Goal: Task Accomplishment & Management: Complete application form

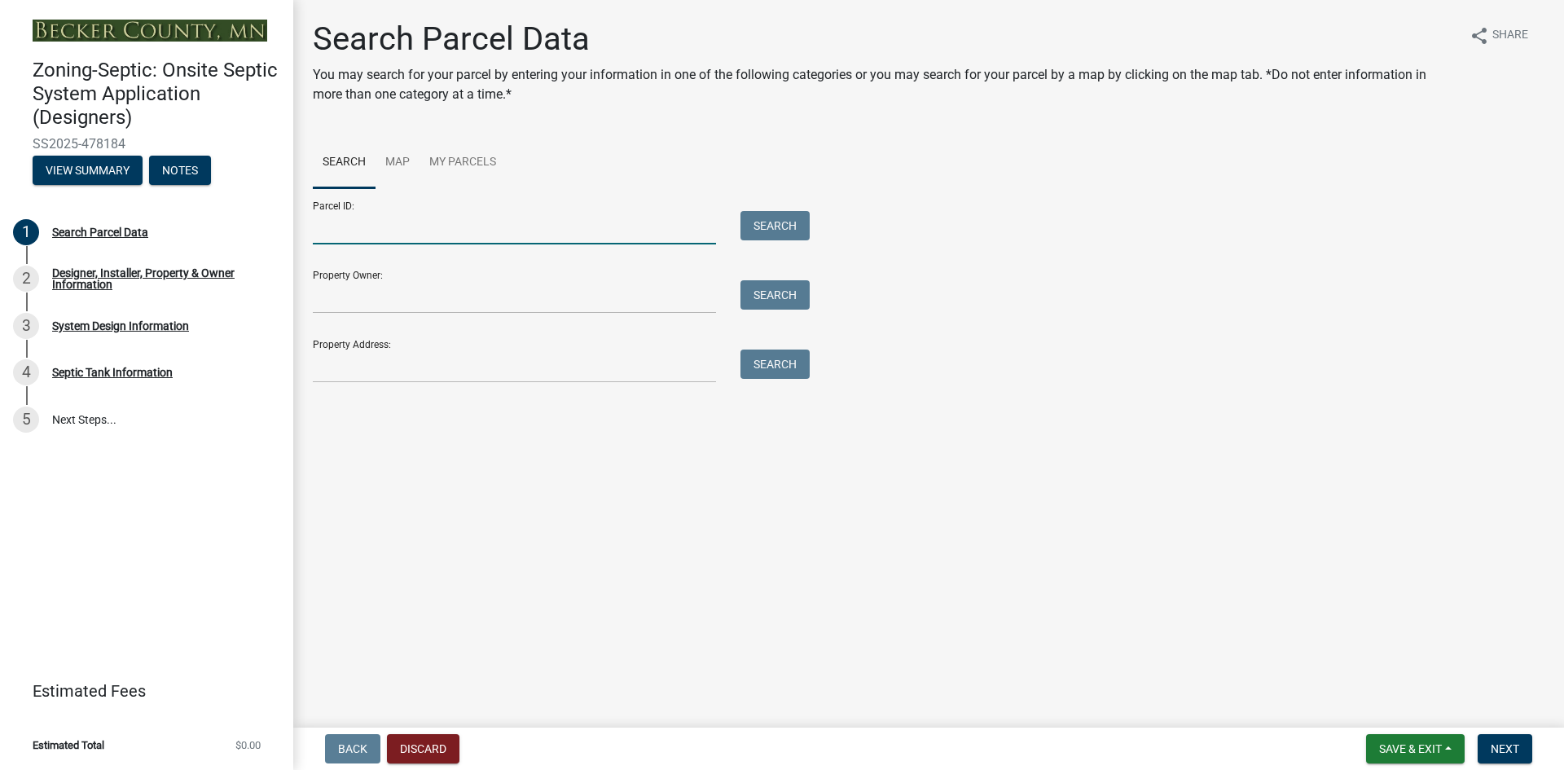
click at [498, 230] on input "Parcel ID:" at bounding box center [514, 227] width 403 height 33
paste input "330157000"
type input "330157000"
click at [778, 229] on button "Search" at bounding box center [775, 225] width 69 height 29
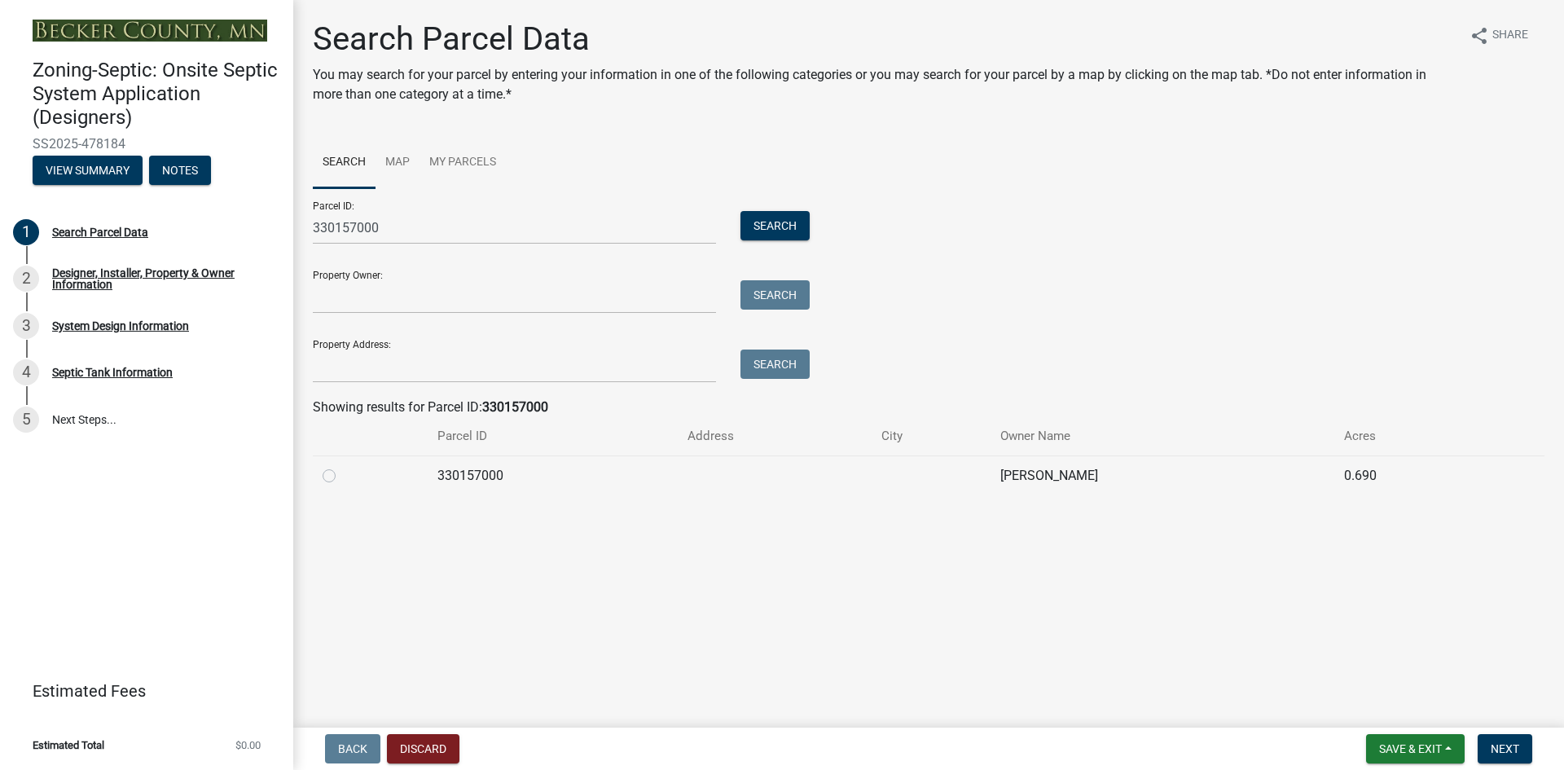
click at [342, 466] on label at bounding box center [342, 466] width 0 height 0
click at [342, 476] on input "radio" at bounding box center [347, 471] width 11 height 11
radio input "true"
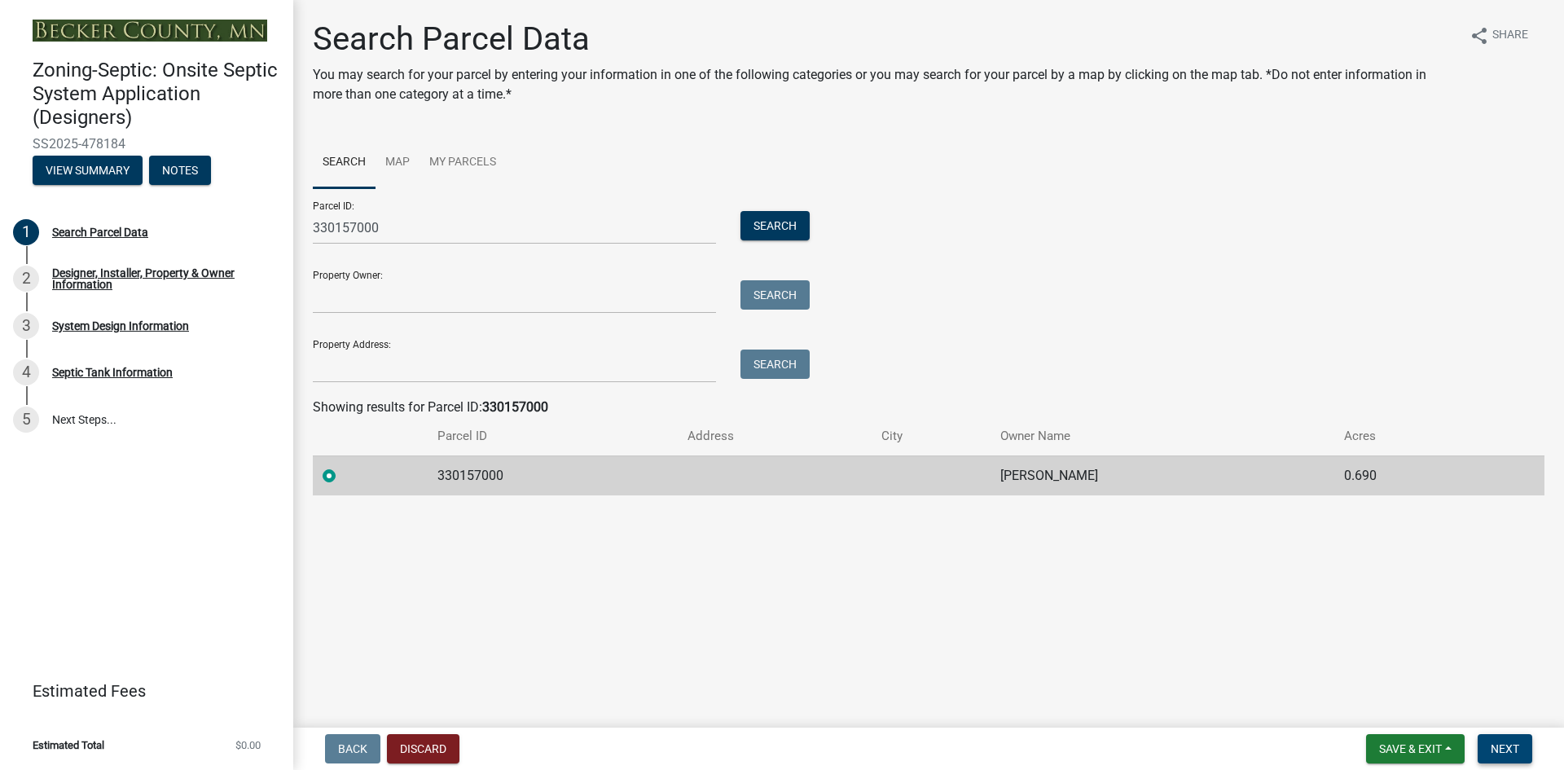
click at [1490, 744] on button "Next" at bounding box center [1505, 748] width 55 height 29
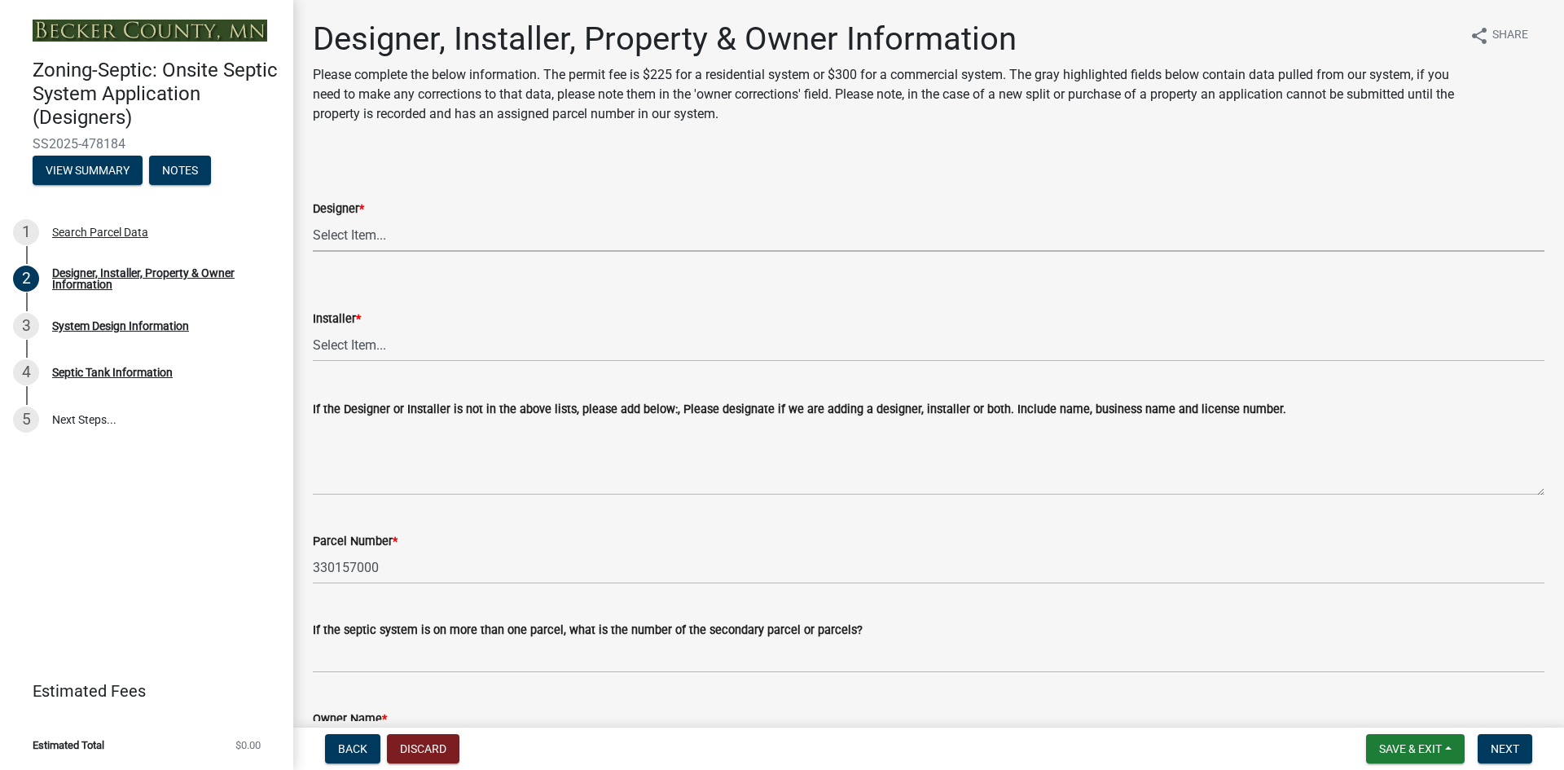
click at [383, 236] on select "Select Item... OTHER – Not listed (please add in next field and we will add to …" at bounding box center [929, 234] width 1232 height 33
click at [313, 218] on select "Select Item... OTHER – Not listed (please add in next field and we will add to …" at bounding box center [929, 234] width 1232 height 33
select select "61a610a3-0425-40fe-b1d6-1d279518c0a3"
click at [368, 348] on select "Select Item... OTHER – Not listed (please add in next field and we will add to …" at bounding box center [929, 344] width 1232 height 33
click at [313, 328] on select "Select Item... OTHER – Not listed (please add in next field and we will add to …" at bounding box center [929, 344] width 1232 height 33
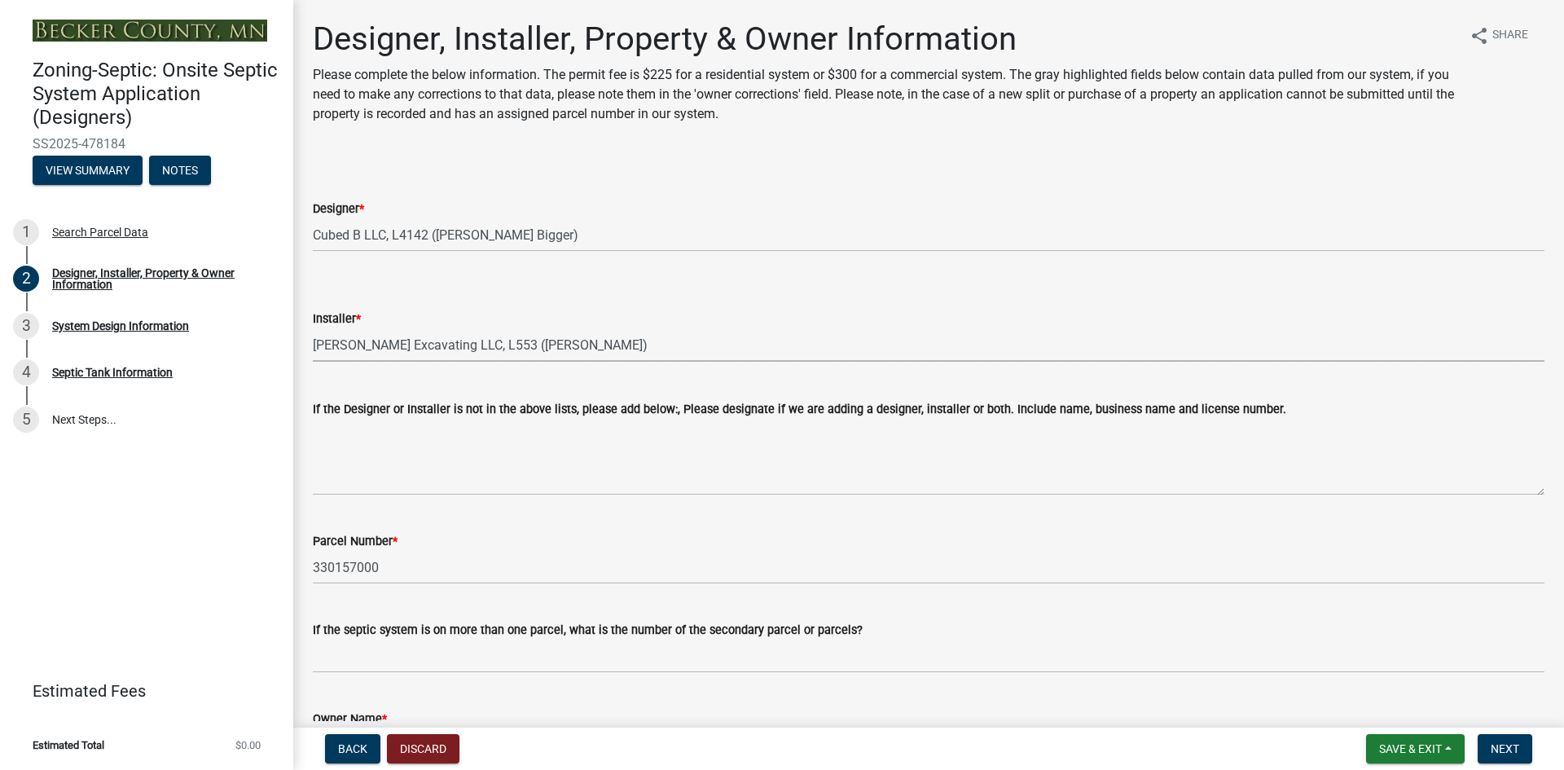
select select "fdc4b45e-49f3-4662-98ae-6e90ee1886f7"
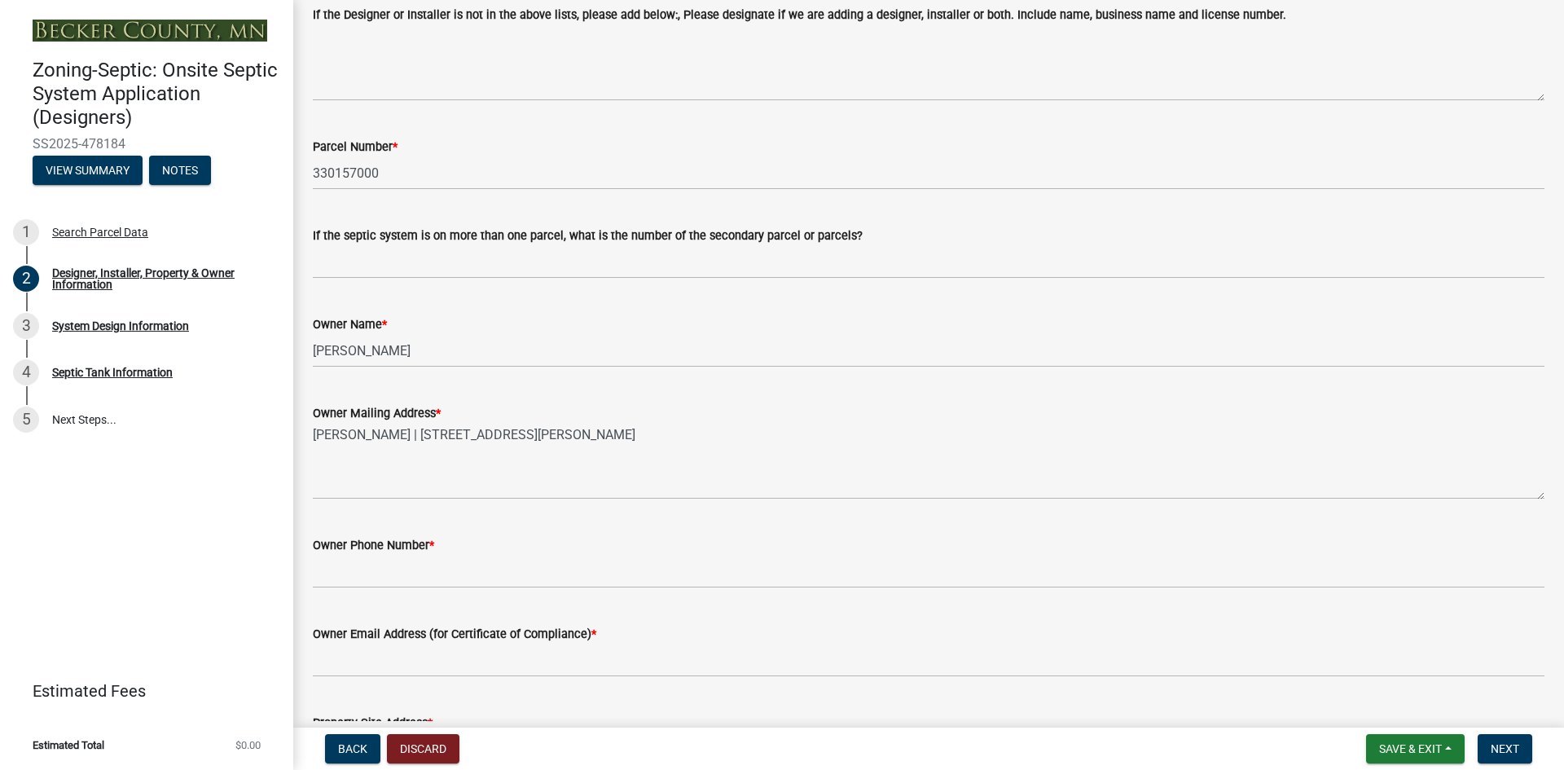
scroll to position [468, 0]
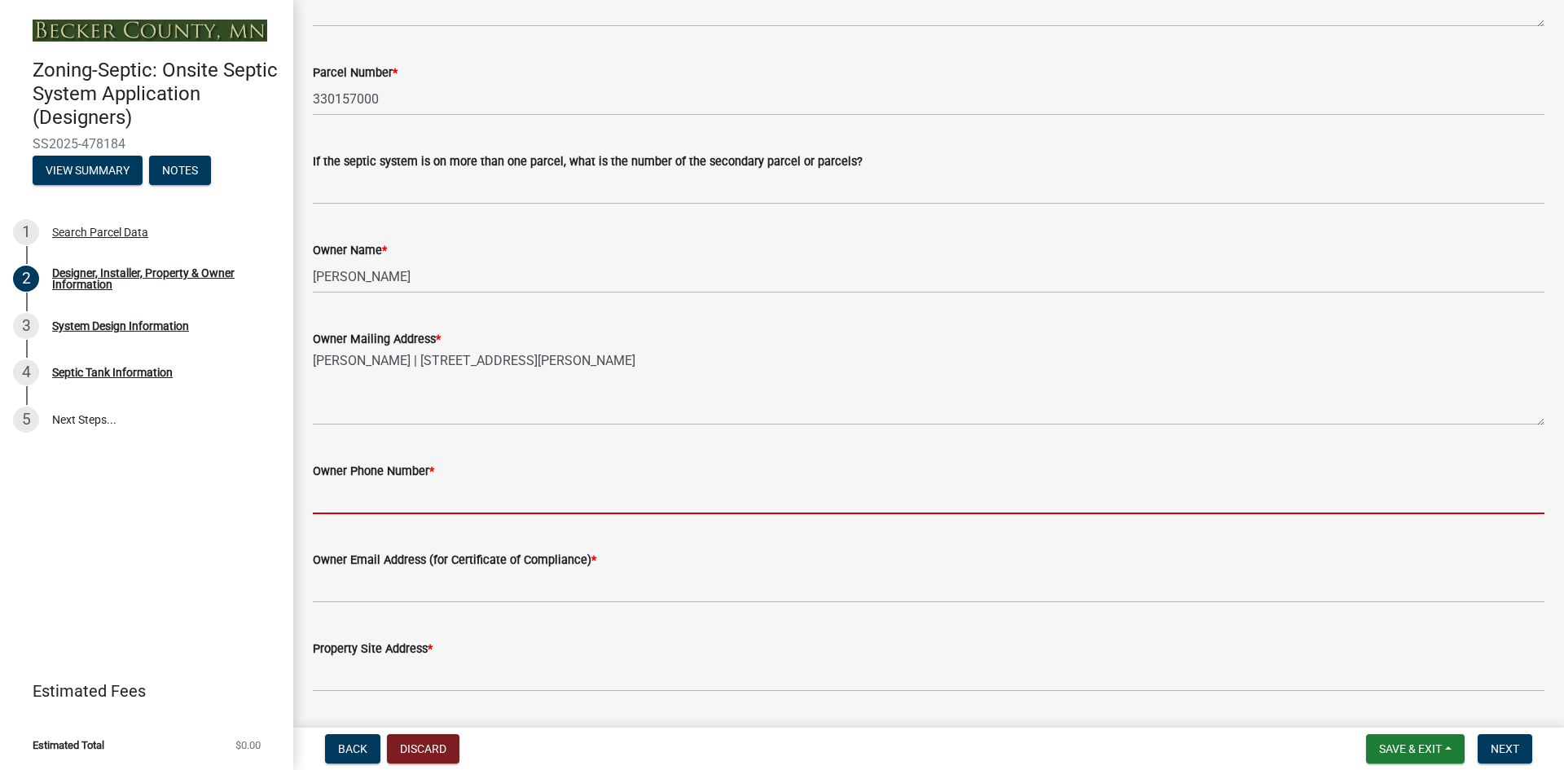
click at [400, 499] on input "Owner Phone Number *" at bounding box center [929, 497] width 1232 height 33
paste input "[PHONE_NUMBER]"
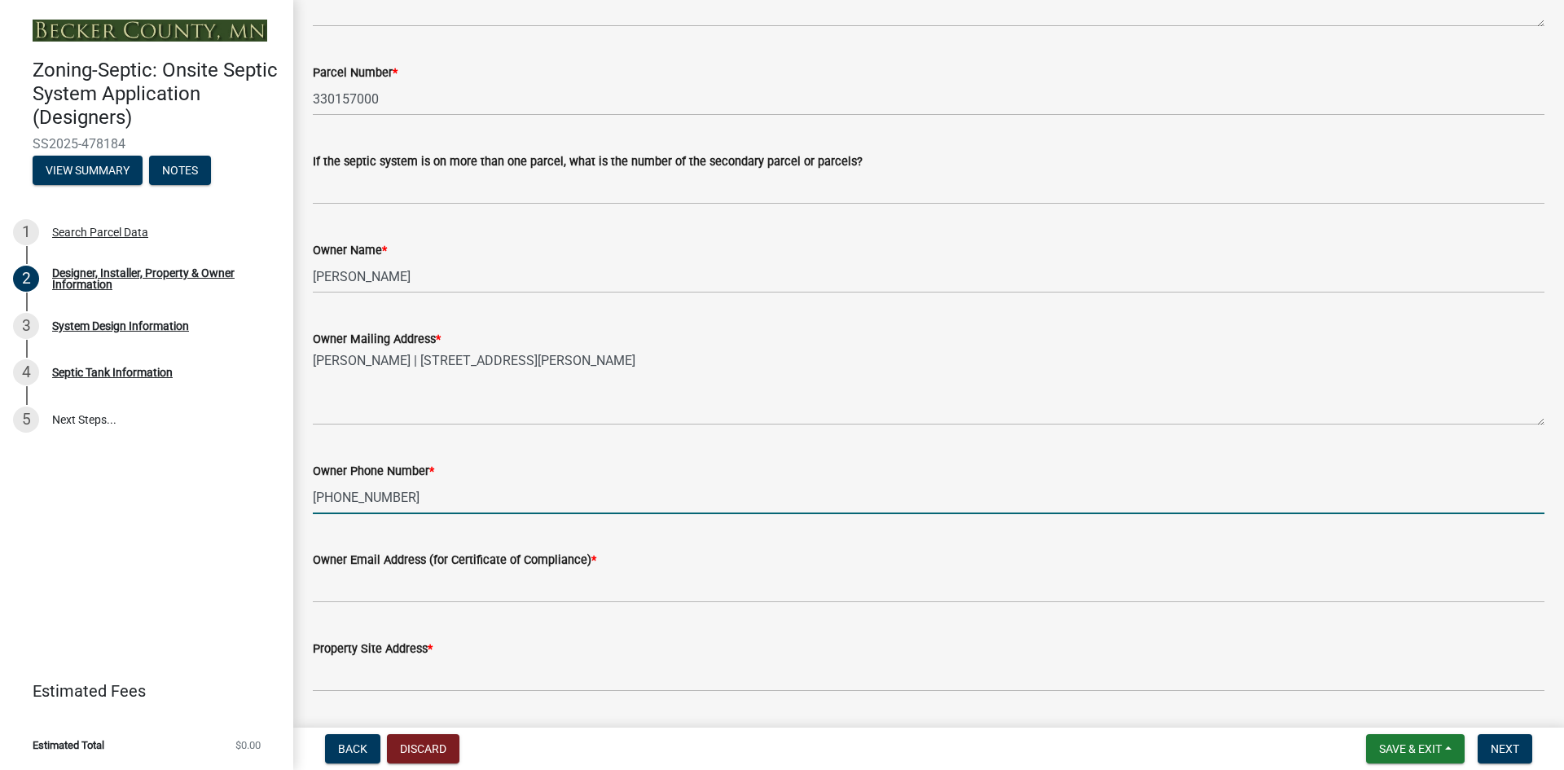
type input "[PHONE_NUMBER]"
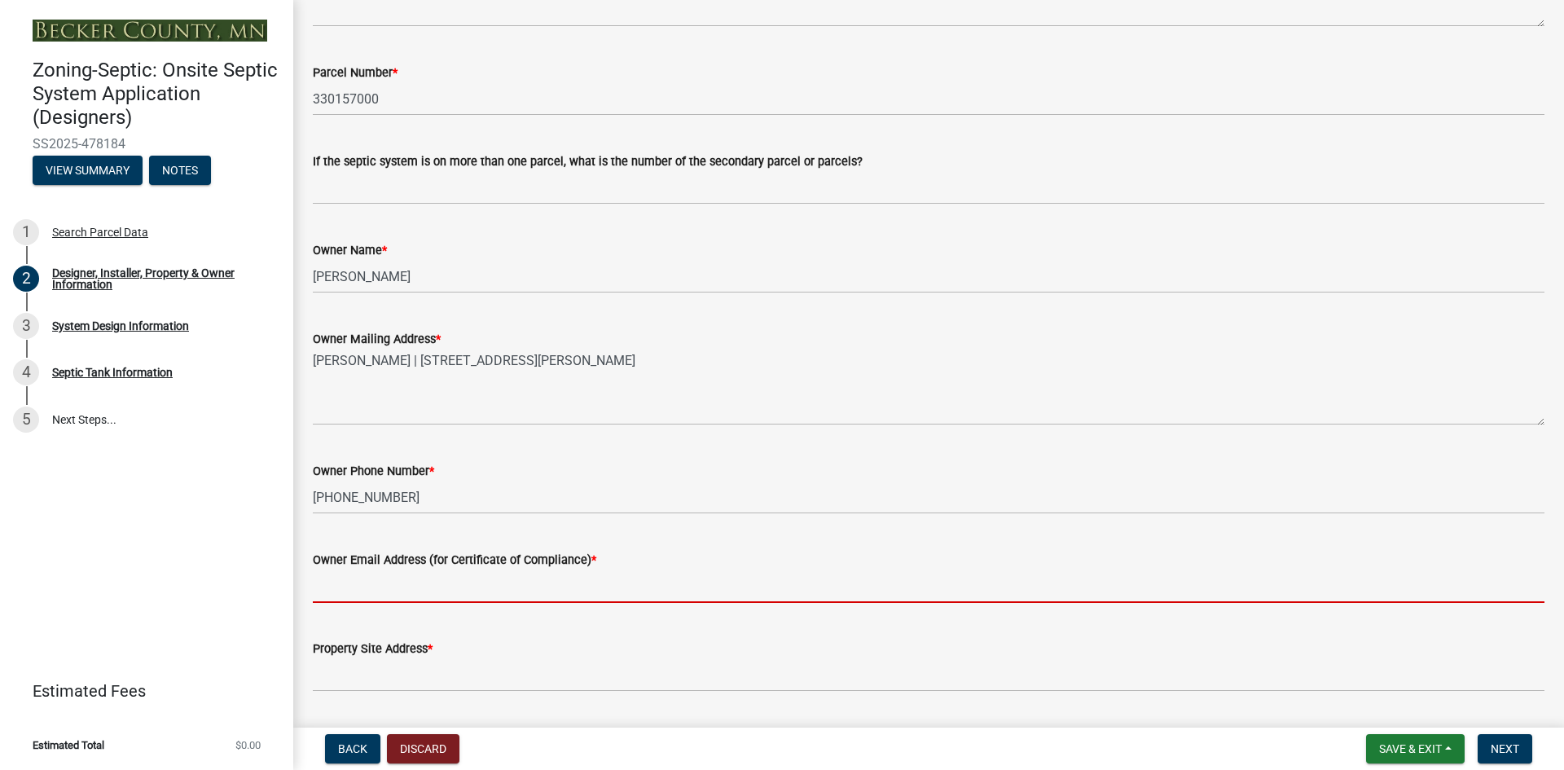
click at [397, 589] on input "Owner Email Address (for Certificate of Compliance) *" at bounding box center [929, 586] width 1232 height 33
paste input "[EMAIL_ADDRESS][DOMAIN_NAME]"
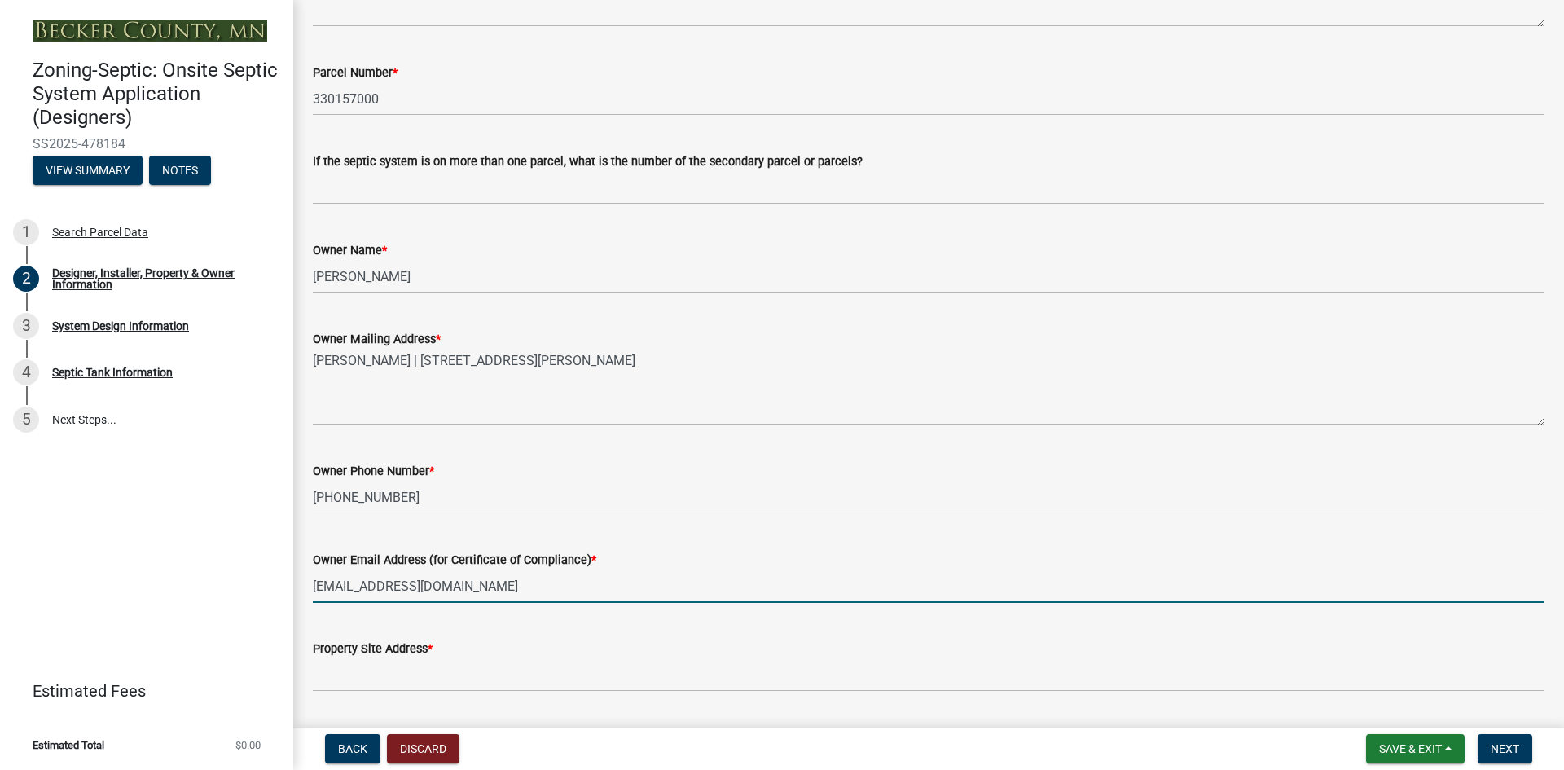
type input "[EMAIL_ADDRESS][DOMAIN_NAME]"
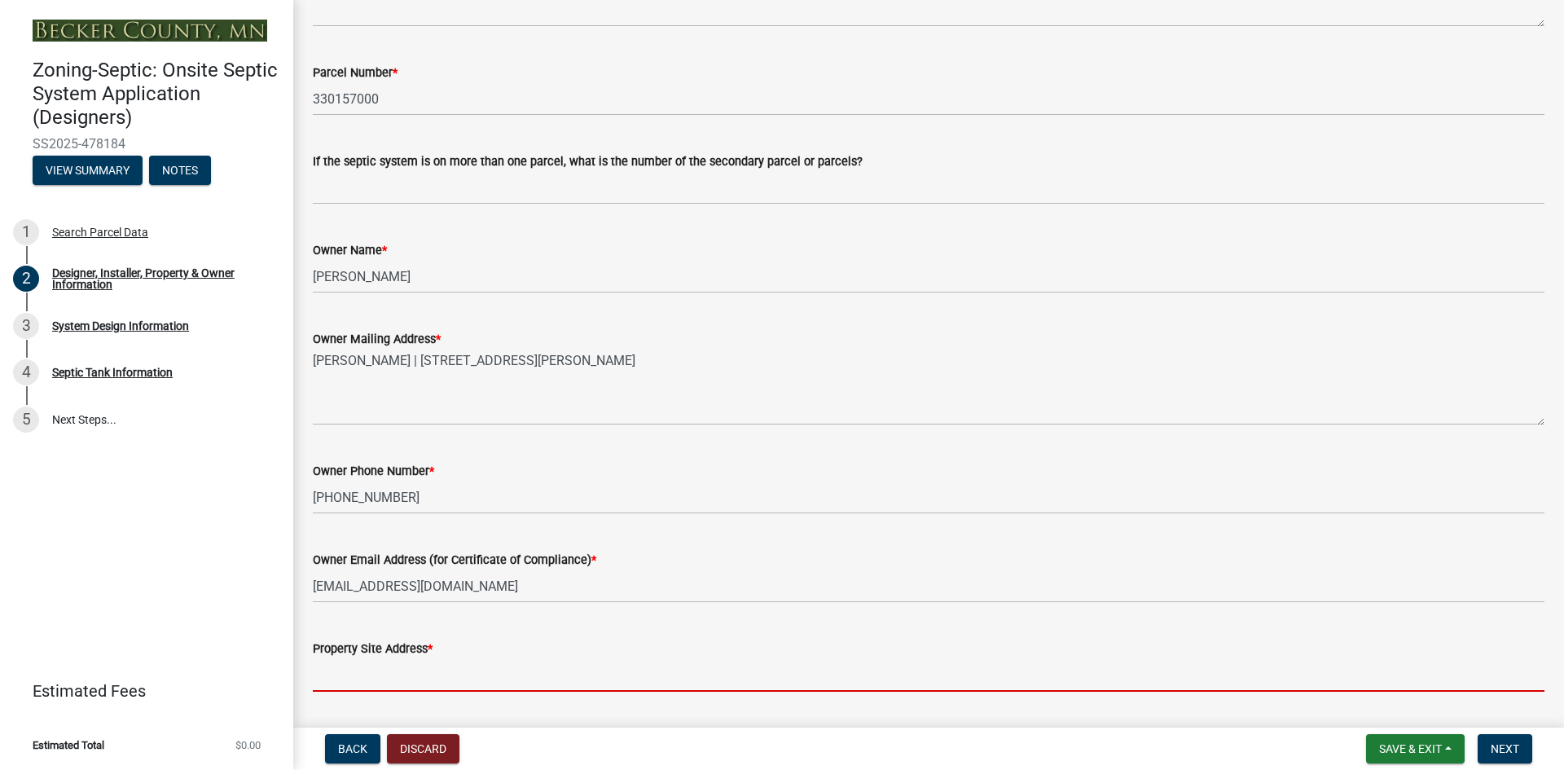
click at [380, 679] on input "Property Site Address *" at bounding box center [929, 674] width 1232 height 33
click at [434, 679] on input "Property Site Address *" at bounding box center [929, 674] width 1232 height 33
paste input "[STREET_ADDRESS][PERSON_NAME]"
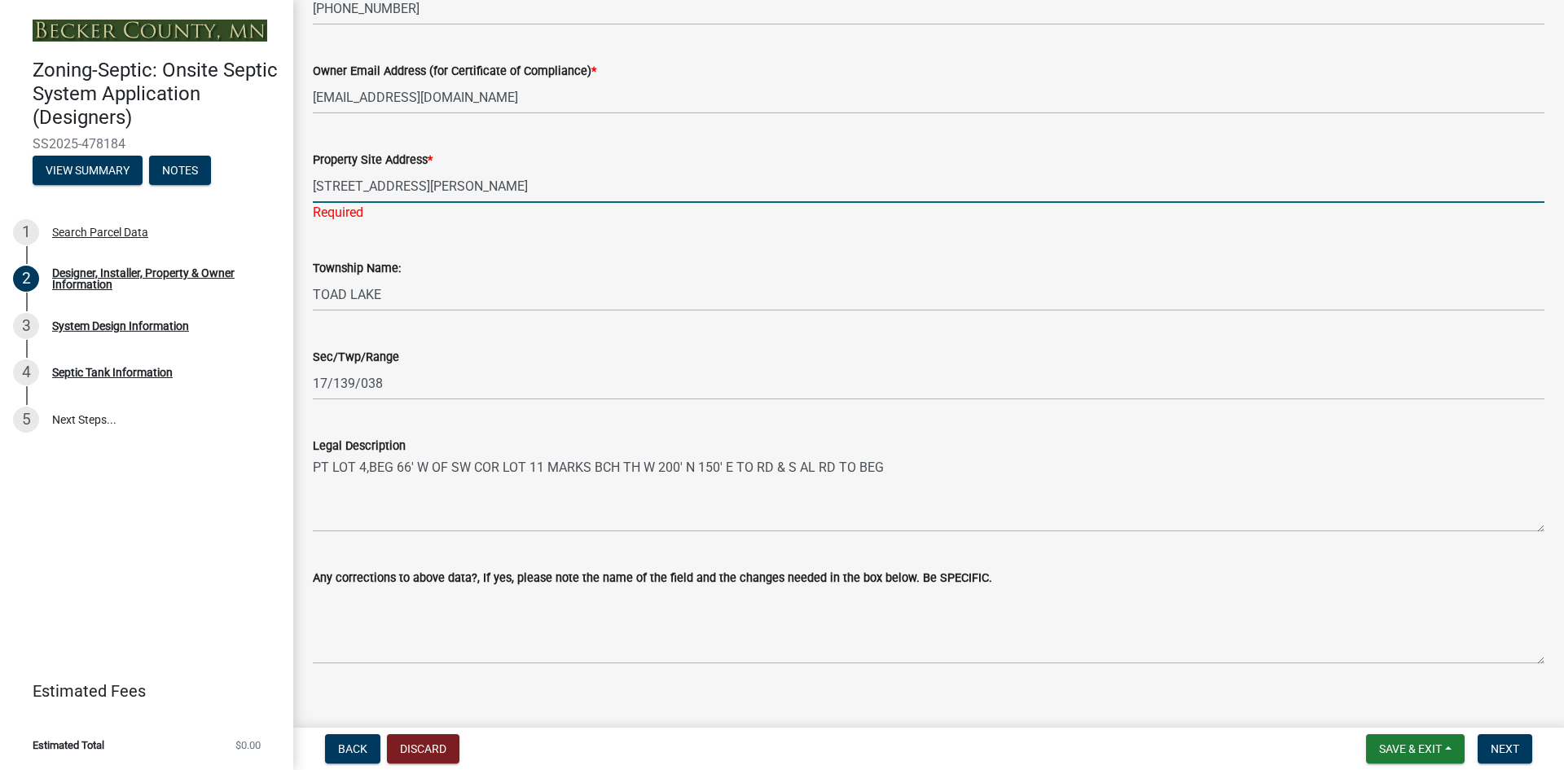
scroll to position [977, 0]
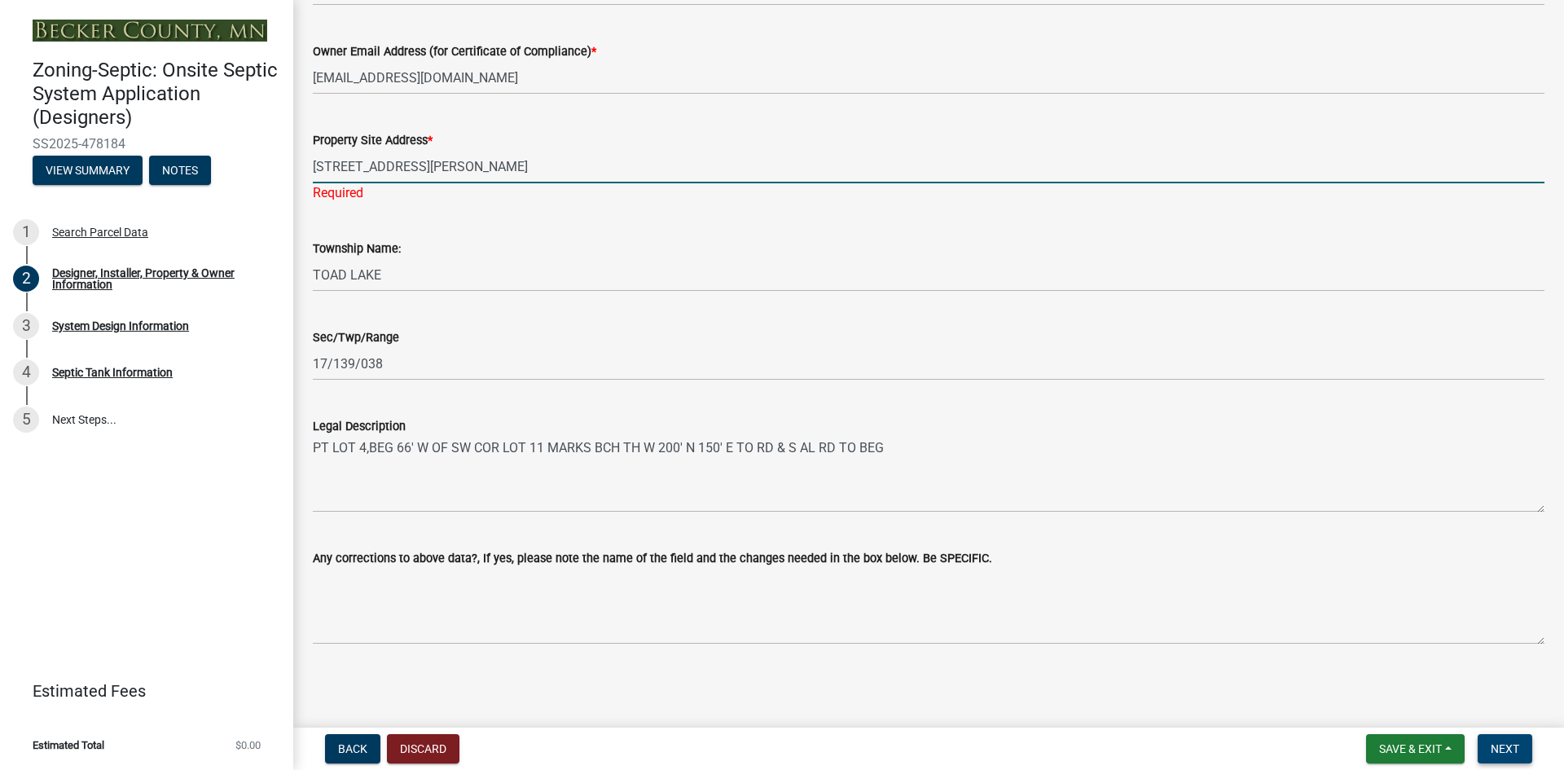
type input "[STREET_ADDRESS][PERSON_NAME]"
click at [1499, 747] on span "Next" at bounding box center [1505, 748] width 29 height 13
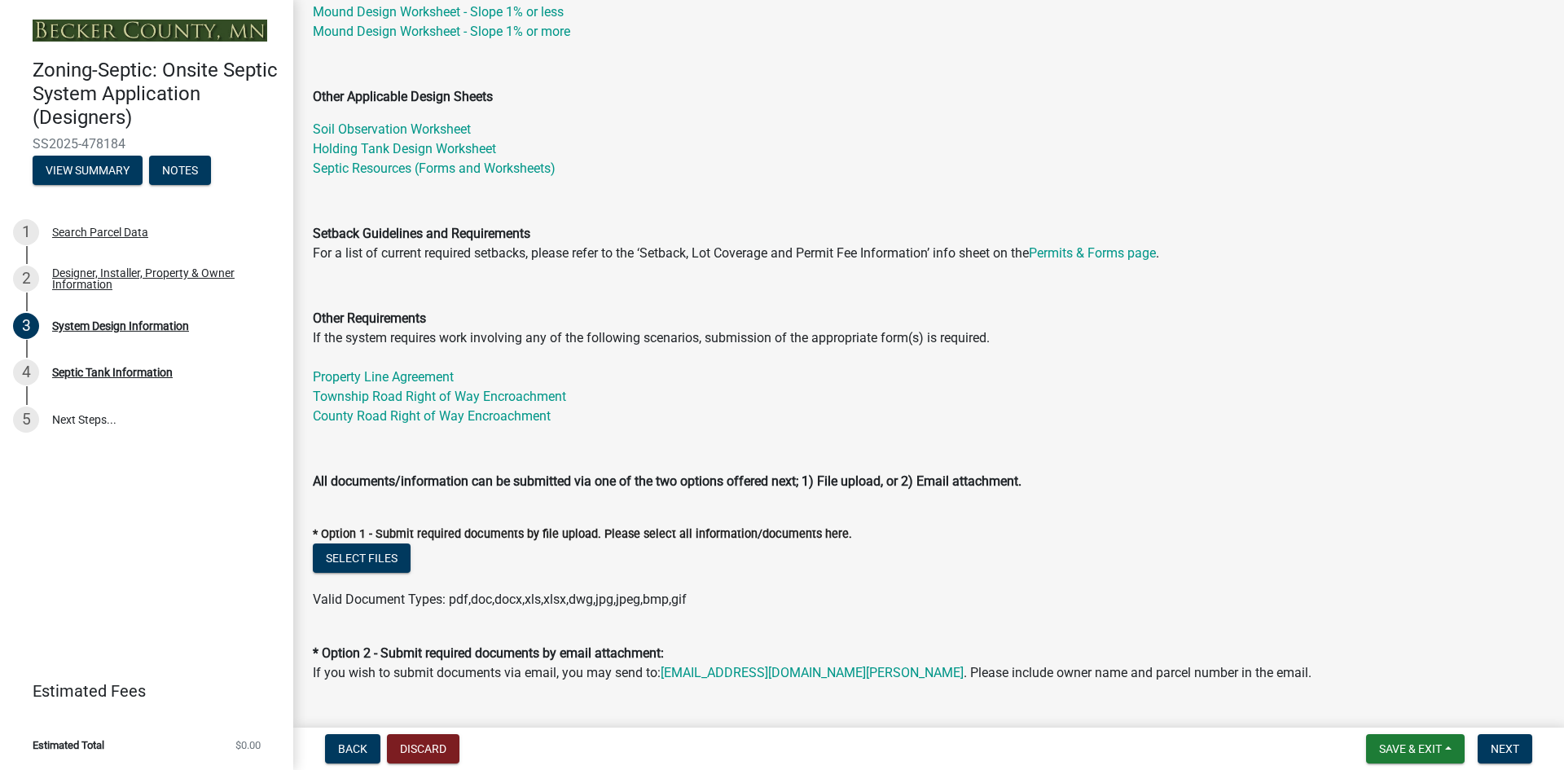
scroll to position [346, 0]
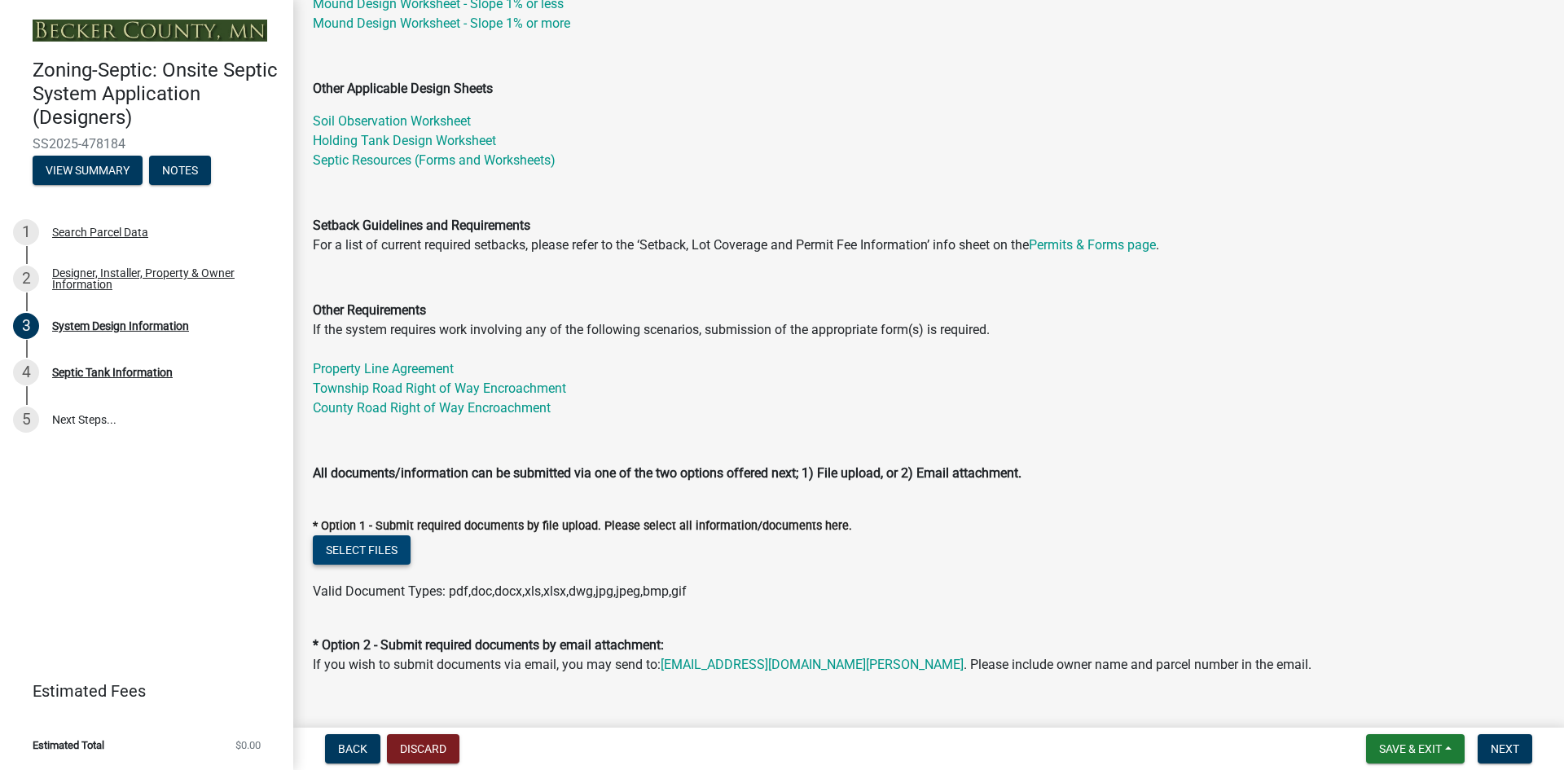
click at [389, 545] on button "Select files" at bounding box center [362, 549] width 98 height 29
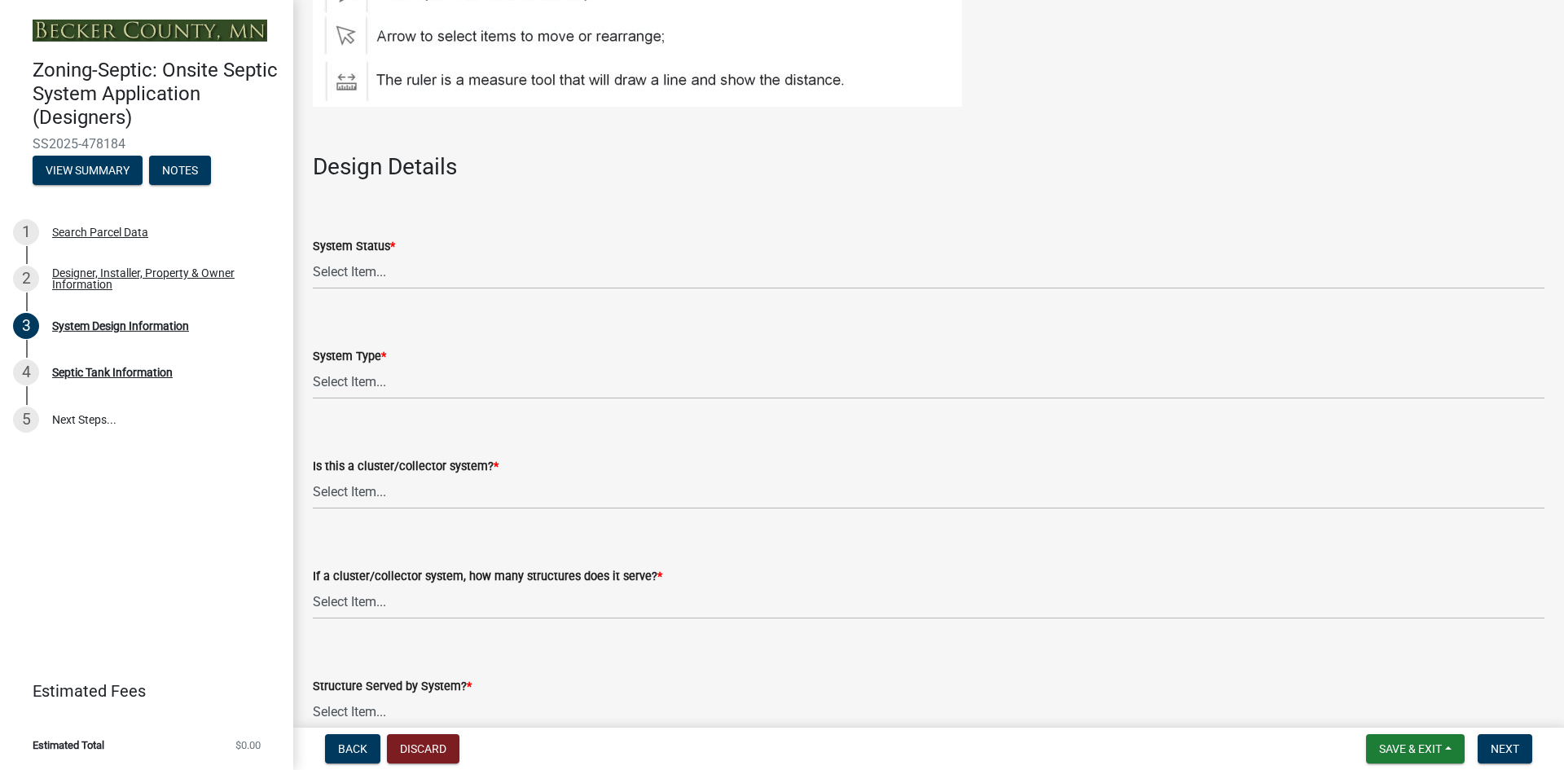
scroll to position [2057, 0]
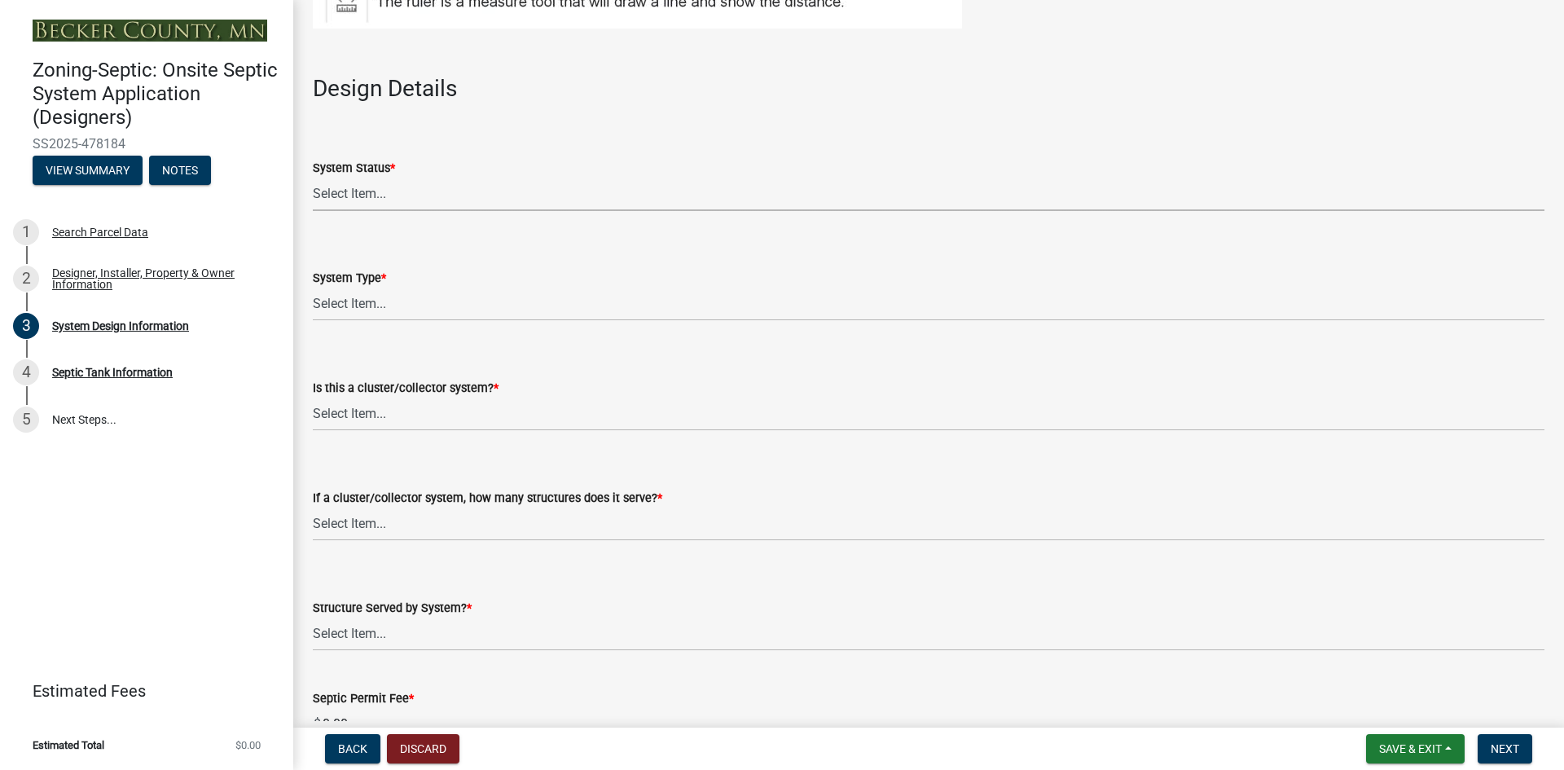
click at [371, 195] on select "Select Item... No Existing System Replacement System Failing System (Cesspool, …" at bounding box center [929, 194] width 1232 height 33
click at [313, 178] on select "Select Item... No Existing System Replacement System Failing System (Cesspool, …" at bounding box center [929, 194] width 1232 height 33
select select "55497d75-c43f-4635-a730-e0737ce05d56"
click at [378, 300] on select "Select Item... Type I Type II Type III Type IV Type V" at bounding box center [929, 304] width 1232 height 33
click at [313, 288] on select "Select Item... Type I Type II Type III Type IV Type V" at bounding box center [929, 304] width 1232 height 33
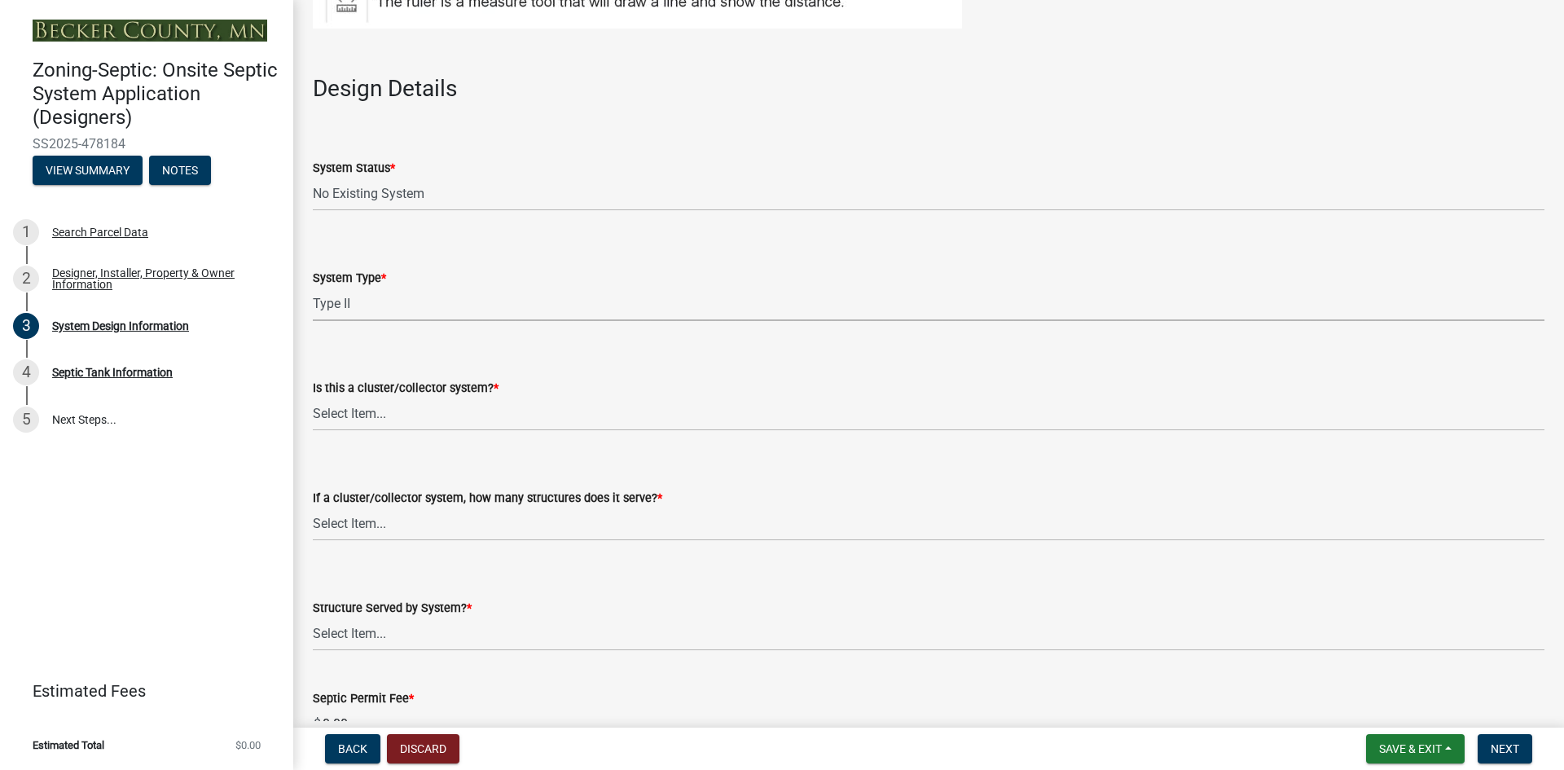
select select "d11049ea-91d0-42ef-8f23-5bc08afa6acf"
click at [356, 411] on select "Select Item... Yes No" at bounding box center [929, 414] width 1232 height 33
click at [313, 398] on select "Select Item... Yes No" at bounding box center [929, 414] width 1232 height 33
select select "011fbff4-a41d-4a75-9bd8-71c7e6c69e0d"
click at [347, 521] on select "Select Item... Not a cluster/collector system 1 2 3 4 5 6 7 8 9 10" at bounding box center [929, 524] width 1232 height 33
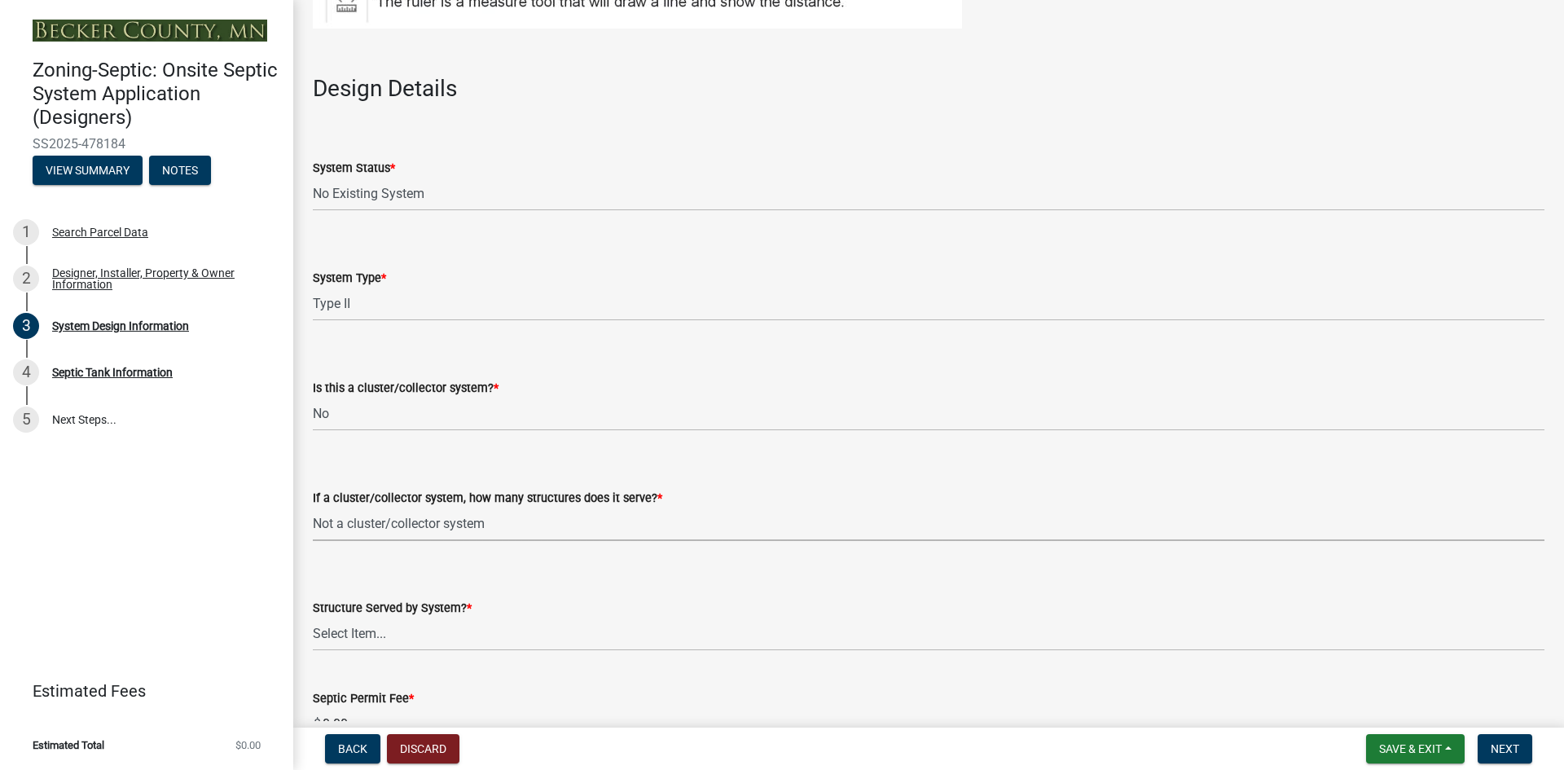
click at [313, 508] on select "Select Item... Not a cluster/collector system 1 2 3 4 5 6 7 8 9 10" at bounding box center [929, 524] width 1232 height 33
select select "85fdfef2-2683-4311-b5d5-5505f6411127"
click at [372, 638] on select "Select Item... Commercial Resort Commercial - Non Resort Other Full-Time Dwelli…" at bounding box center [929, 634] width 1232 height 33
click at [313, 618] on select "Select Item... Commercial Resort Commercial - Non Resort Other Full-Time Dwelli…" at bounding box center [929, 634] width 1232 height 33
select select "bbba294c-e7e6-4483-b1a0-88fbc7e04017"
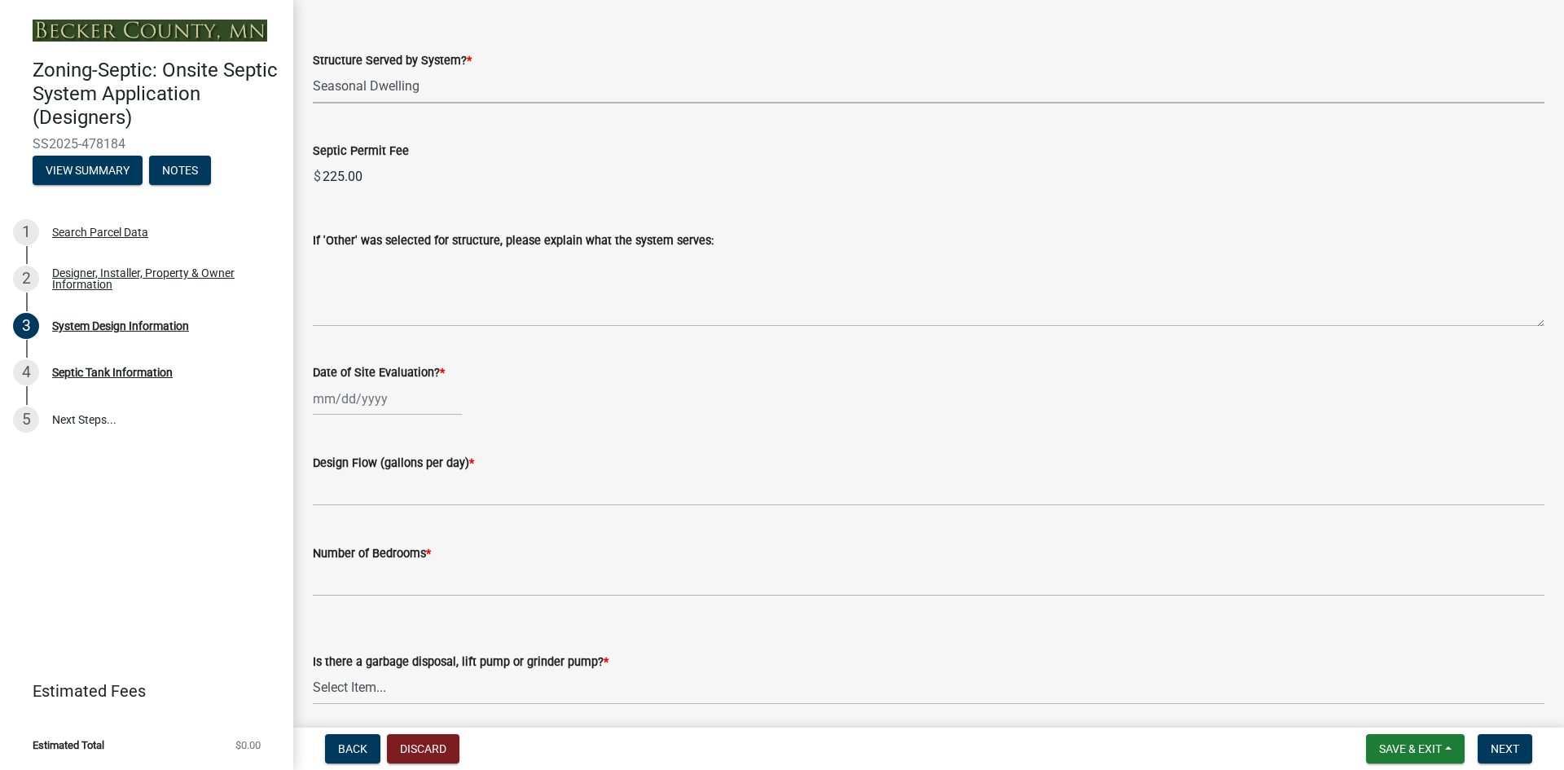
scroll to position [2607, 0]
click at [337, 398] on div at bounding box center [387, 396] width 149 height 33
select select "9"
select select "2025"
click at [405, 479] on div "4" at bounding box center [407, 483] width 26 height 26
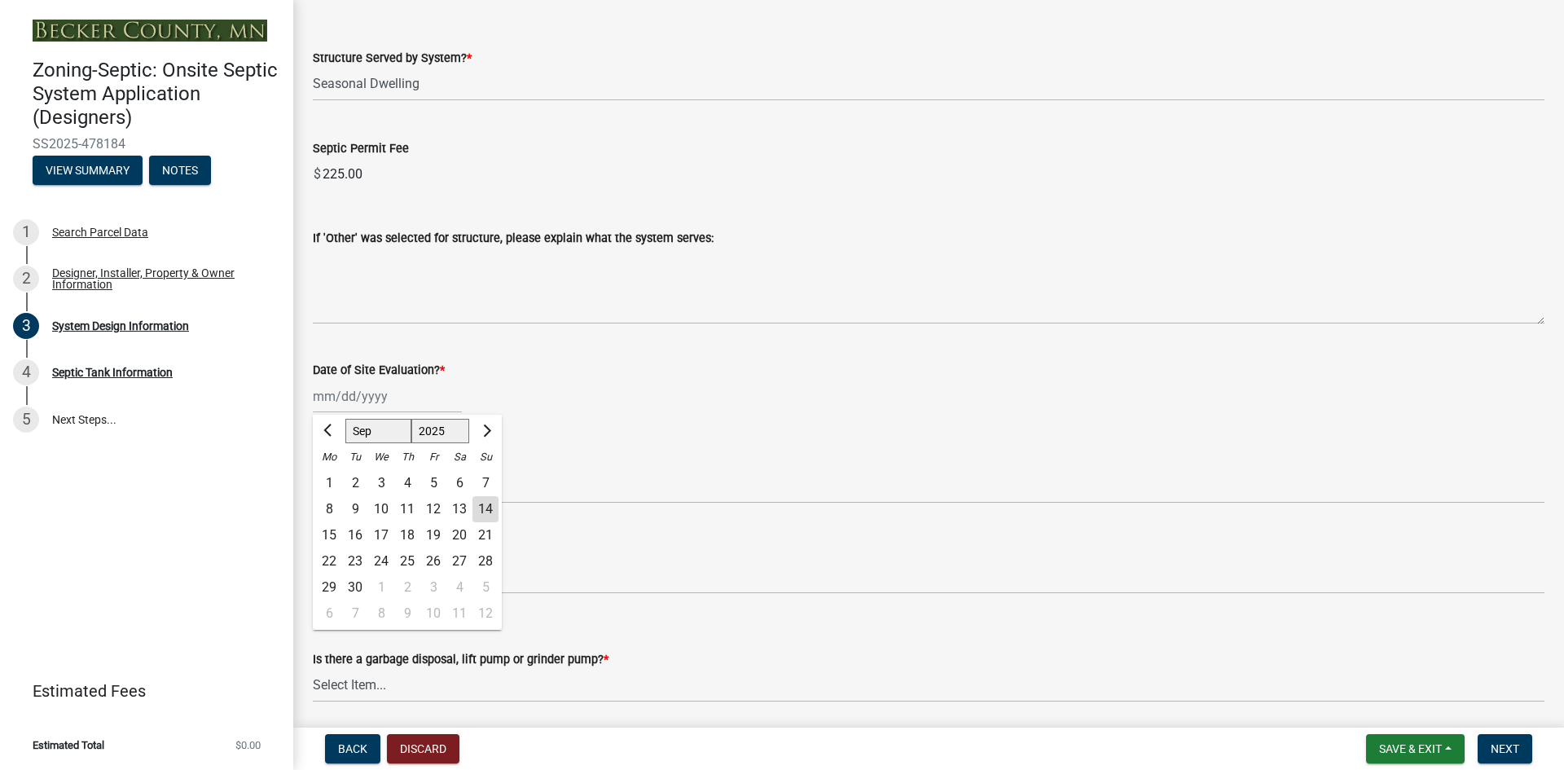
type input "[DATE]"
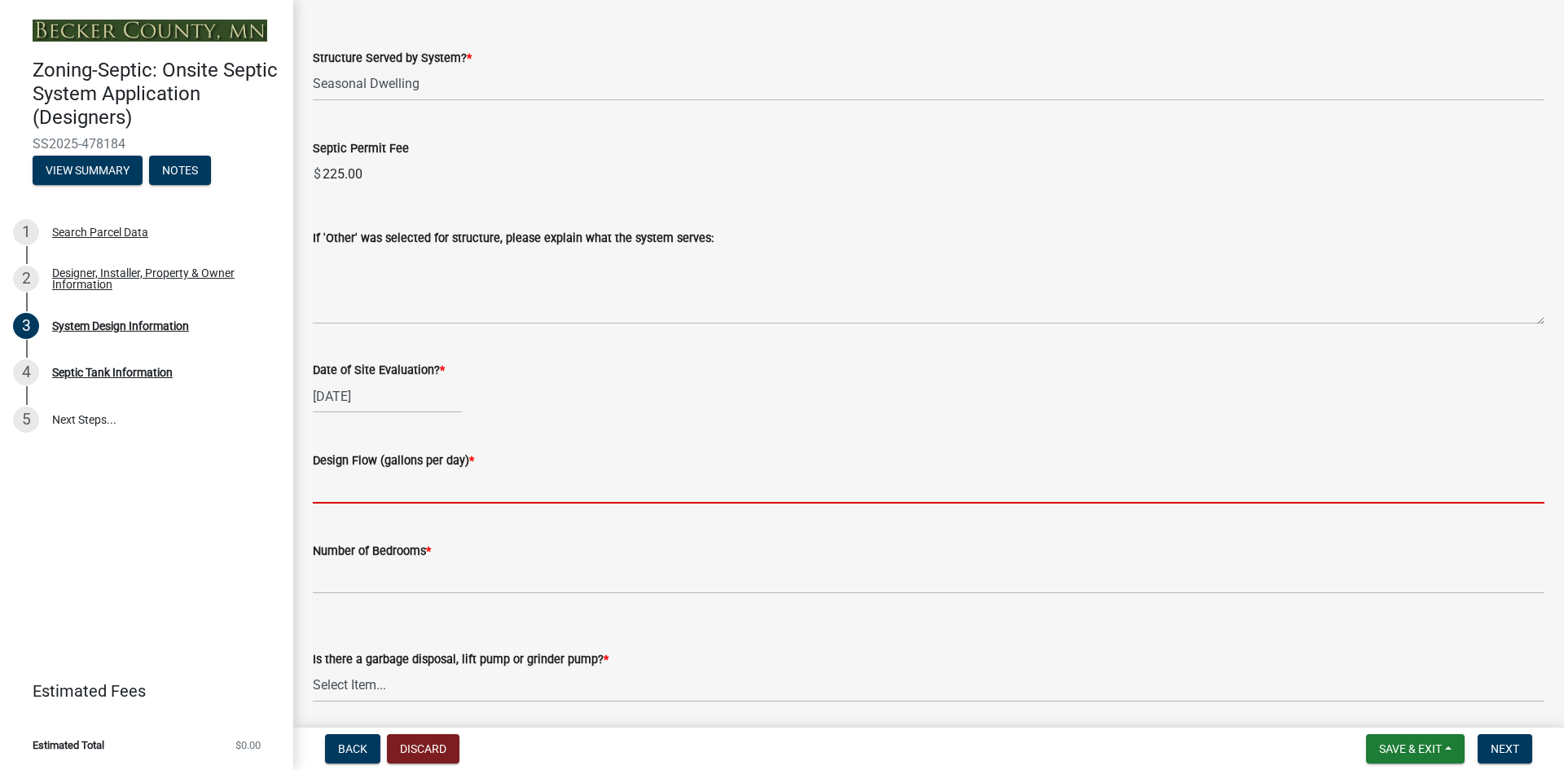
click at [364, 490] on input "text" at bounding box center [929, 486] width 1232 height 33
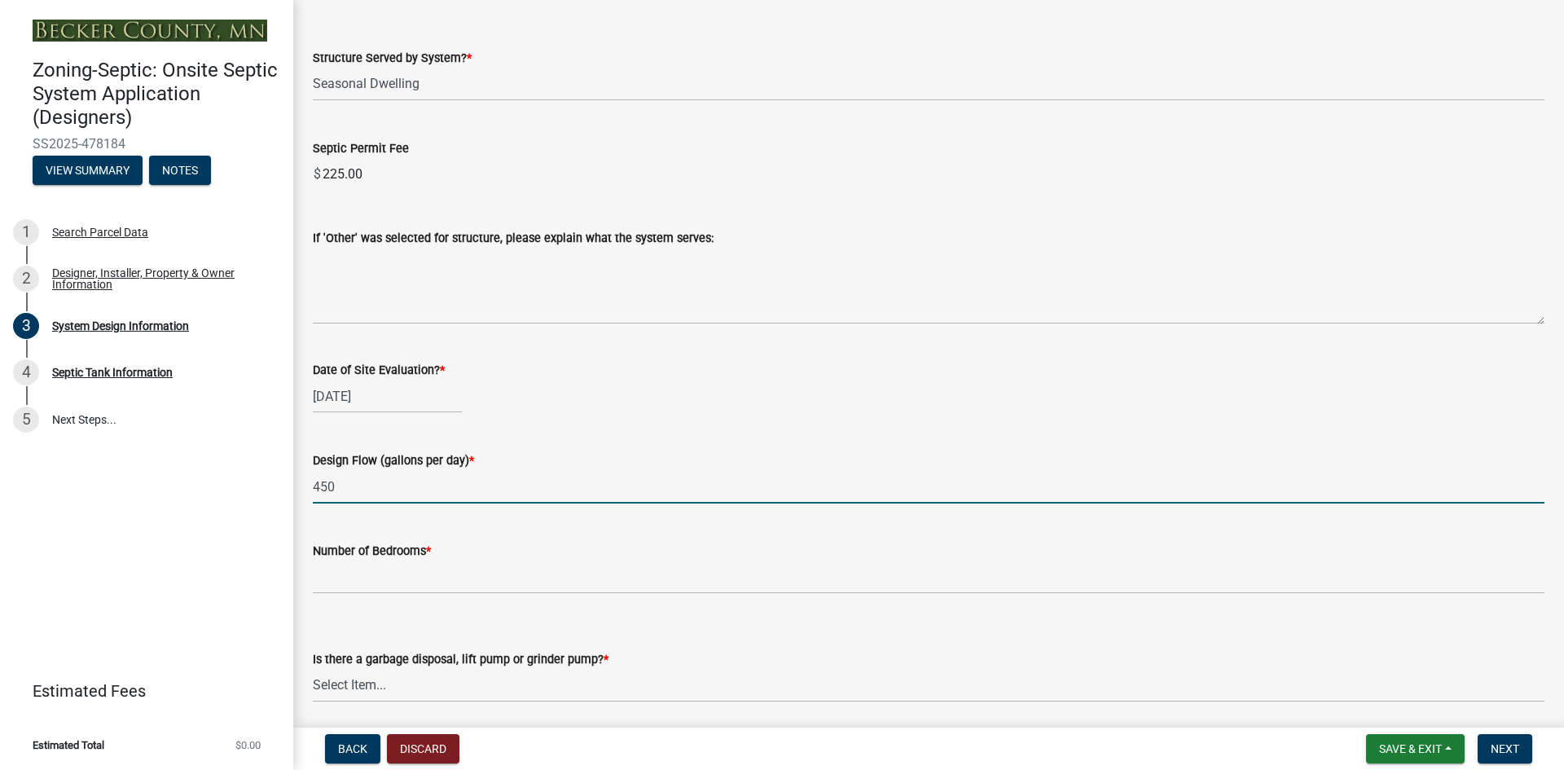
type input "450"
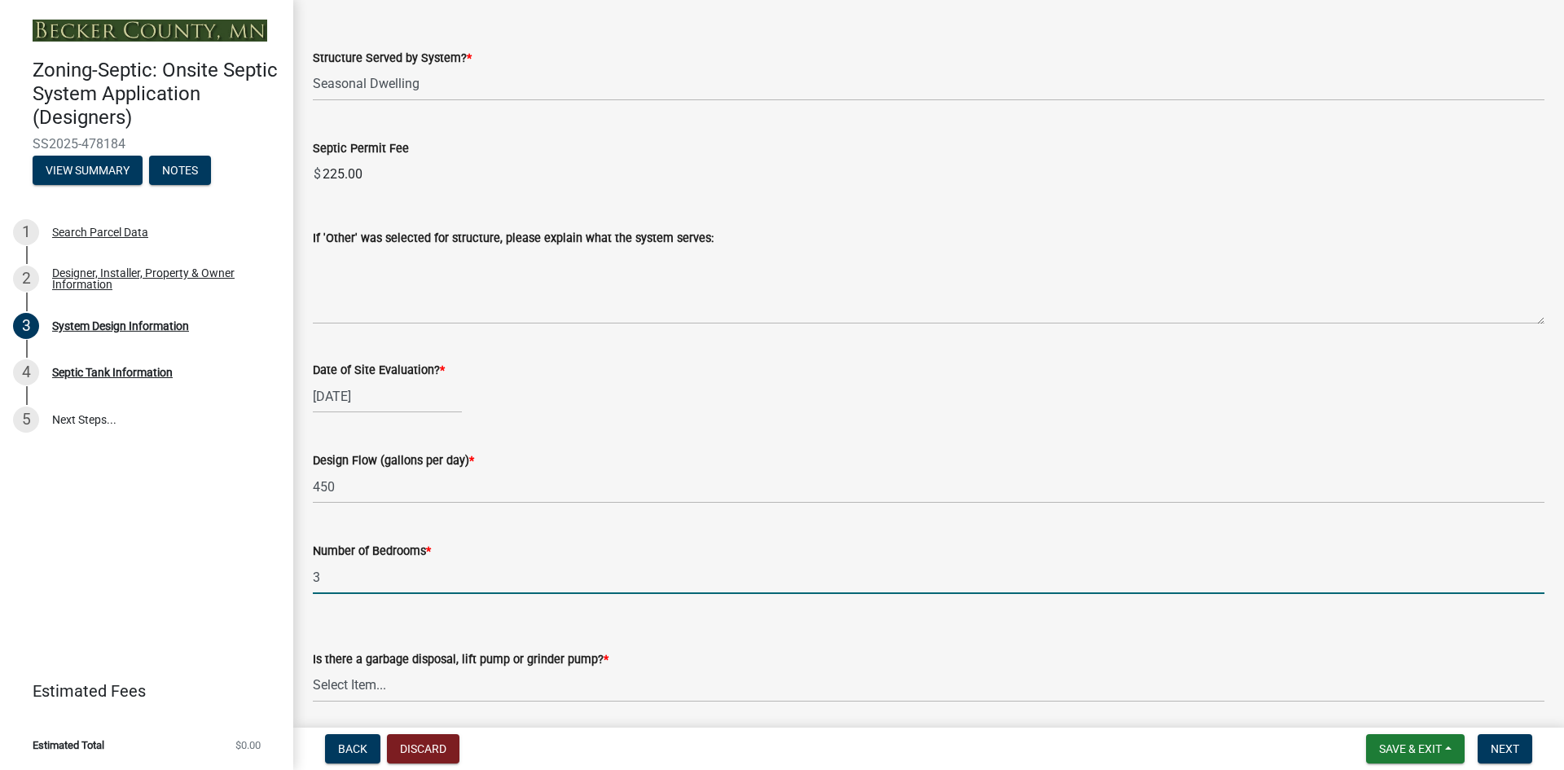
type input "3"
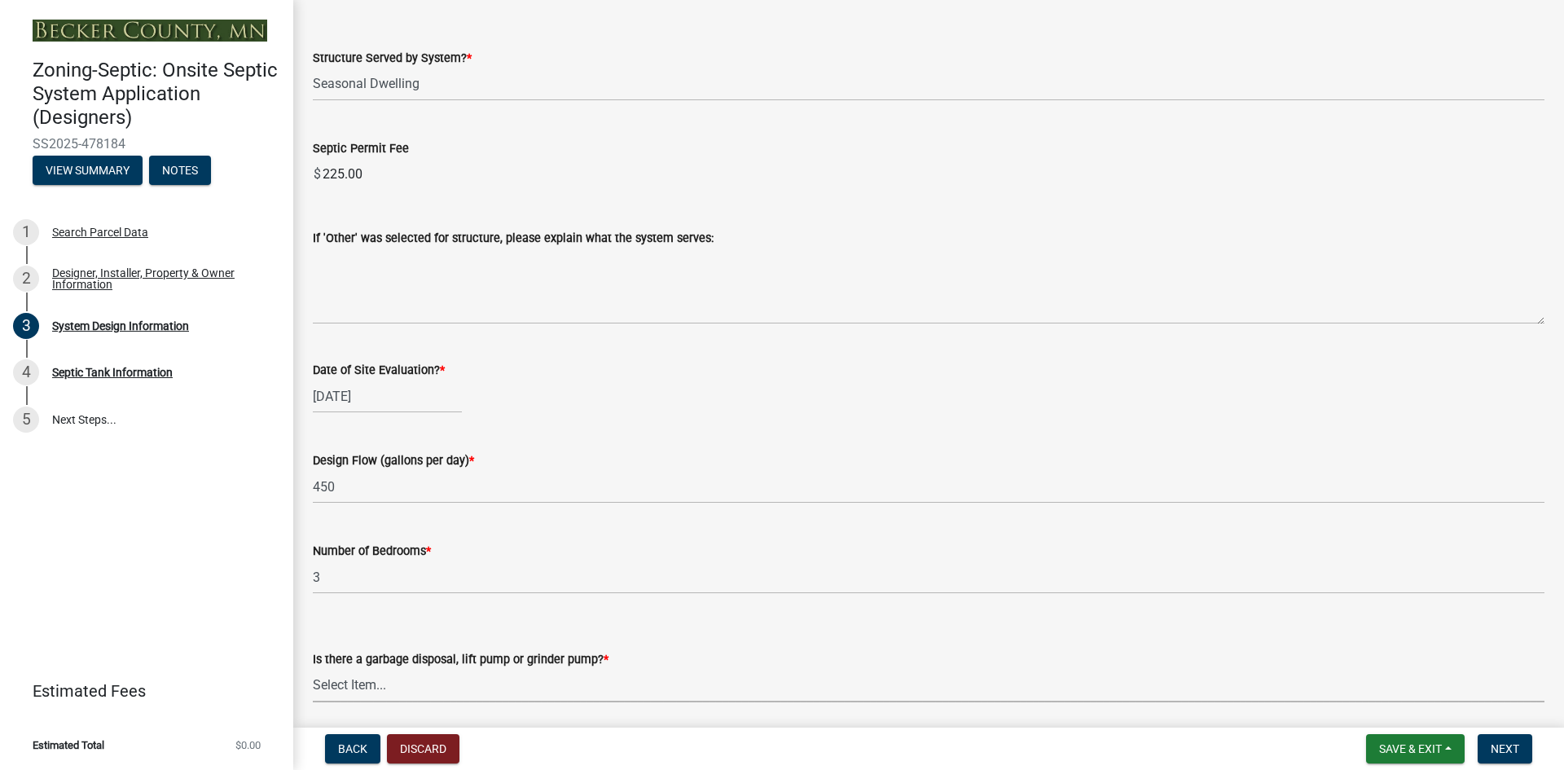
click at [450, 692] on select "Select Item... Yes No" at bounding box center [929, 685] width 1232 height 33
click at [313, 669] on select "Select Item... Yes No" at bounding box center [929, 685] width 1232 height 33
select select "ba735beb-519e-40f0-ae20-62d65fc4c46b"
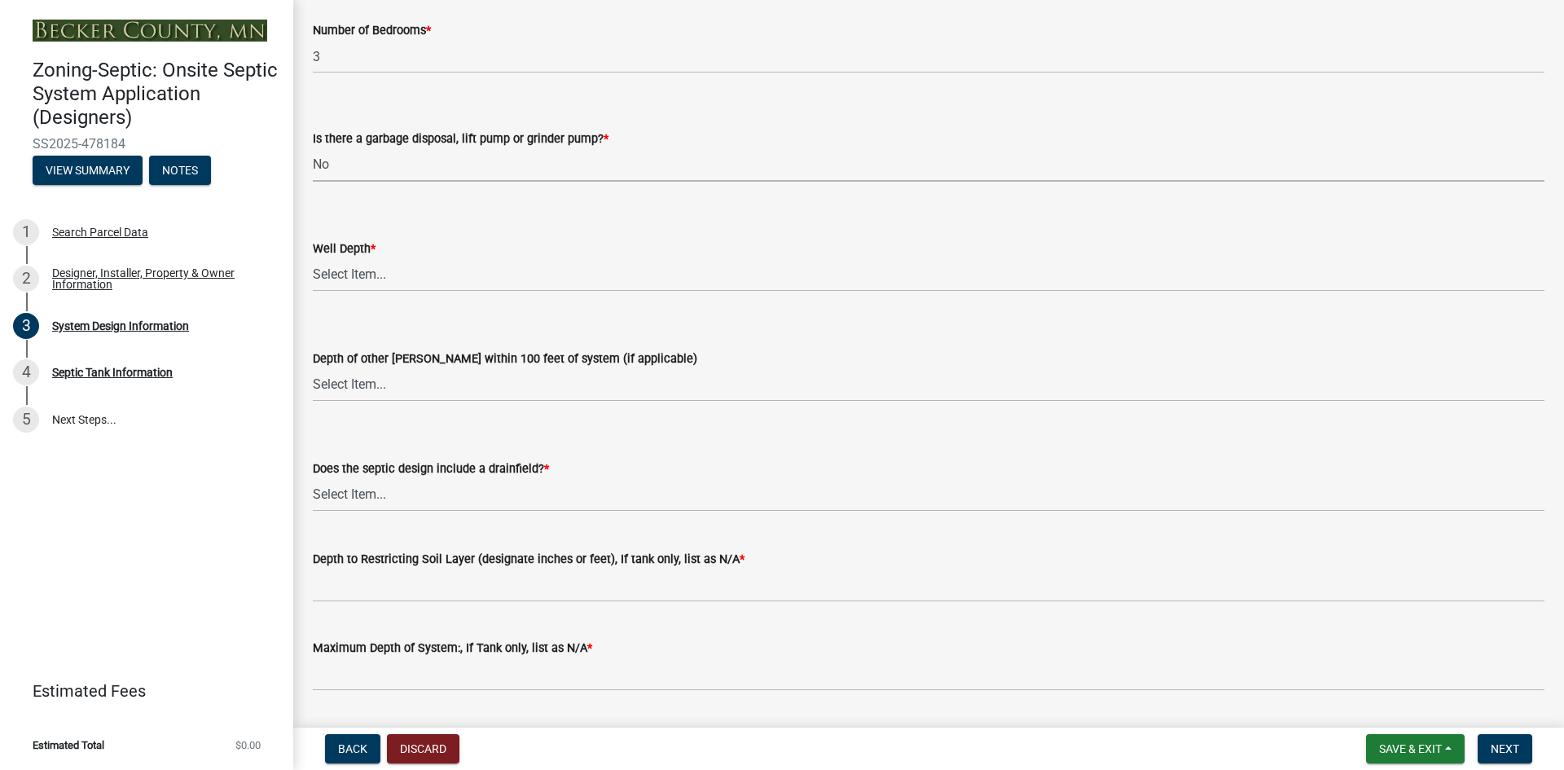
scroll to position [3137, 0]
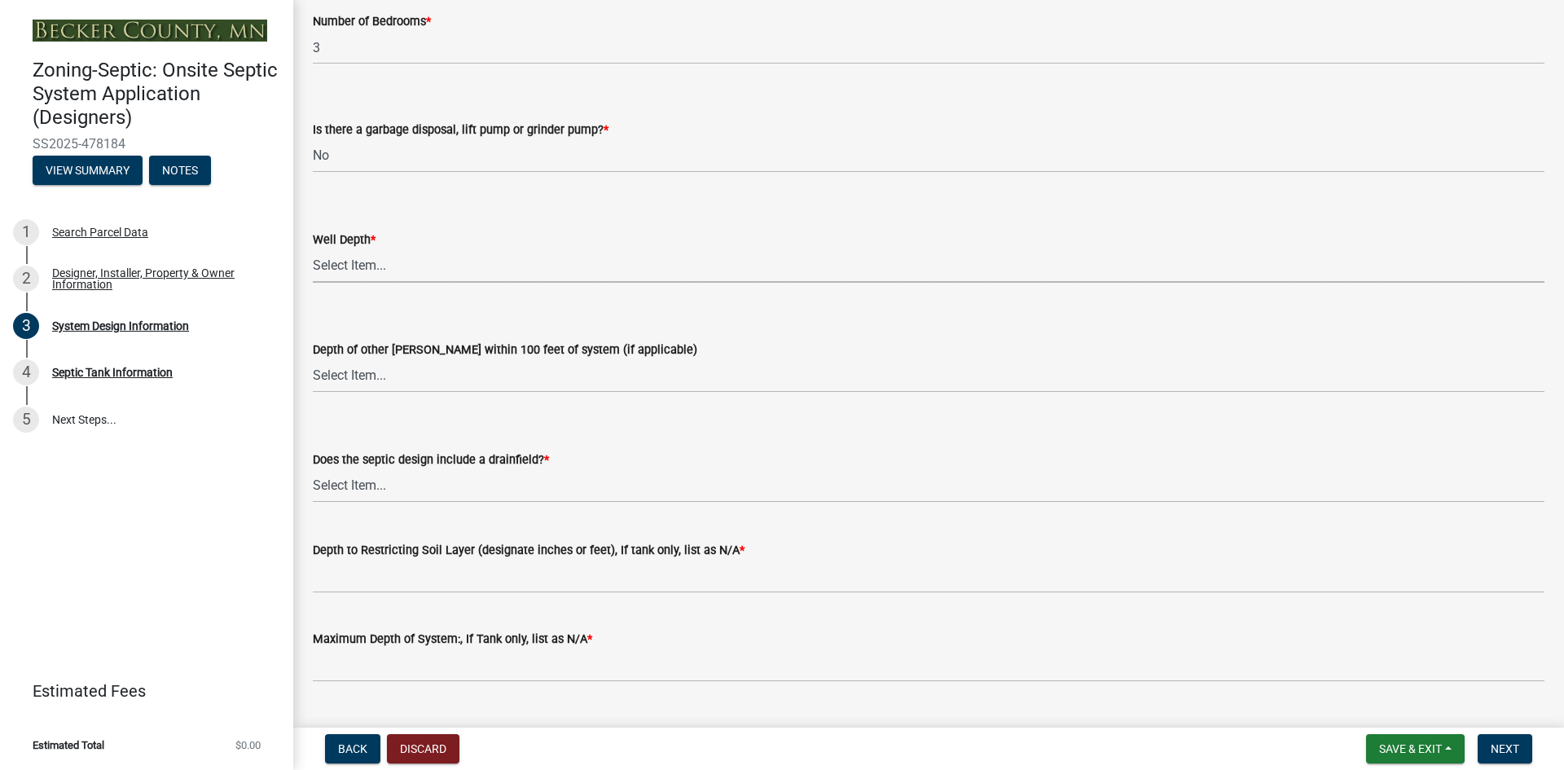
click at [370, 267] on select "Select Item... Deep Well Shallow Well Well not yet installed - To be drilled No…" at bounding box center [929, 265] width 1232 height 33
click at [313, 249] on select "Select Item... Deep Well Shallow Well Well not yet installed - To be drilled No…" at bounding box center [929, 265] width 1232 height 33
select select "7b30f360-6895-496a-9f34-da1efdcbc234"
click at [383, 380] on select "Select Item... Deep Well Shallow Well No other [PERSON_NAME]" at bounding box center [929, 375] width 1232 height 33
click at [313, 359] on select "Select Item... Deep Well Shallow Well No other [PERSON_NAME]" at bounding box center [929, 375] width 1232 height 33
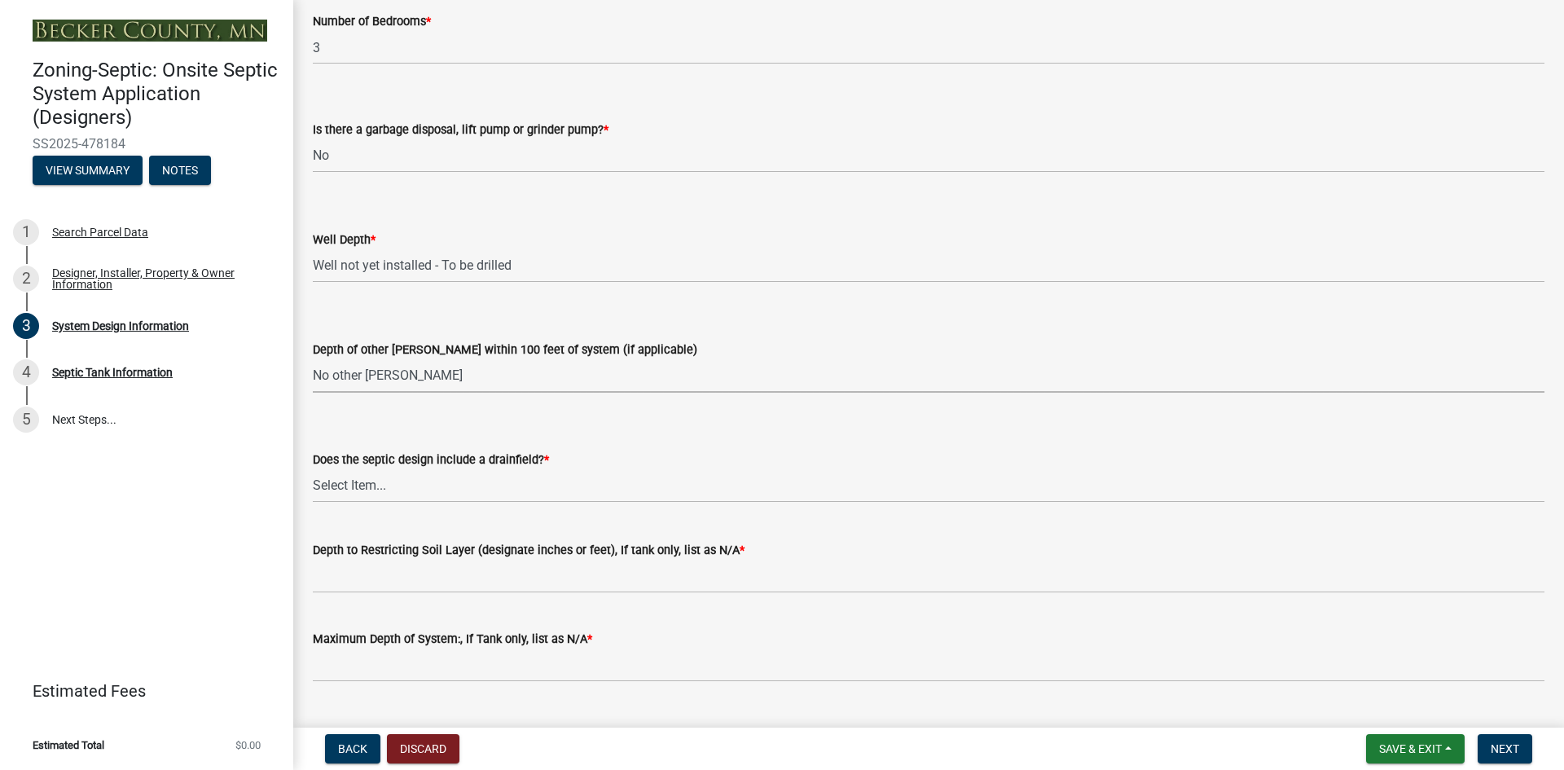
select select "384fc250-a67e-4e5e-a6e0-19116deb63e7"
click at [359, 481] on select "Select Item... Yes No Existing - COC must by submitted" at bounding box center [929, 485] width 1232 height 33
click at [313, 469] on select "Select Item... Yes No Existing - COC must by submitted" at bounding box center [929, 485] width 1232 height 33
select select "1beac6bb-92f1-48fc-a43d-dd4fbc824110"
drag, startPoint x: 726, startPoint y: 544, endPoint x: 710, endPoint y: 547, distance: 15.7
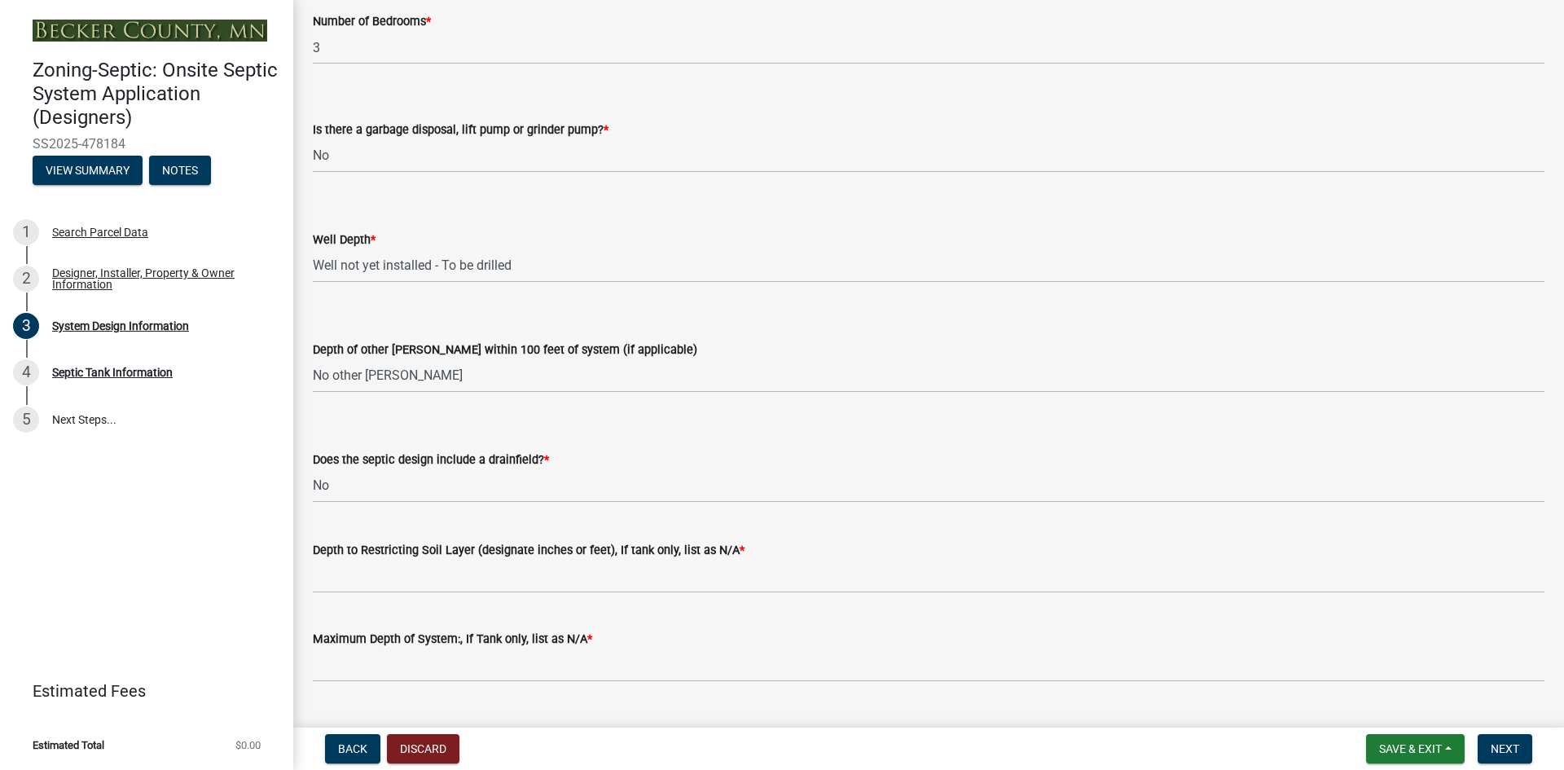
click at [710, 547] on label "Depth to Restricting Soil Layer (designate inches or feet), If tank only, list …" at bounding box center [529, 550] width 432 height 11
copy label "N/A"
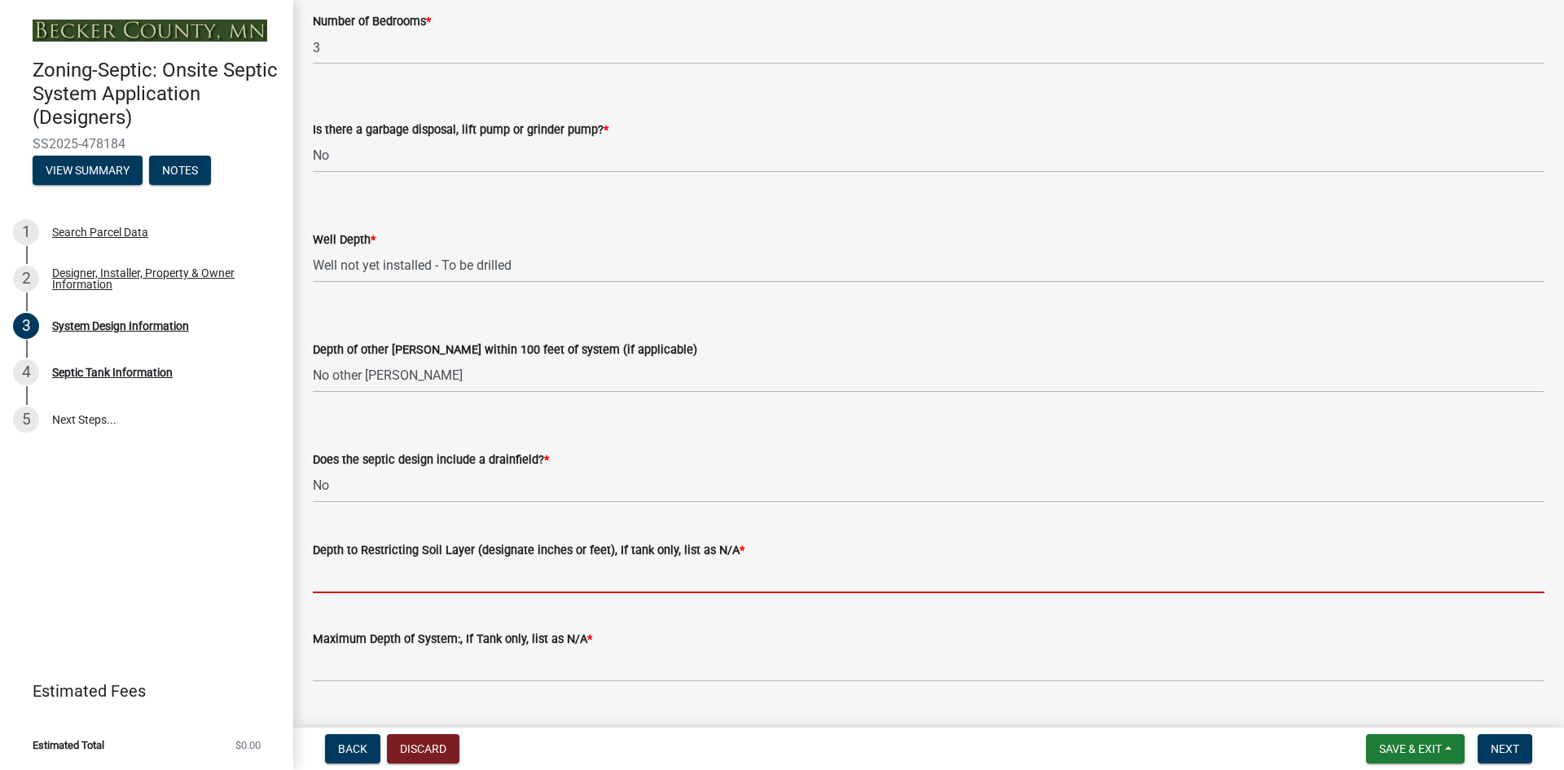
click at [501, 584] on input "Depth to Restricting Soil Layer (designate inches or feet), If tank only, list …" at bounding box center [929, 576] width 1232 height 33
paste input "N/A"
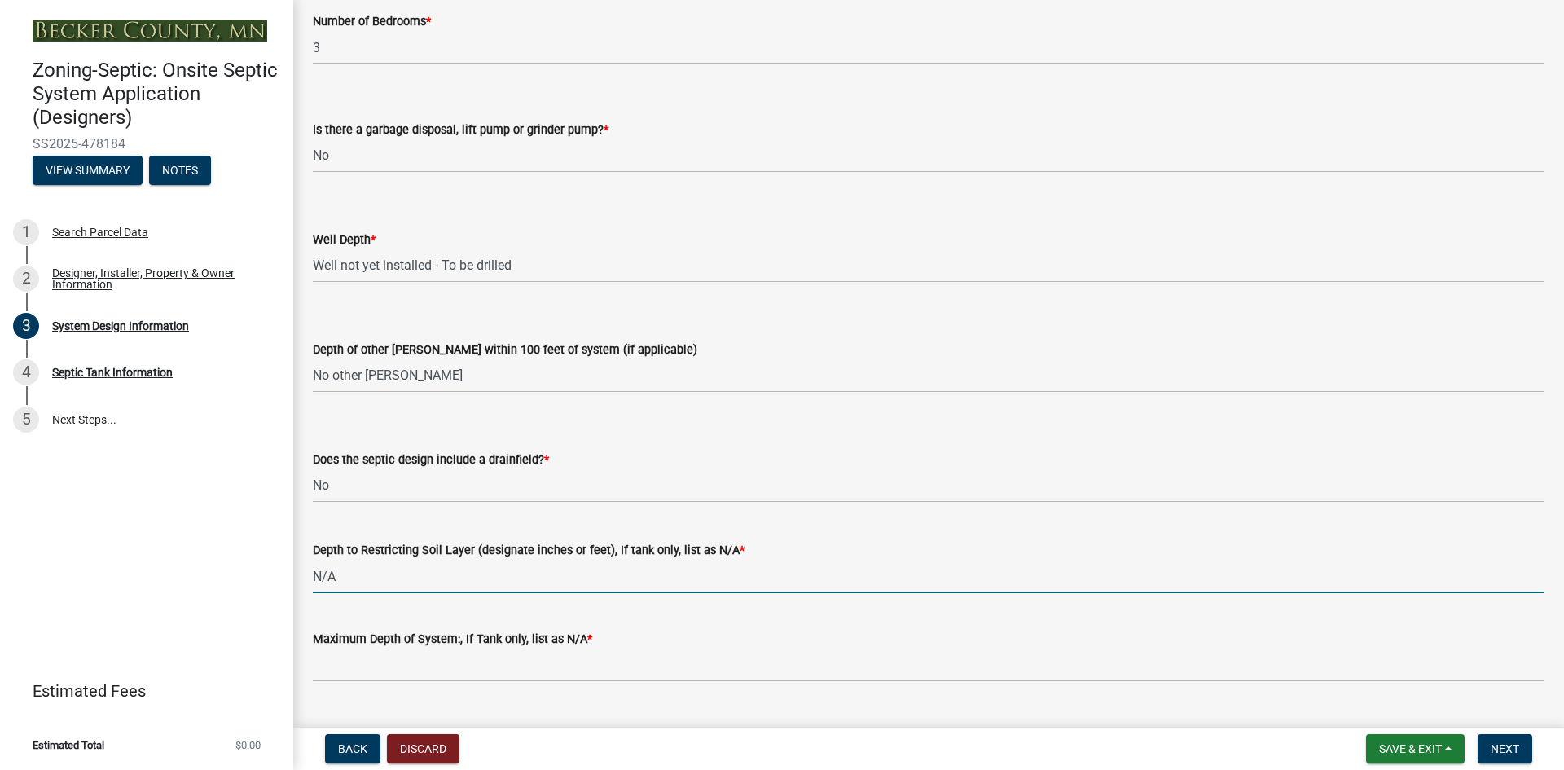
type input "N/A"
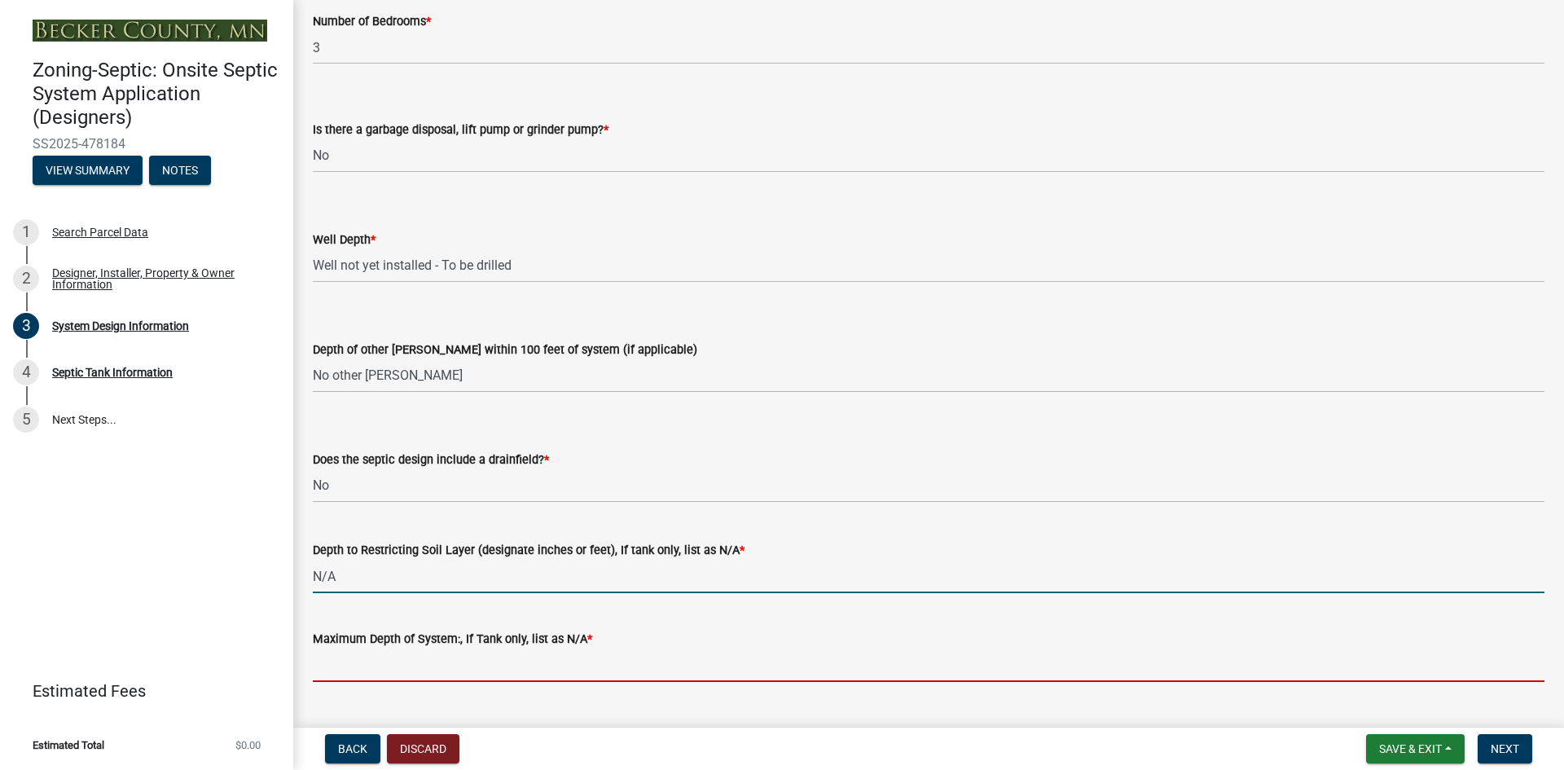
click at [473, 668] on input "Maximum Depth of System:, If Tank only, list as N/A *" at bounding box center [929, 665] width 1232 height 33
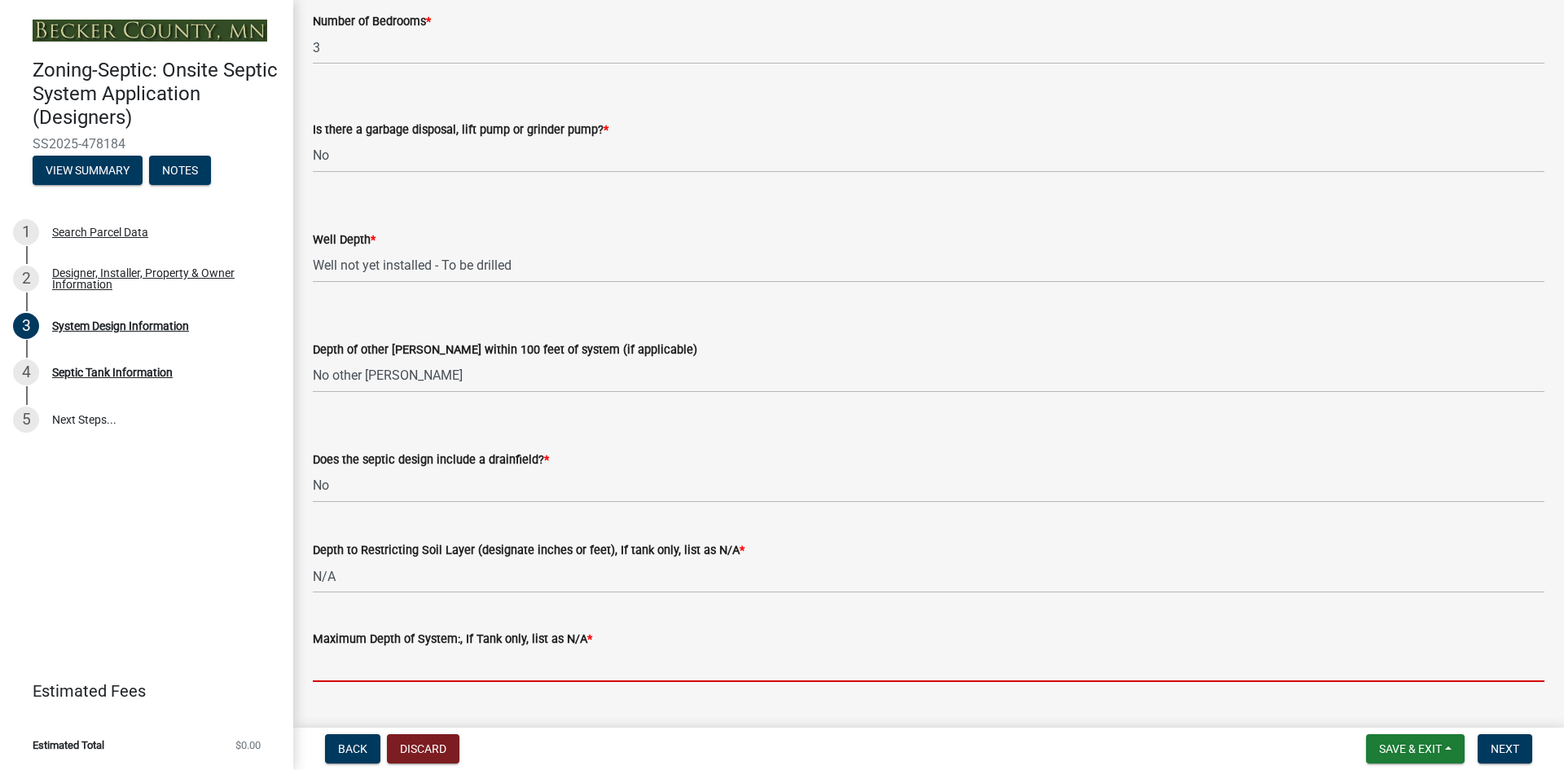
paste input "N/A"
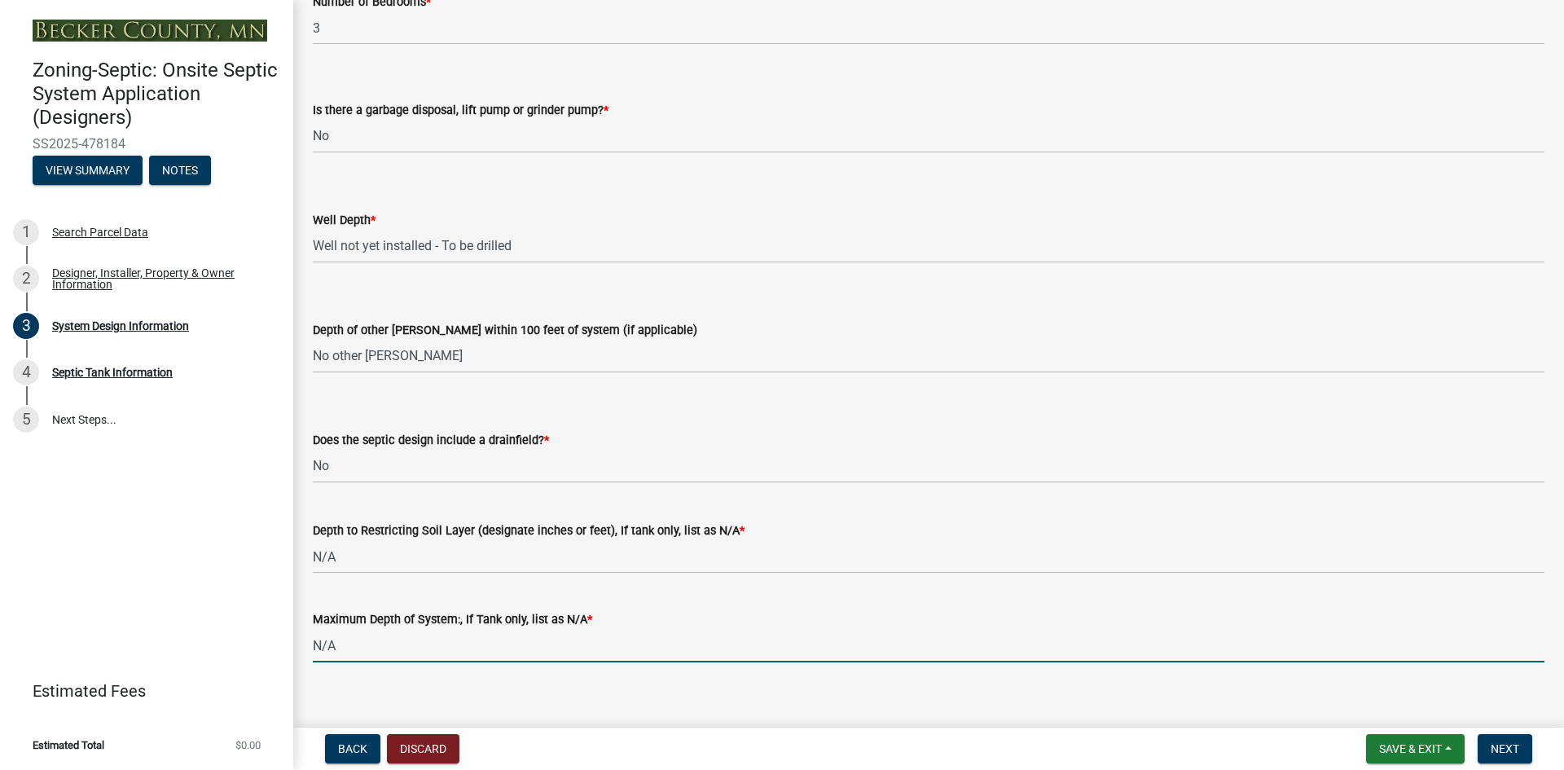
scroll to position [3174, 0]
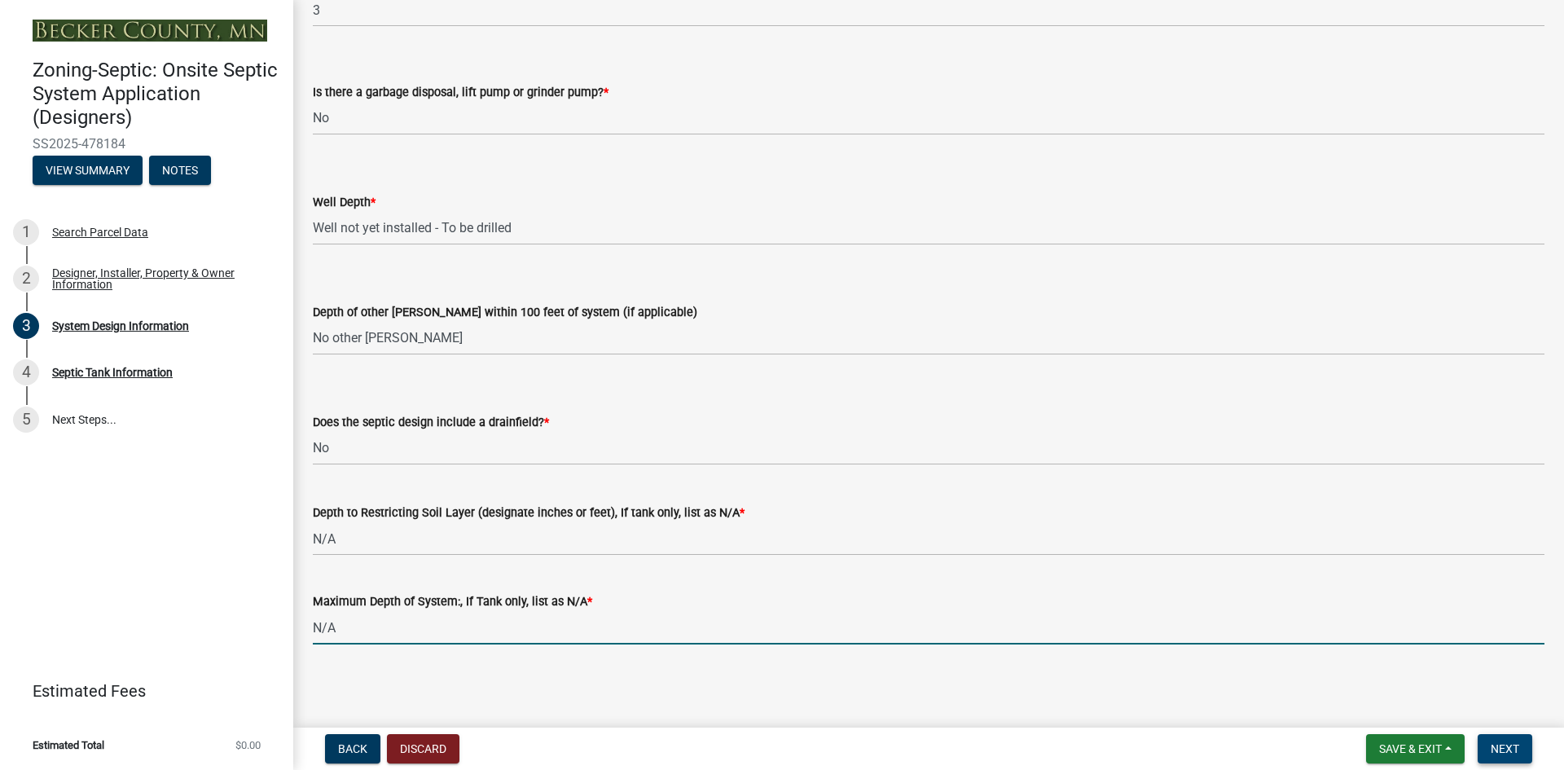
type input "N/A"
click at [1500, 747] on span "Next" at bounding box center [1505, 748] width 29 height 13
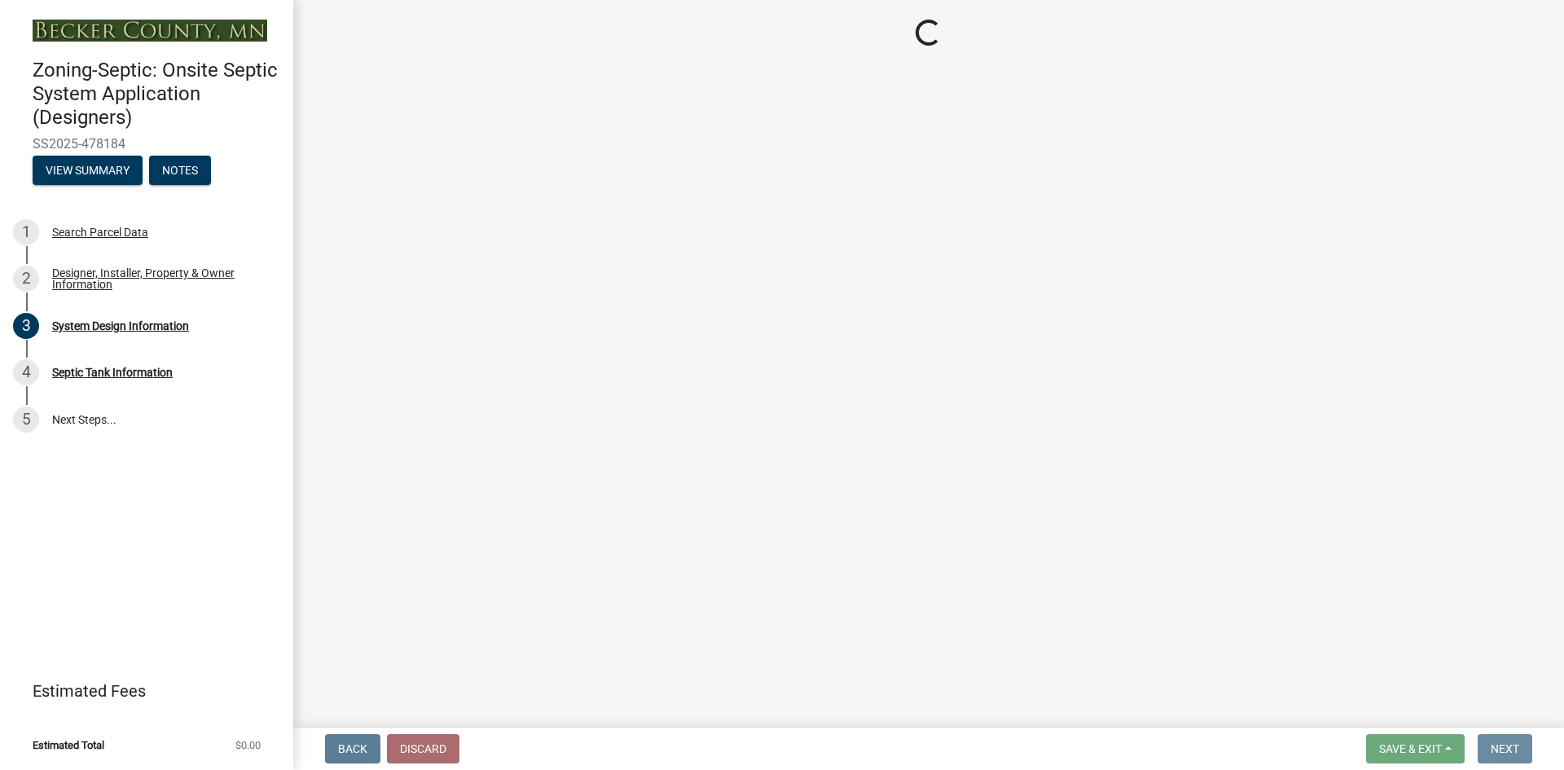
scroll to position [0, 0]
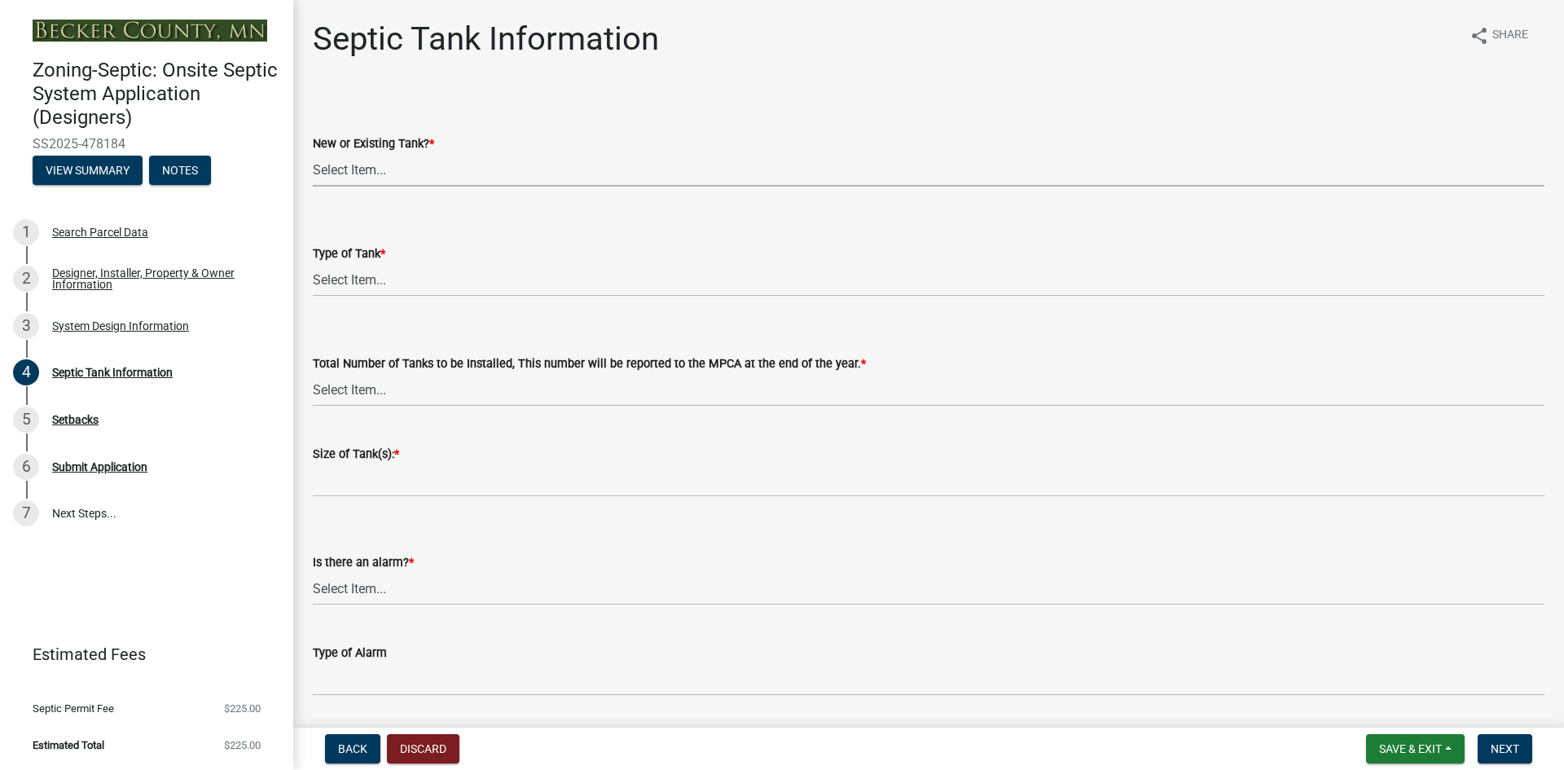
click at [361, 173] on select "Select Item... New Existing Both -New and Existing Tank" at bounding box center [929, 169] width 1232 height 33
click at [313, 153] on select "Select Item... New Existing Both -New and Existing Tank" at bounding box center [929, 169] width 1232 height 33
select select "f9fbe67c-c1cf-4a63-8ad4-799ce56b7f21"
click at [376, 284] on select "Select Item... Single Septic Tank Compartmented Tank Single Tank plus Compartme…" at bounding box center [929, 279] width 1232 height 33
click at [313, 263] on select "Select Item... Single Septic Tank Compartmented Tank Single Tank plus Compartme…" at bounding box center [929, 279] width 1232 height 33
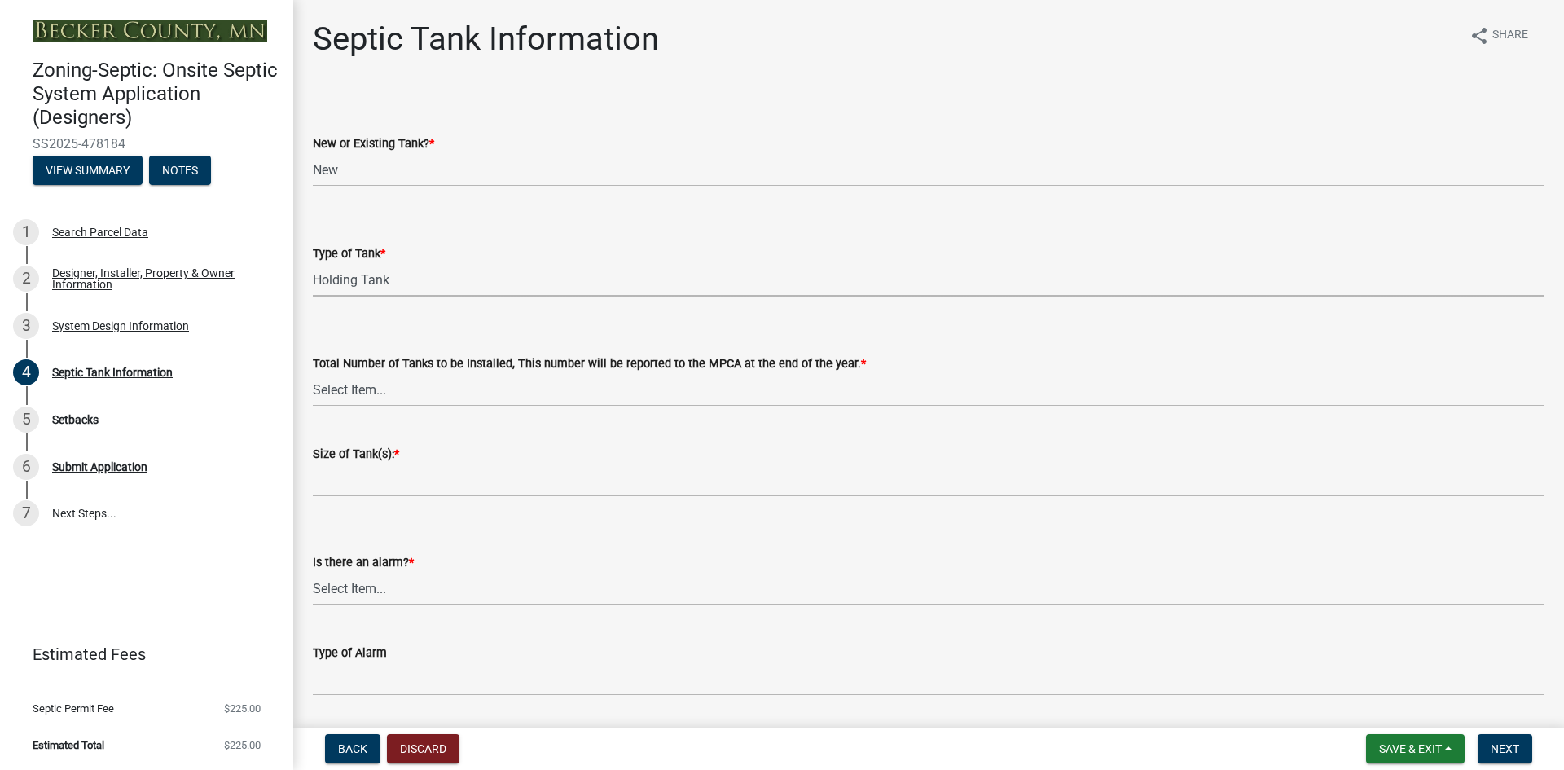
select select "fe57a0e5-df0b-49ed-be87-b1b1dff725c1"
click at [379, 390] on select "Select Item... 0 1 2 3 4" at bounding box center [929, 389] width 1232 height 33
click at [313, 373] on select "Select Item... 0 1 2 3 4" at bounding box center [929, 389] width 1232 height 33
select select "52556460-45fa-4026-a6c2-c70bb0823cb5"
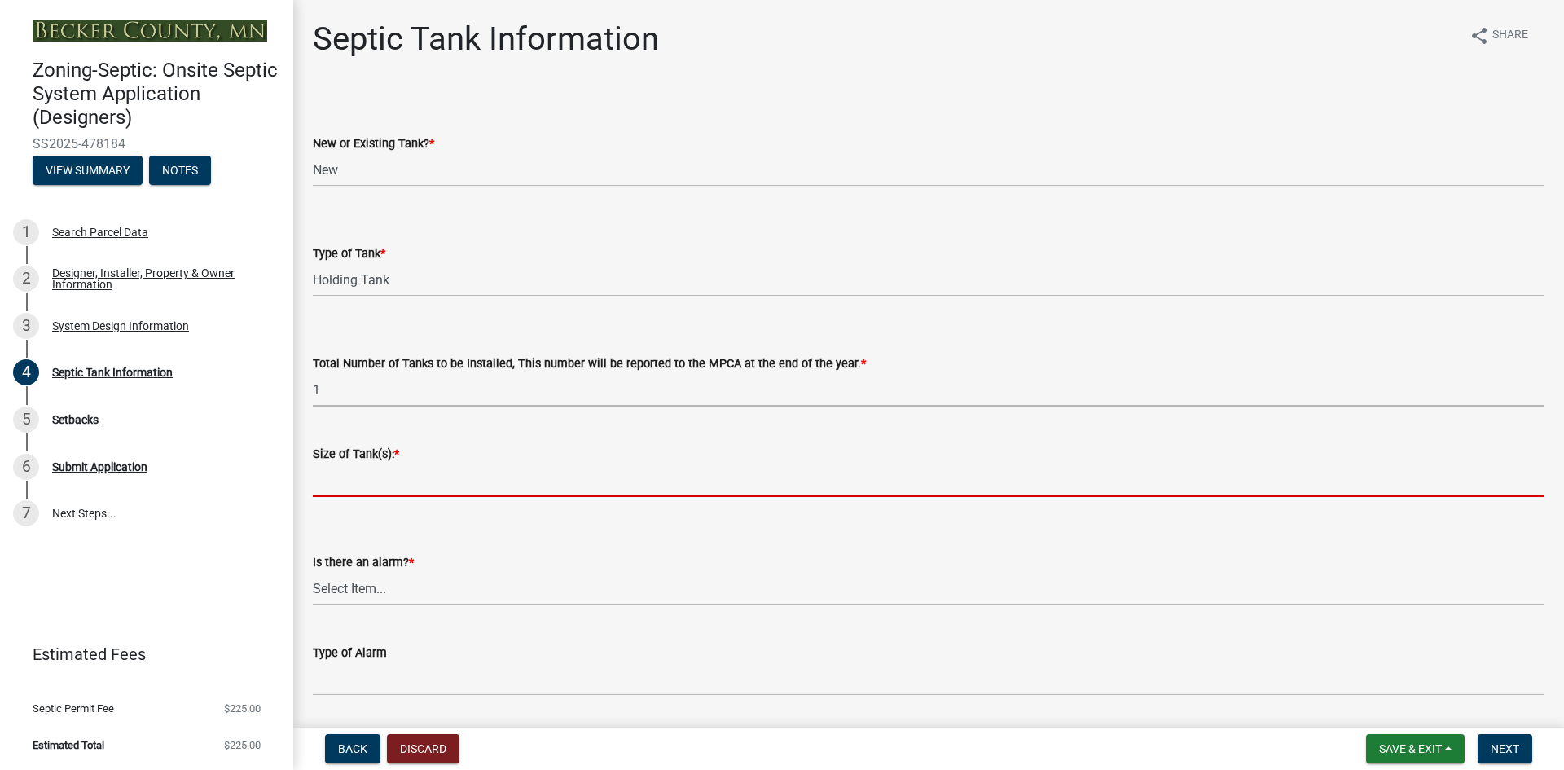
click at [352, 485] on input "Size of Tank(s): *" at bounding box center [929, 480] width 1232 height 33
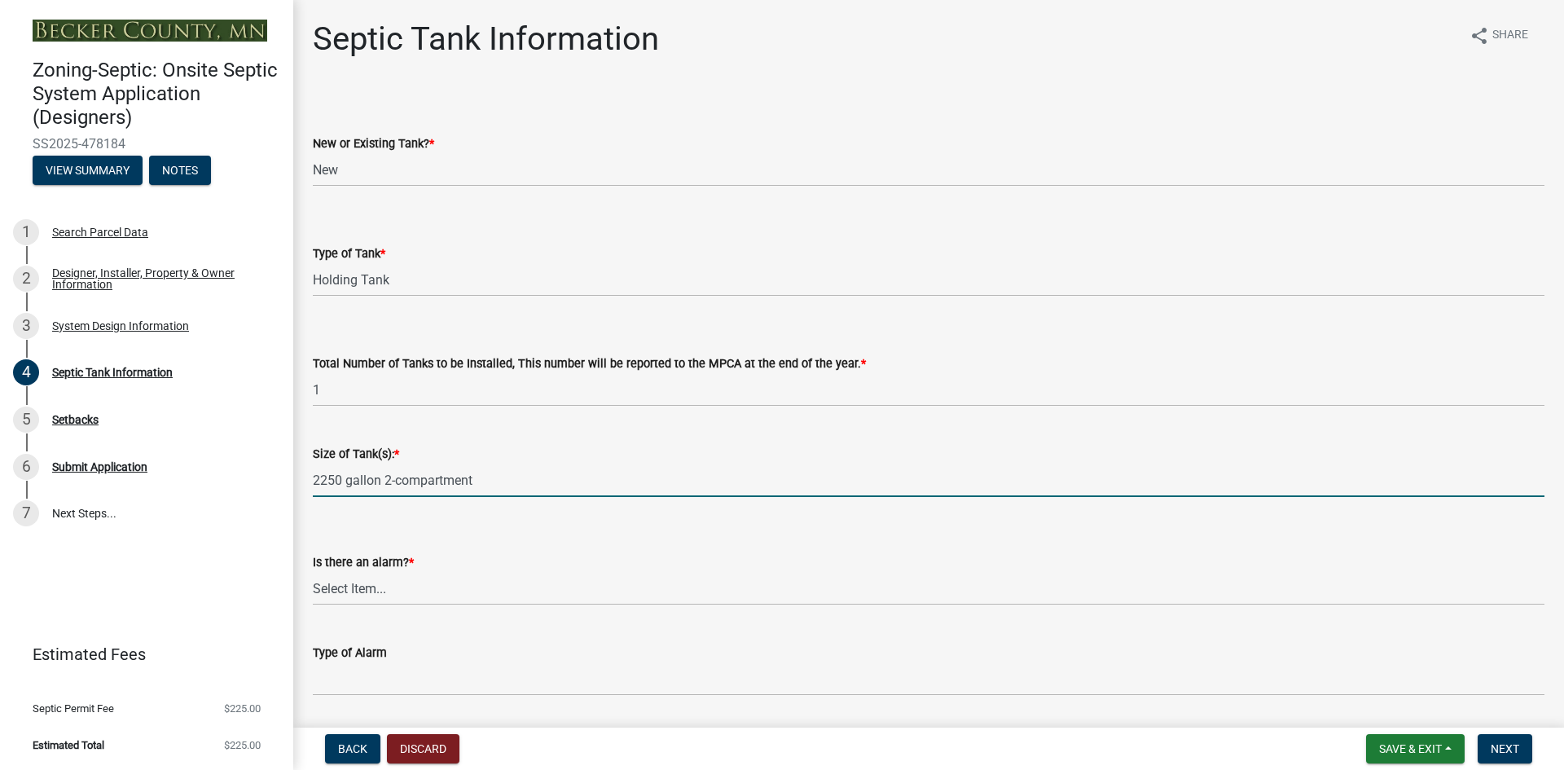
type input "2250 gallon 2-compartment"
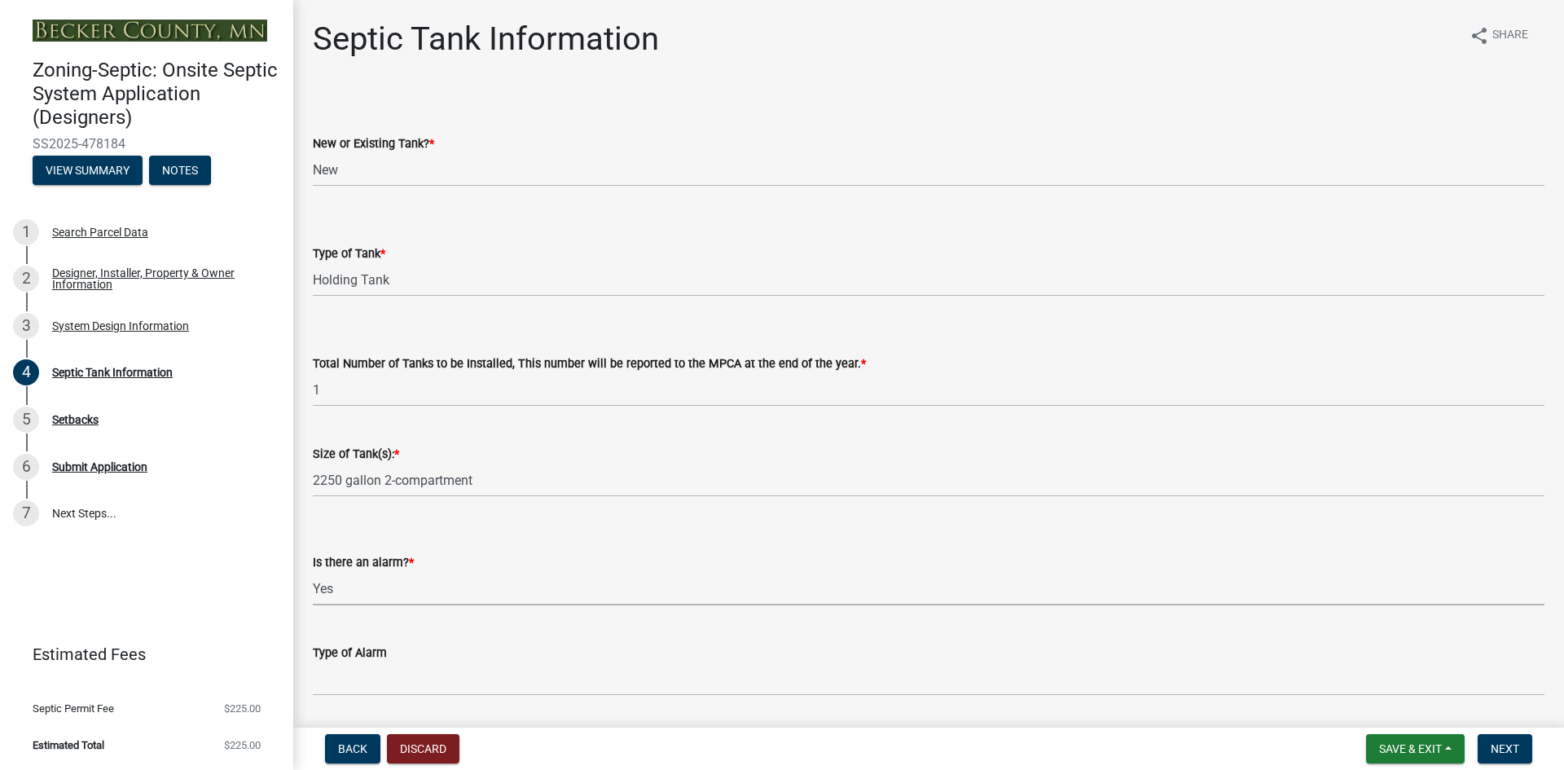
select select "c84d9e4c-2287-4d2e-9ef7-9874a7456ee3"
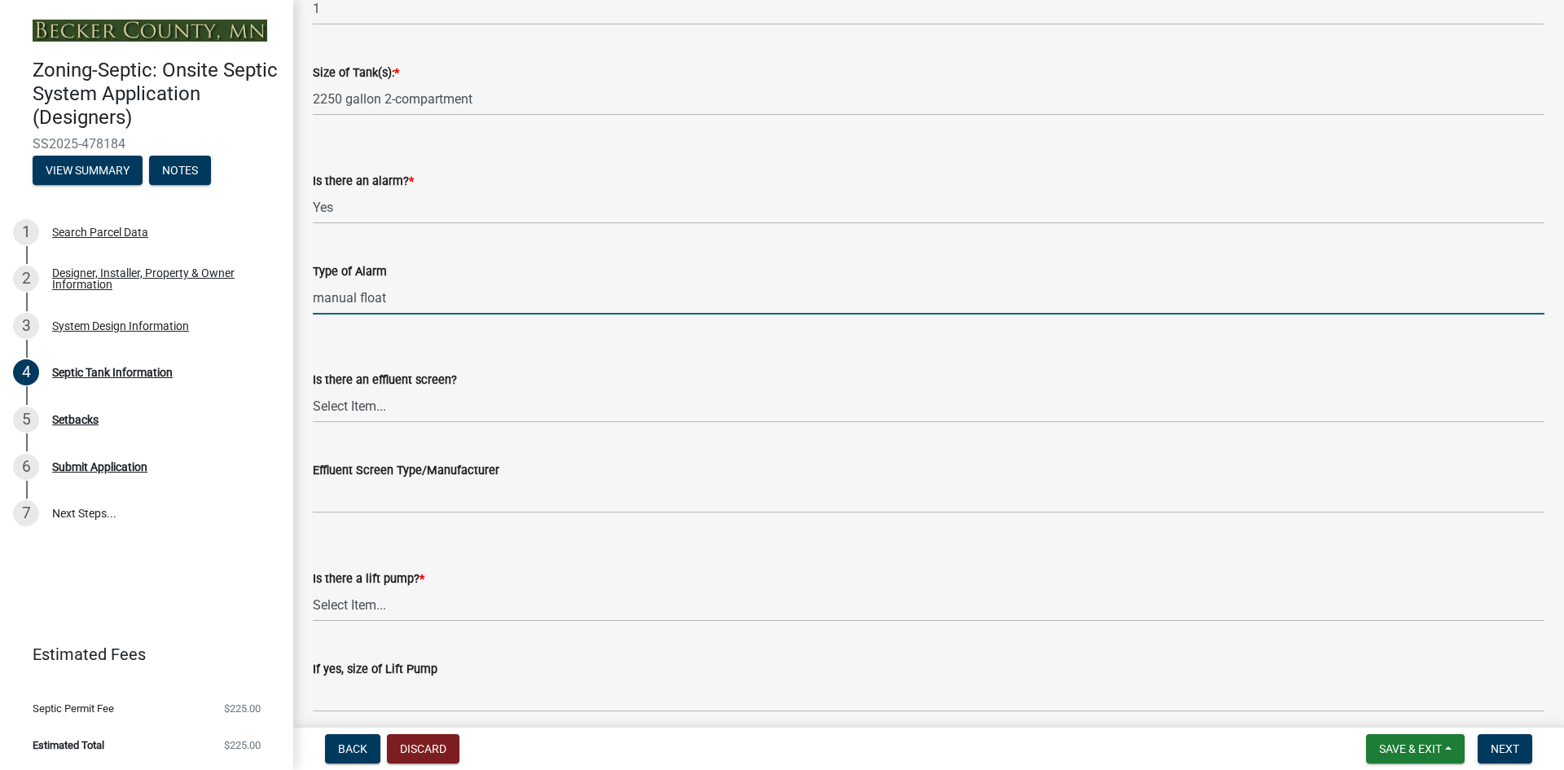
scroll to position [538, 0]
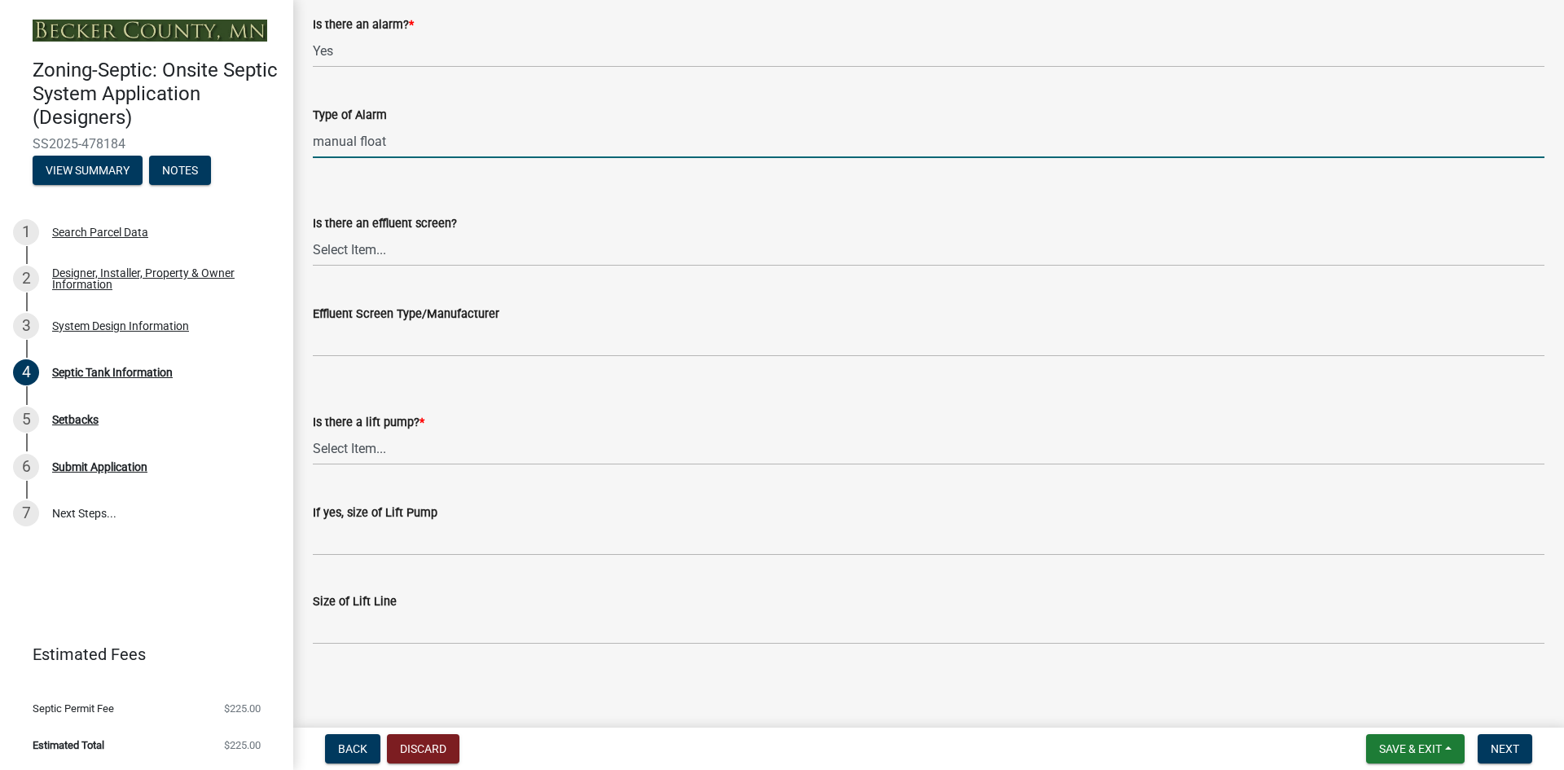
type input "manual float"
click at [372, 454] on select "Select Item... Yes No" at bounding box center [929, 448] width 1232 height 33
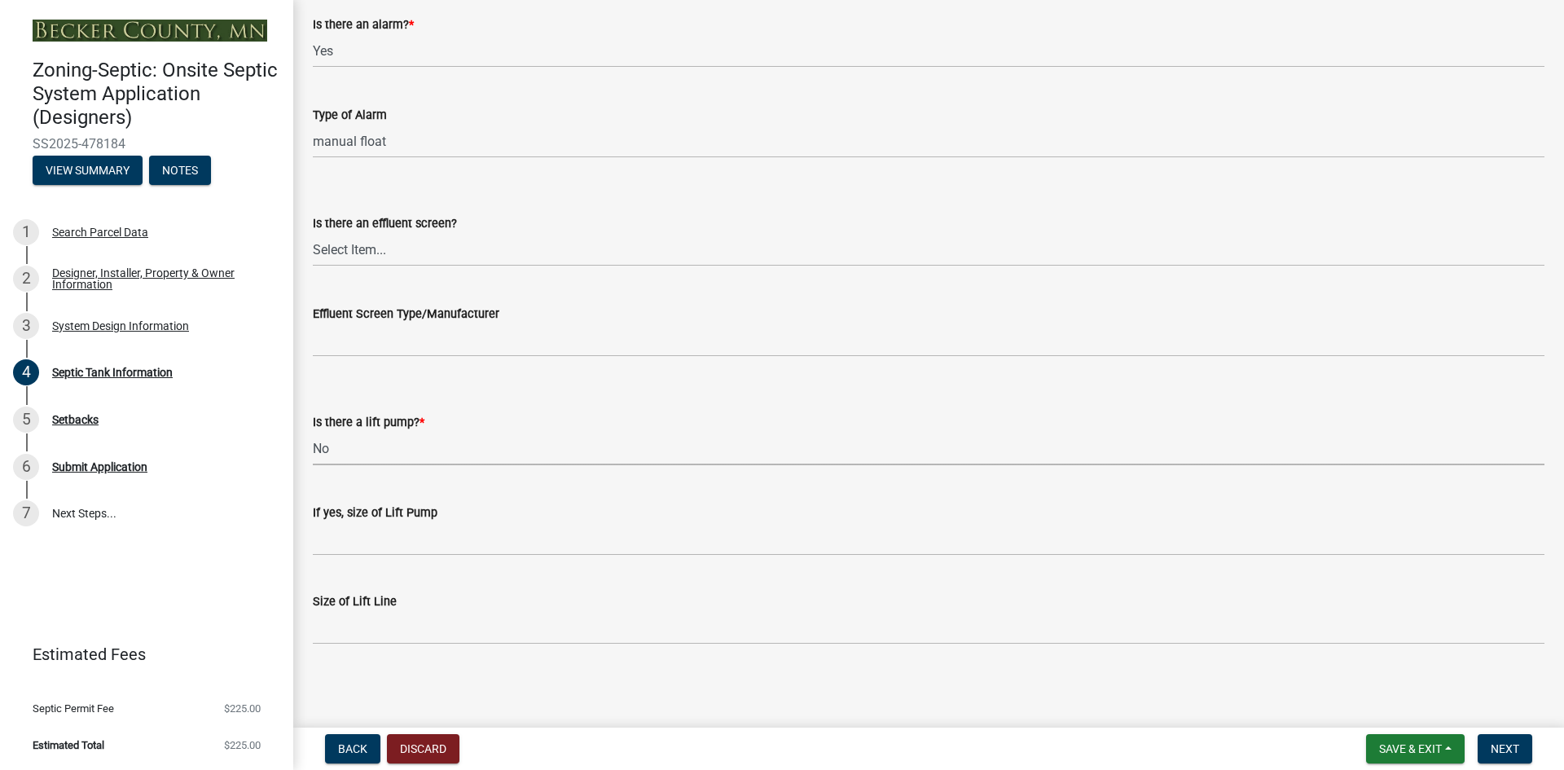
click at [313, 432] on select "Select Item... Yes No" at bounding box center [929, 448] width 1232 height 33
select select "ba43cfd8-3223-4e93-a41d-8bc71aa45820"
click at [1491, 750] on span "Next" at bounding box center [1505, 748] width 29 height 13
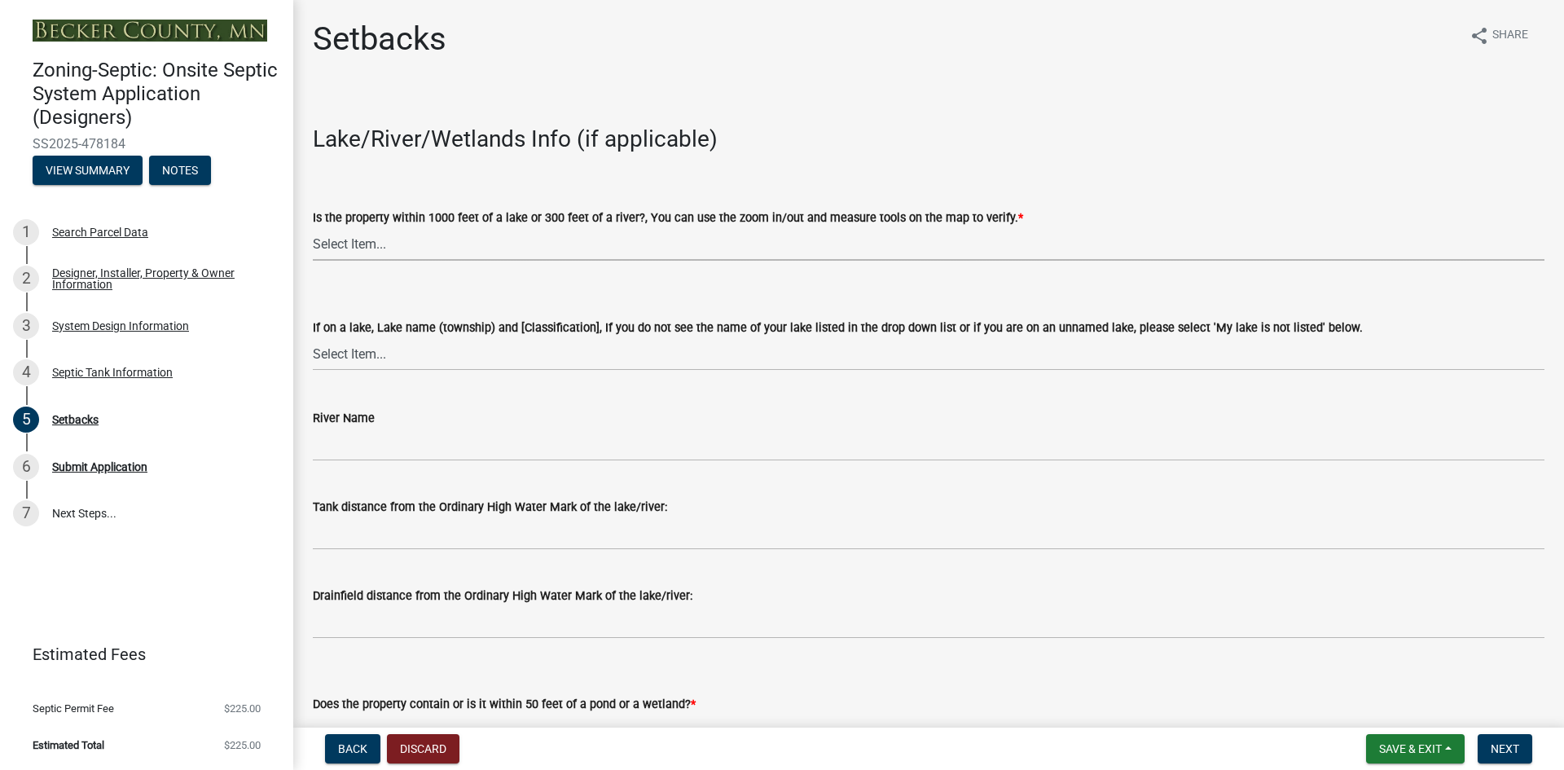
click at [428, 248] on select "Select Item... Yes No" at bounding box center [929, 243] width 1232 height 33
click at [313, 227] on select "Select Item... Yes No" at bounding box center [929, 243] width 1232 height 33
select select "c245ec0d-8d6f-4710-ab2b-b3aa70611708"
click at [389, 360] on select "Select Item... [GEOGRAPHIC_DATA] is not listed below [GEOGRAPHIC_DATA] ([GEOGRA…" at bounding box center [929, 353] width 1232 height 33
click at [313, 337] on select "Select Item... [GEOGRAPHIC_DATA] is not listed below [GEOGRAPHIC_DATA] ([GEOGRA…" at bounding box center [929, 353] width 1232 height 33
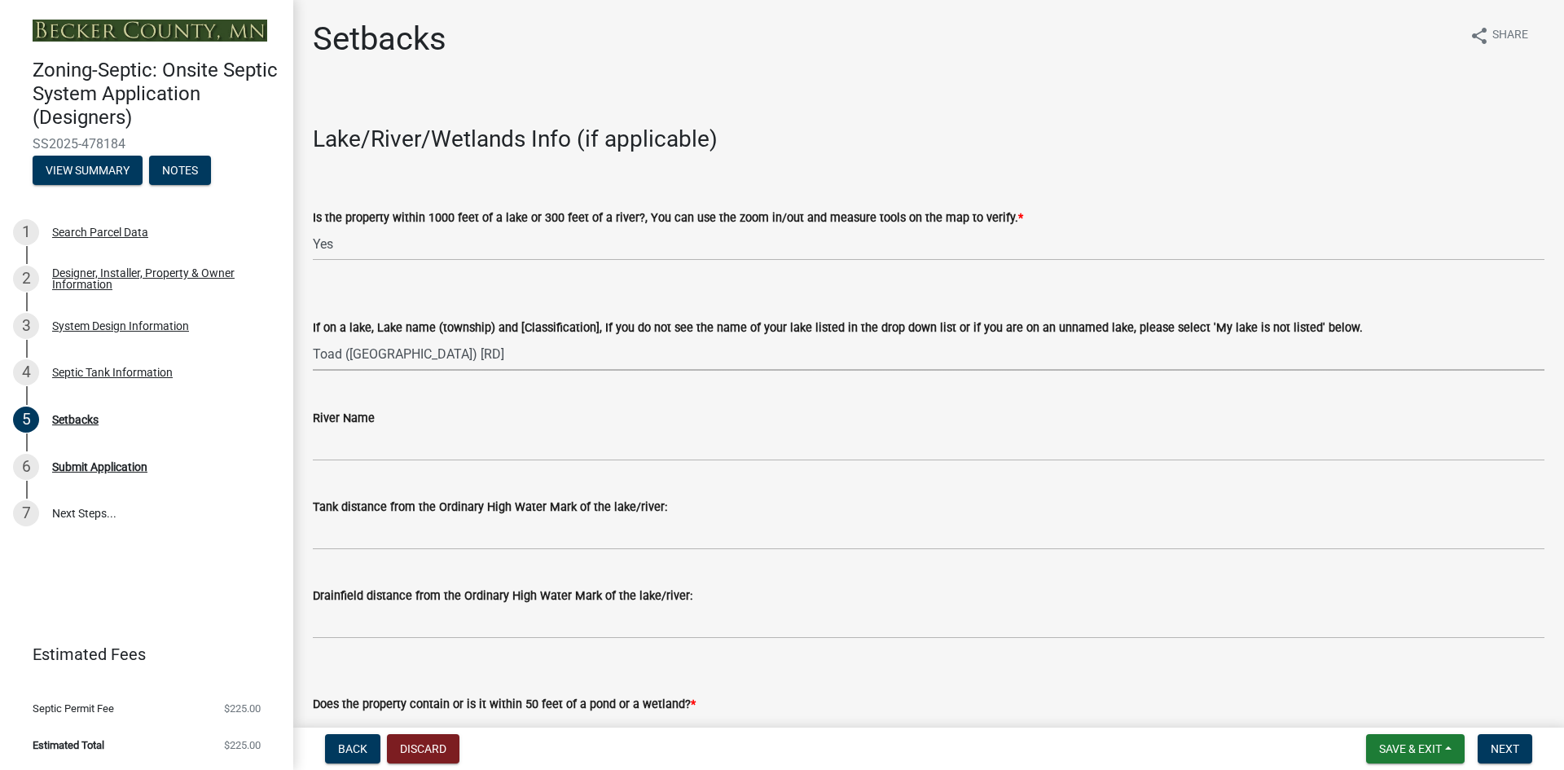
select select "84615967-5e57-4fd3-8169-bbb0ee2bd1a3"
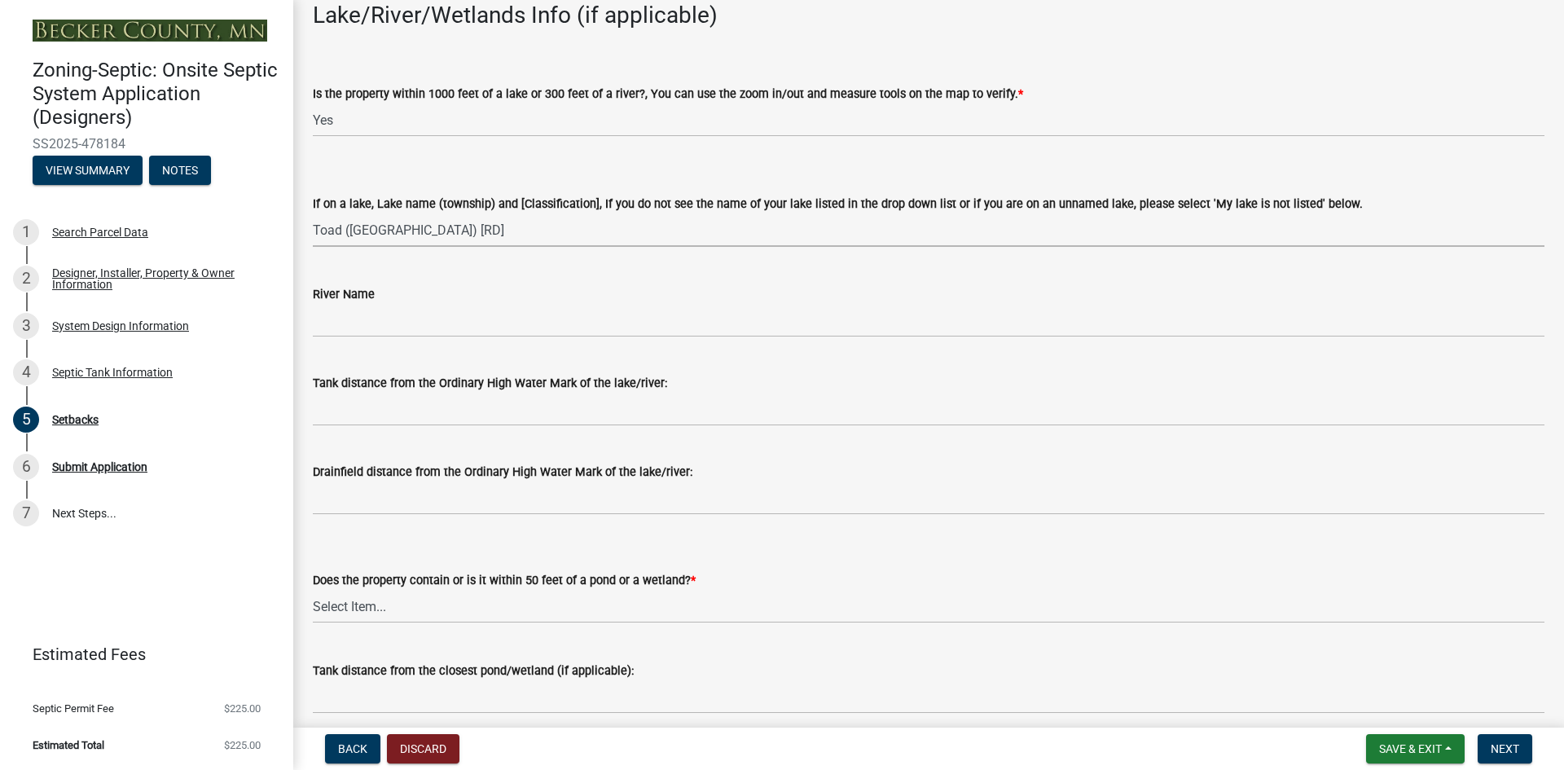
scroll to position [143, 0]
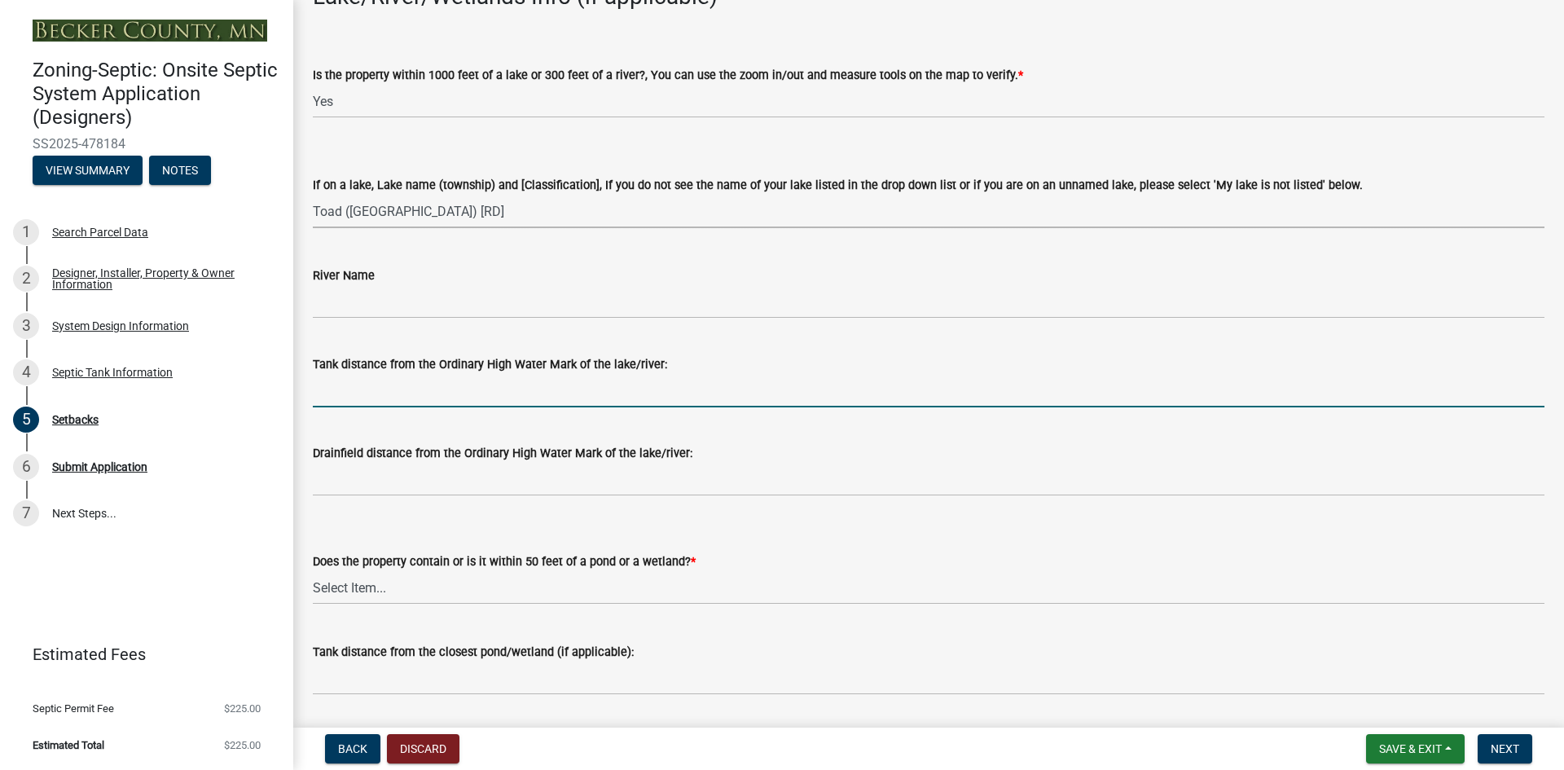
click at [384, 398] on input "Tank distance from the Ordinary High Water Mark of the lake/river:" at bounding box center [929, 390] width 1232 height 33
type input ">100'"
click at [428, 594] on select "Select Item... Yes No" at bounding box center [929, 587] width 1232 height 33
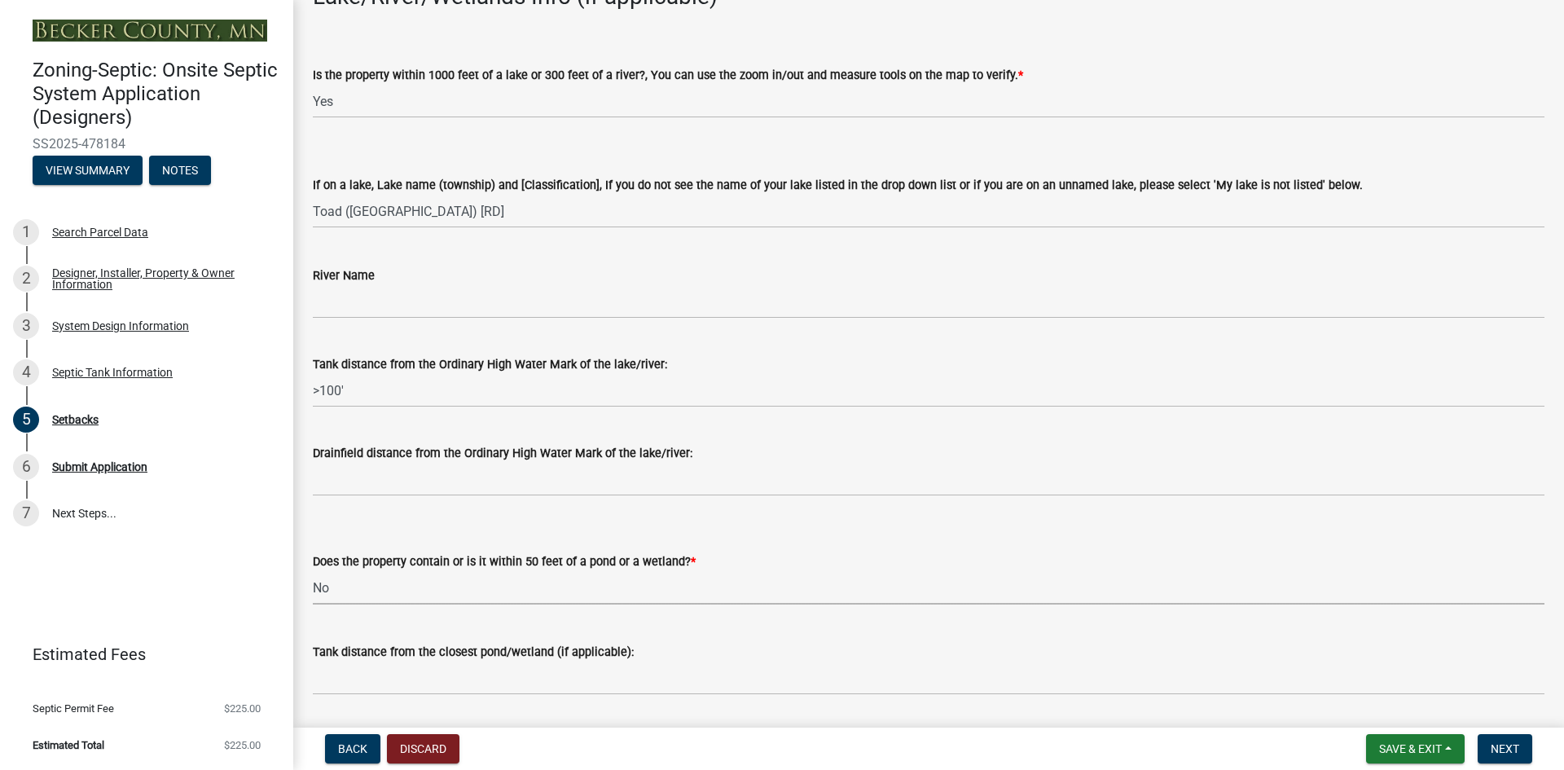
click at [313, 571] on select "Select Item... Yes No" at bounding box center [929, 587] width 1232 height 33
select select "23044af5-43bb-4cf5-8aef-2716db2ce5fc"
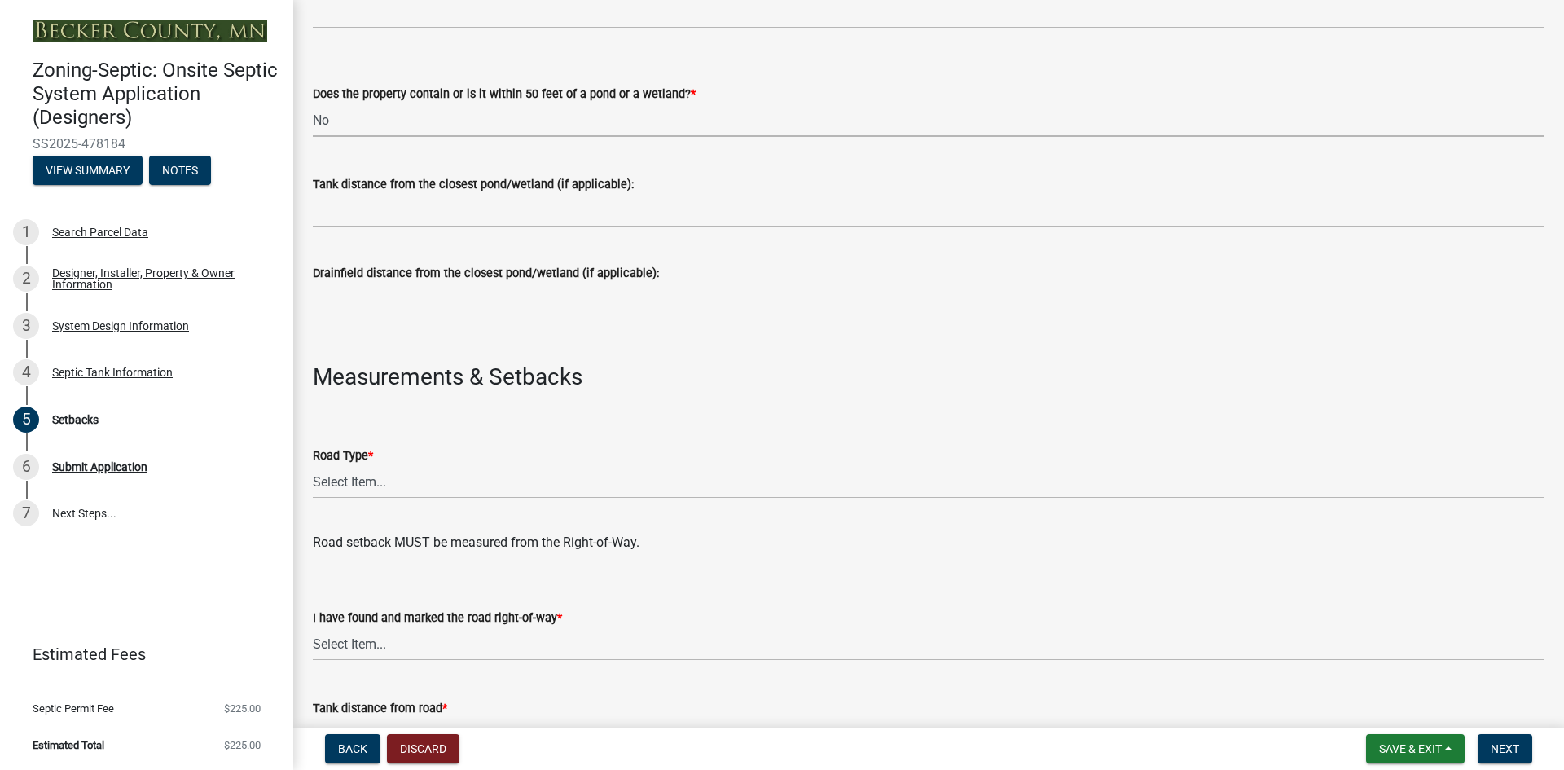
scroll to position [611, 0]
click at [386, 487] on select "Select Item... State County Public / Township Private Easement [GEOGRAPHIC_DATA]" at bounding box center [929, 480] width 1232 height 33
click at [313, 464] on select "Select Item... State County Public / Township Private Easement [GEOGRAPHIC_DATA]" at bounding box center [929, 480] width 1232 height 33
select select "21af9b93-f494-48c6-91ae-235d36c6c939"
click at [369, 643] on select "Select Item... Yes No" at bounding box center [929, 643] width 1232 height 33
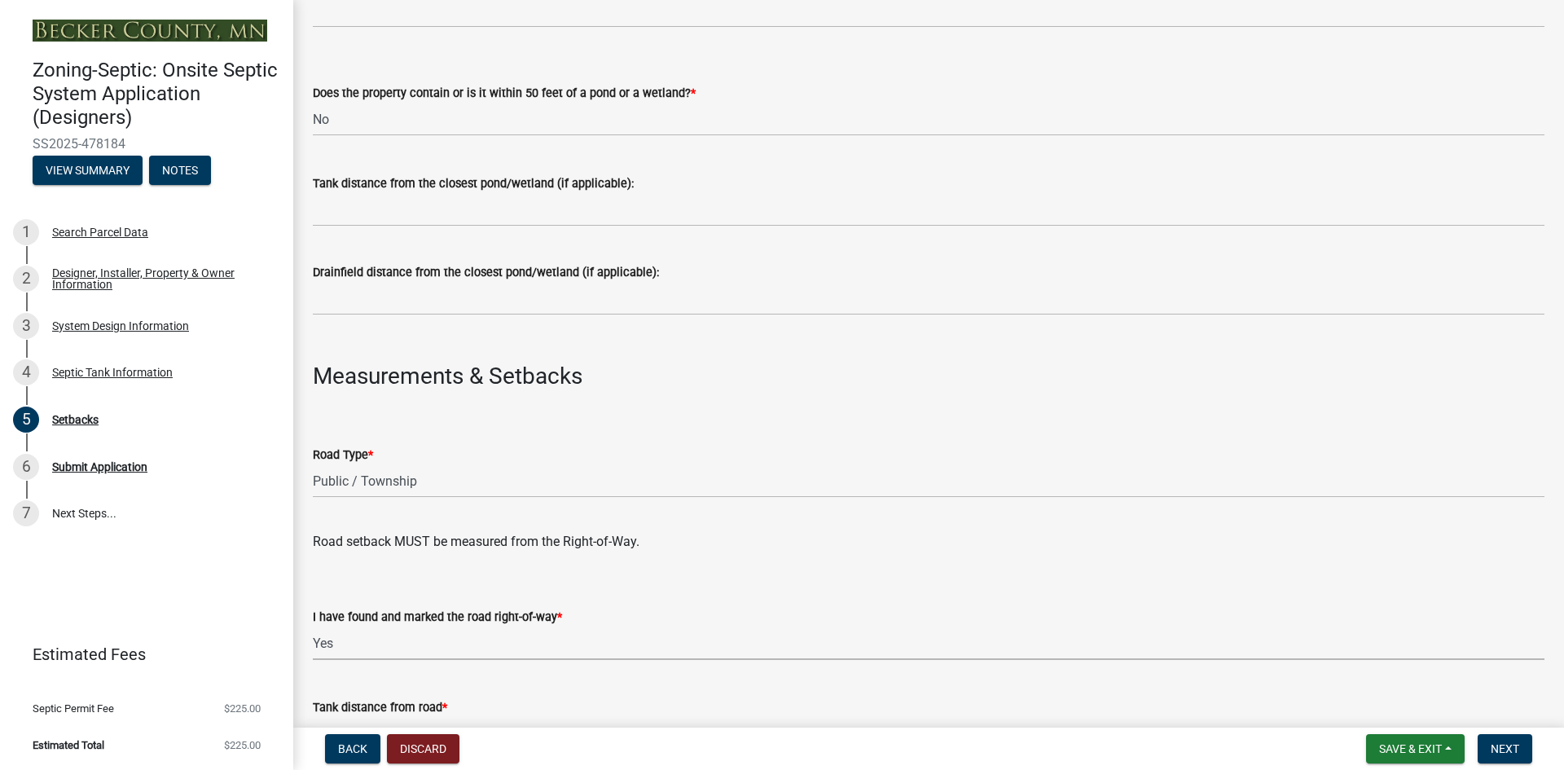
click at [313, 627] on select "Select Item... Yes No" at bounding box center [929, 643] width 1232 height 33
select select "a3ce498e-f8b1-44e2-889e-c4968ac74b5a"
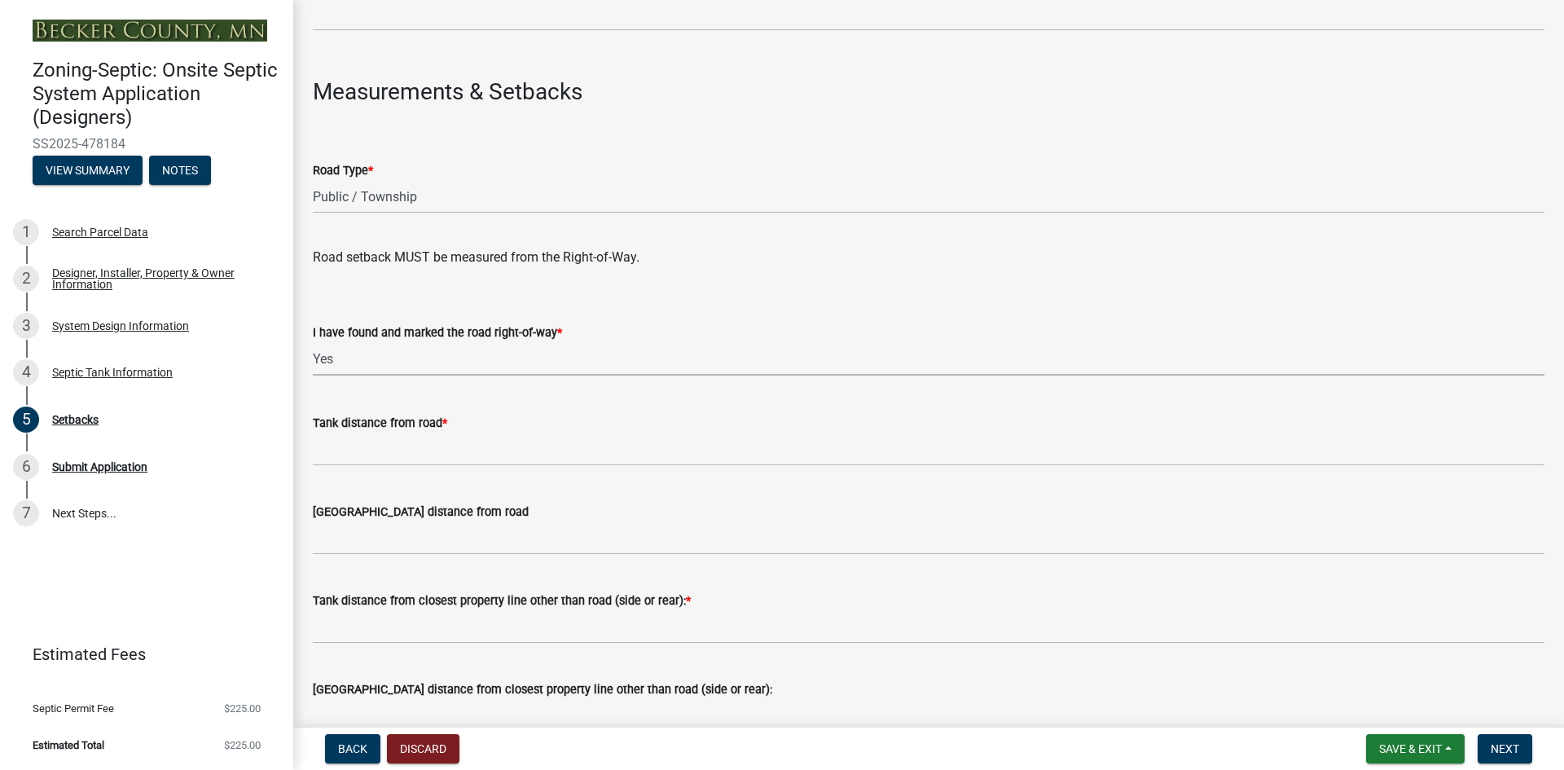
scroll to position [896, 0]
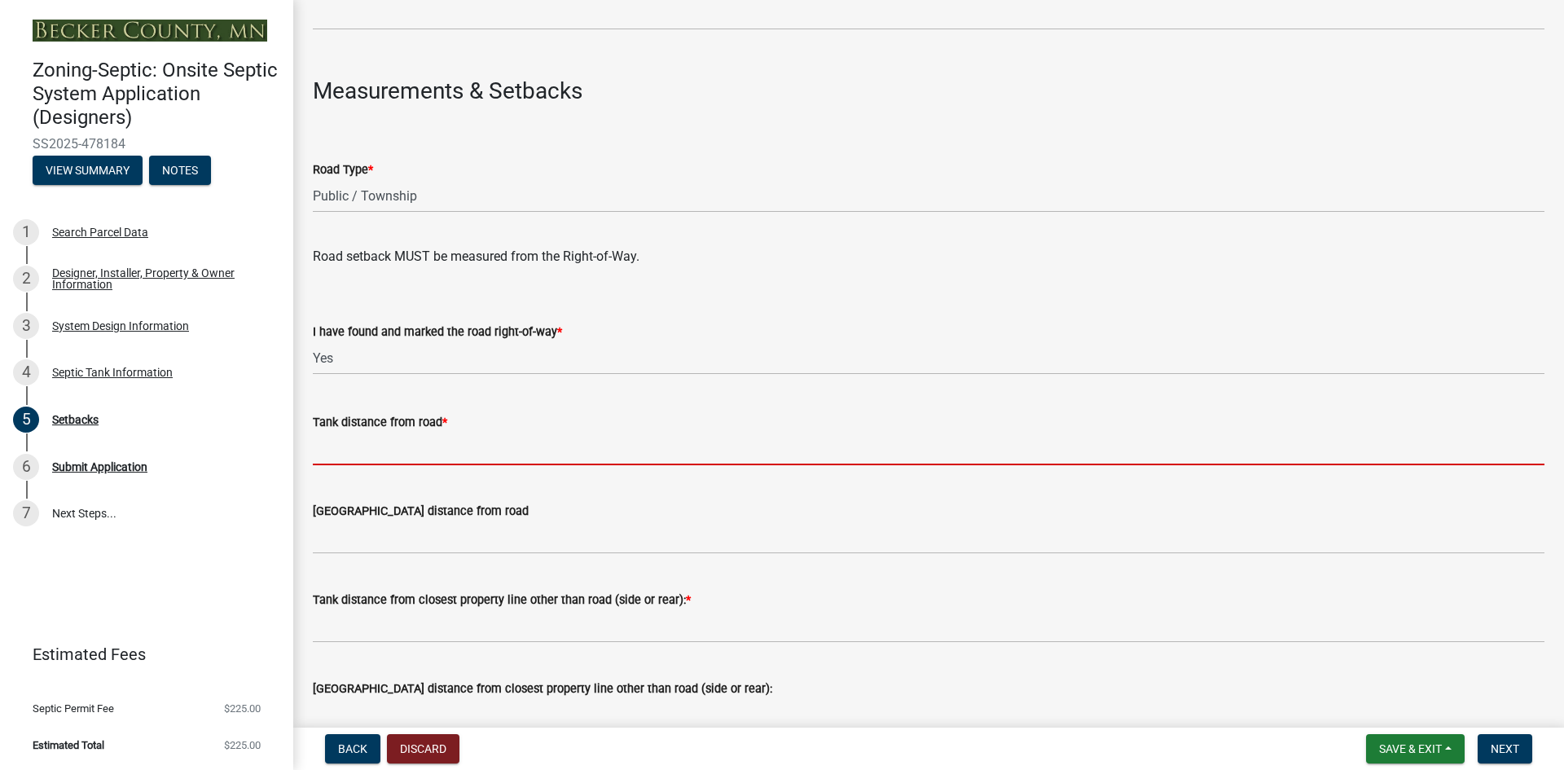
click at [393, 456] on input "Tank distance from road *" at bounding box center [929, 448] width 1232 height 33
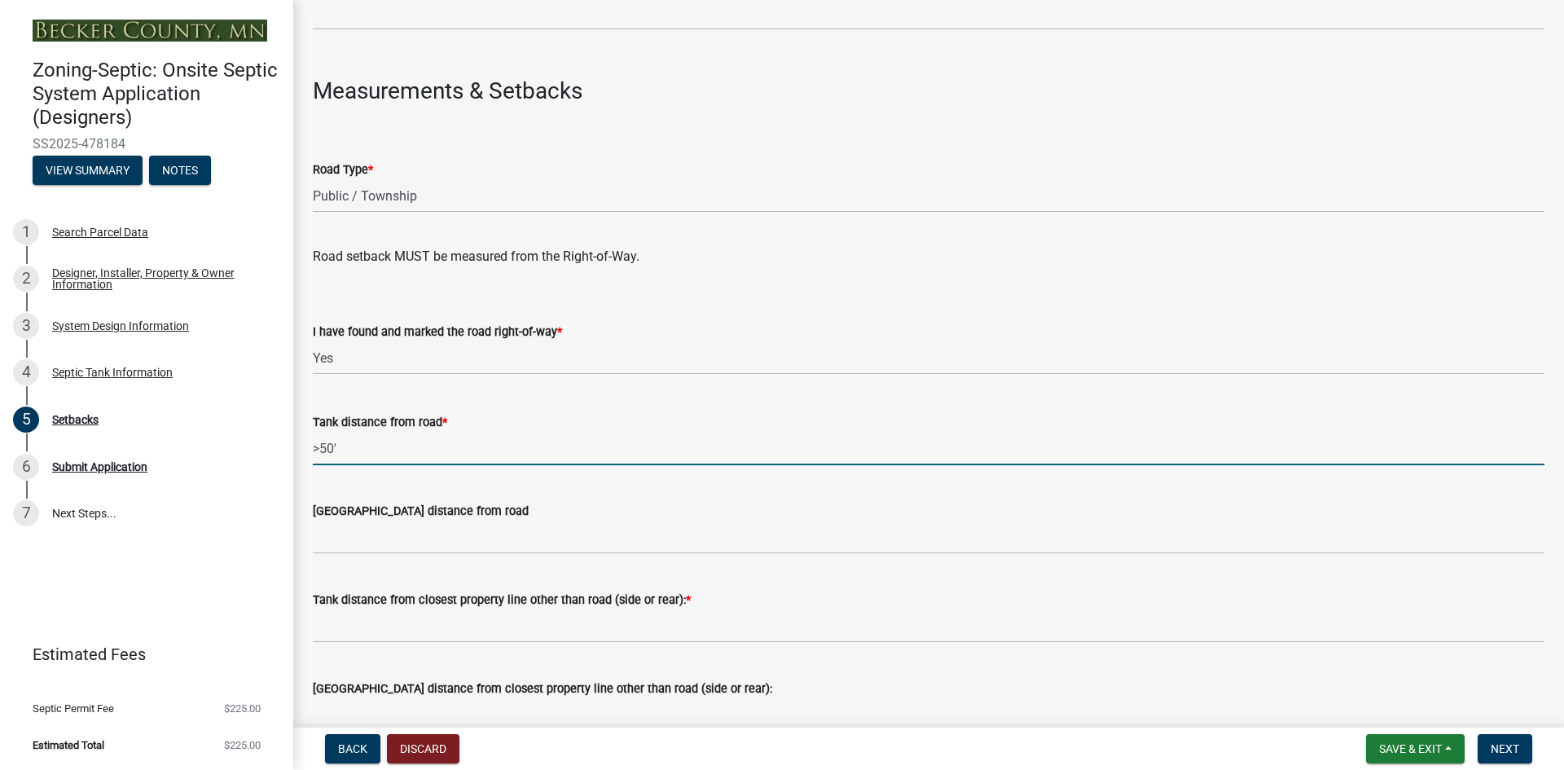
type input ">50'"
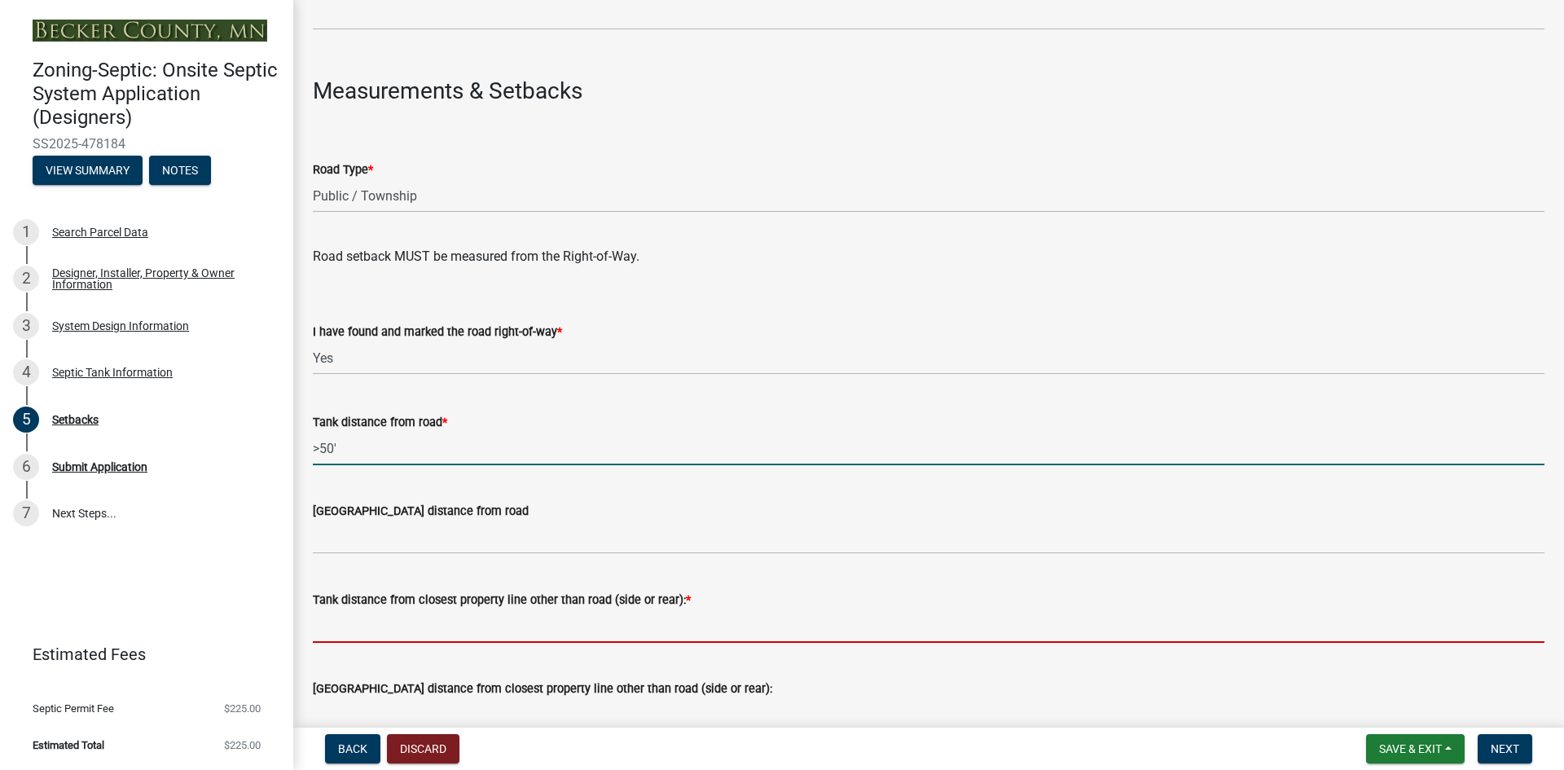
click at [393, 628] on input "Tank distance from closest property line other than road (side or rear): *" at bounding box center [929, 625] width 1232 height 33
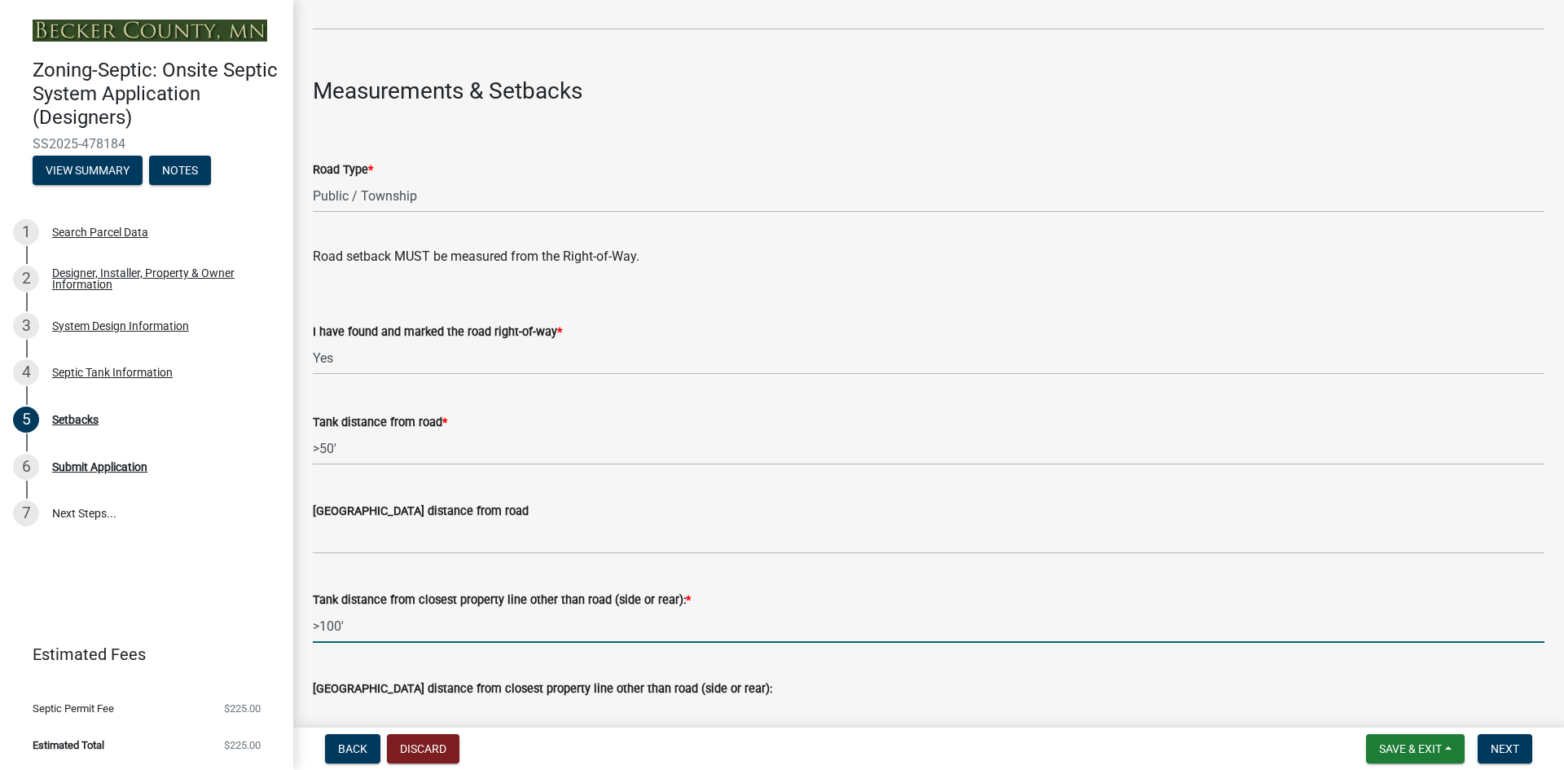
type input ">100'"
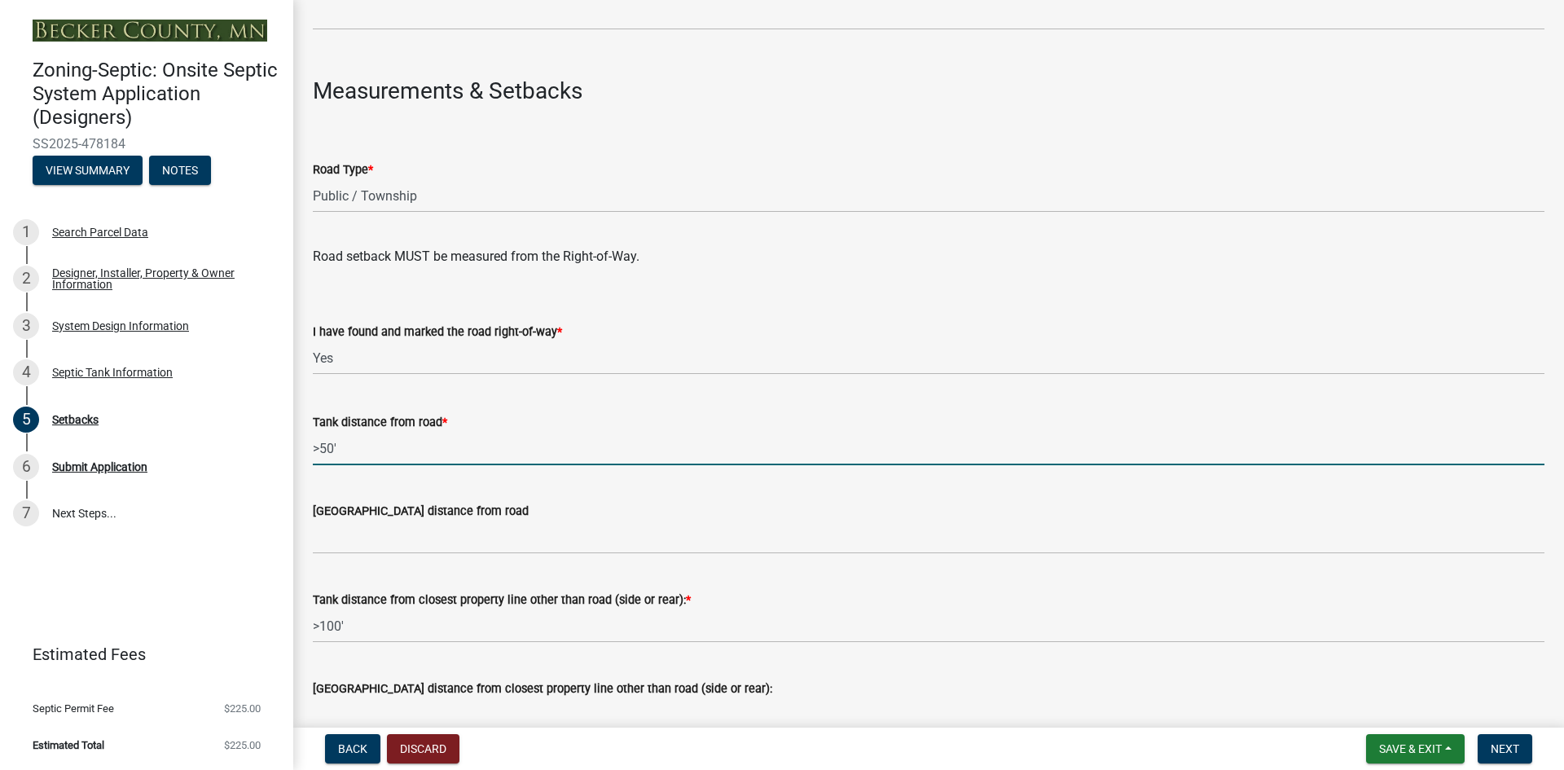
drag, startPoint x: 326, startPoint y: 449, endPoint x: 345, endPoint y: 446, distance: 18.9
click at [326, 449] on input ">50'" at bounding box center [929, 448] width 1232 height 33
type input ">100'"
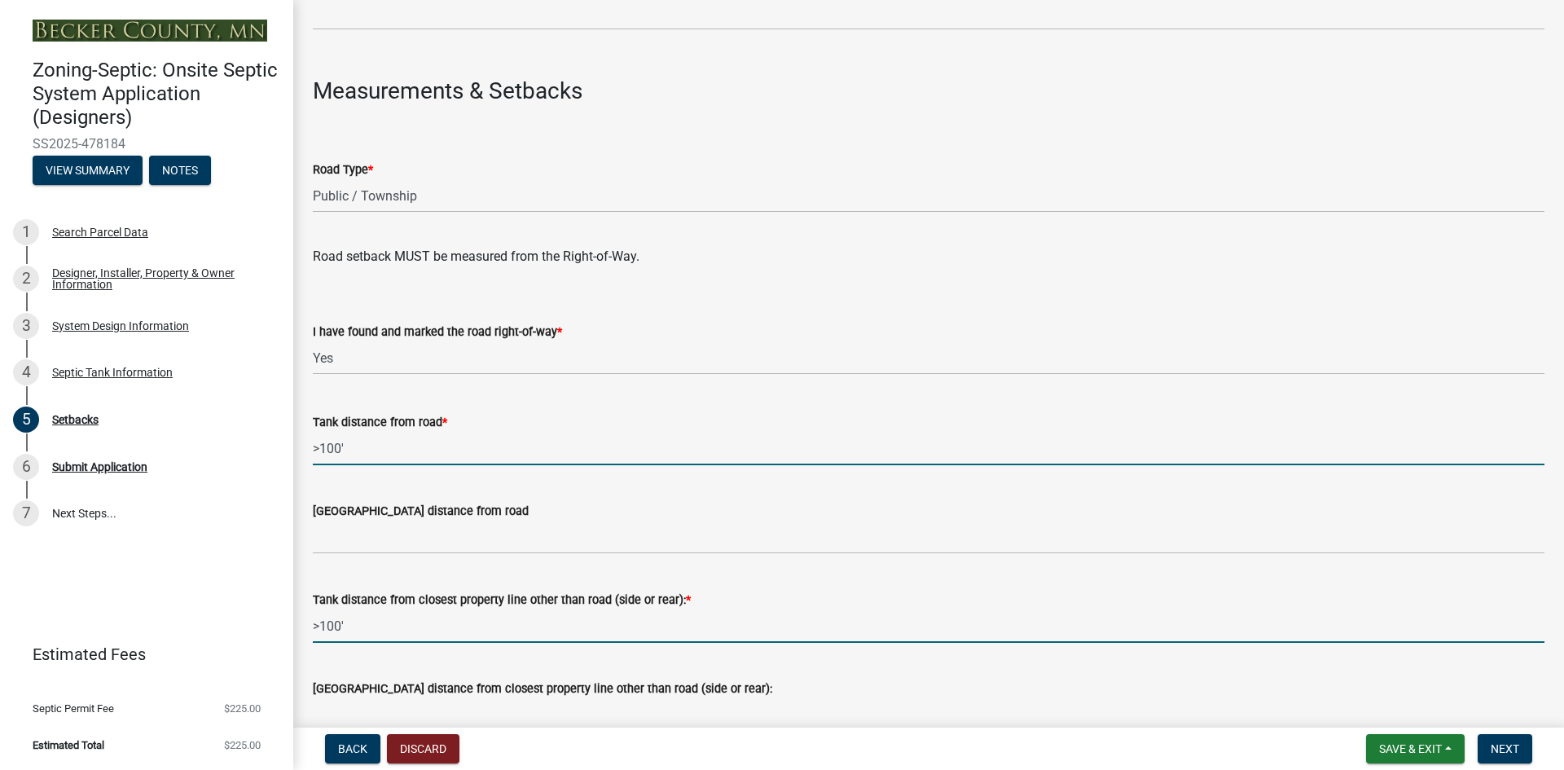
click at [332, 630] on input ">100'" at bounding box center [929, 625] width 1232 height 33
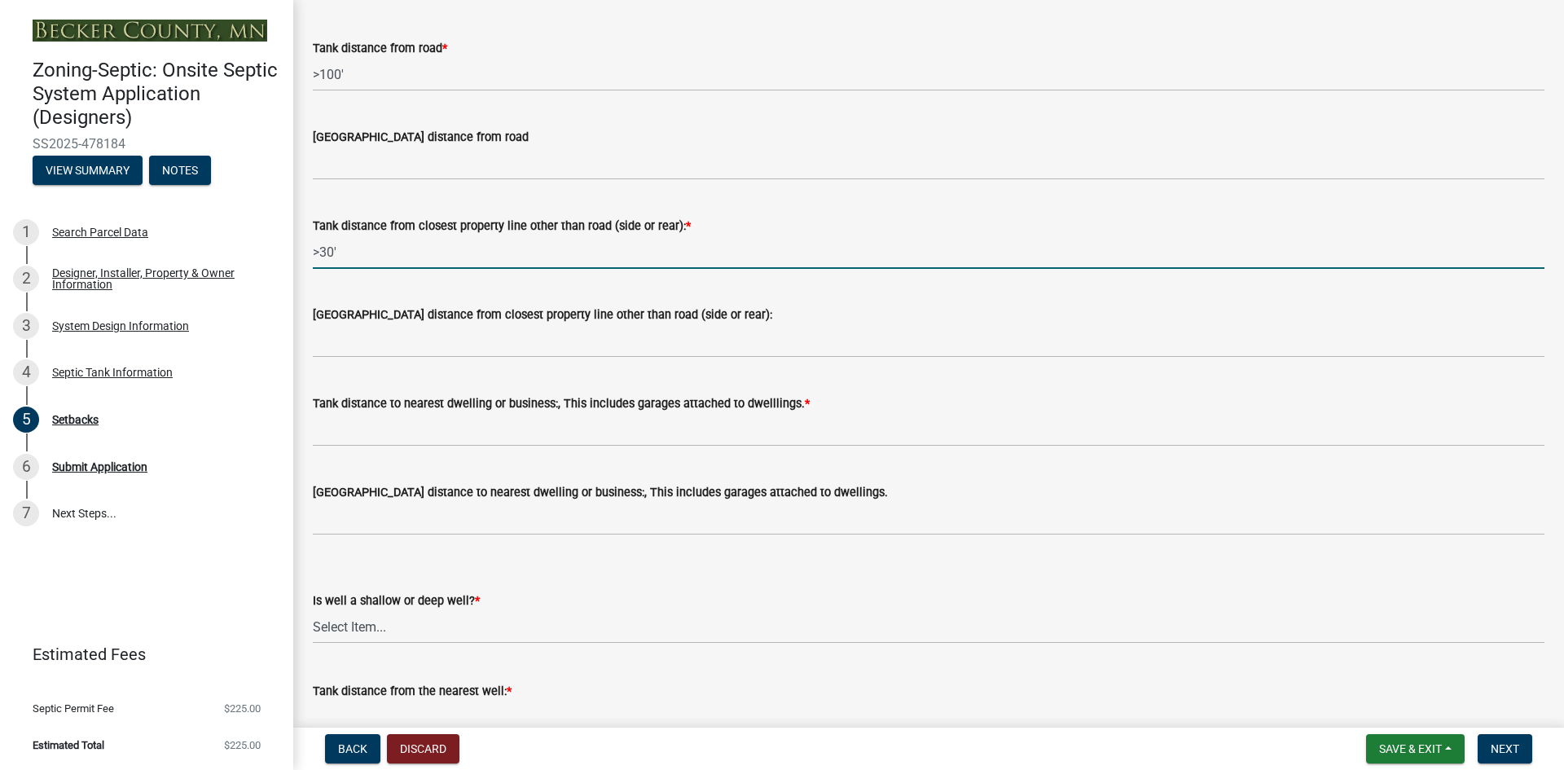
scroll to position [1283, 0]
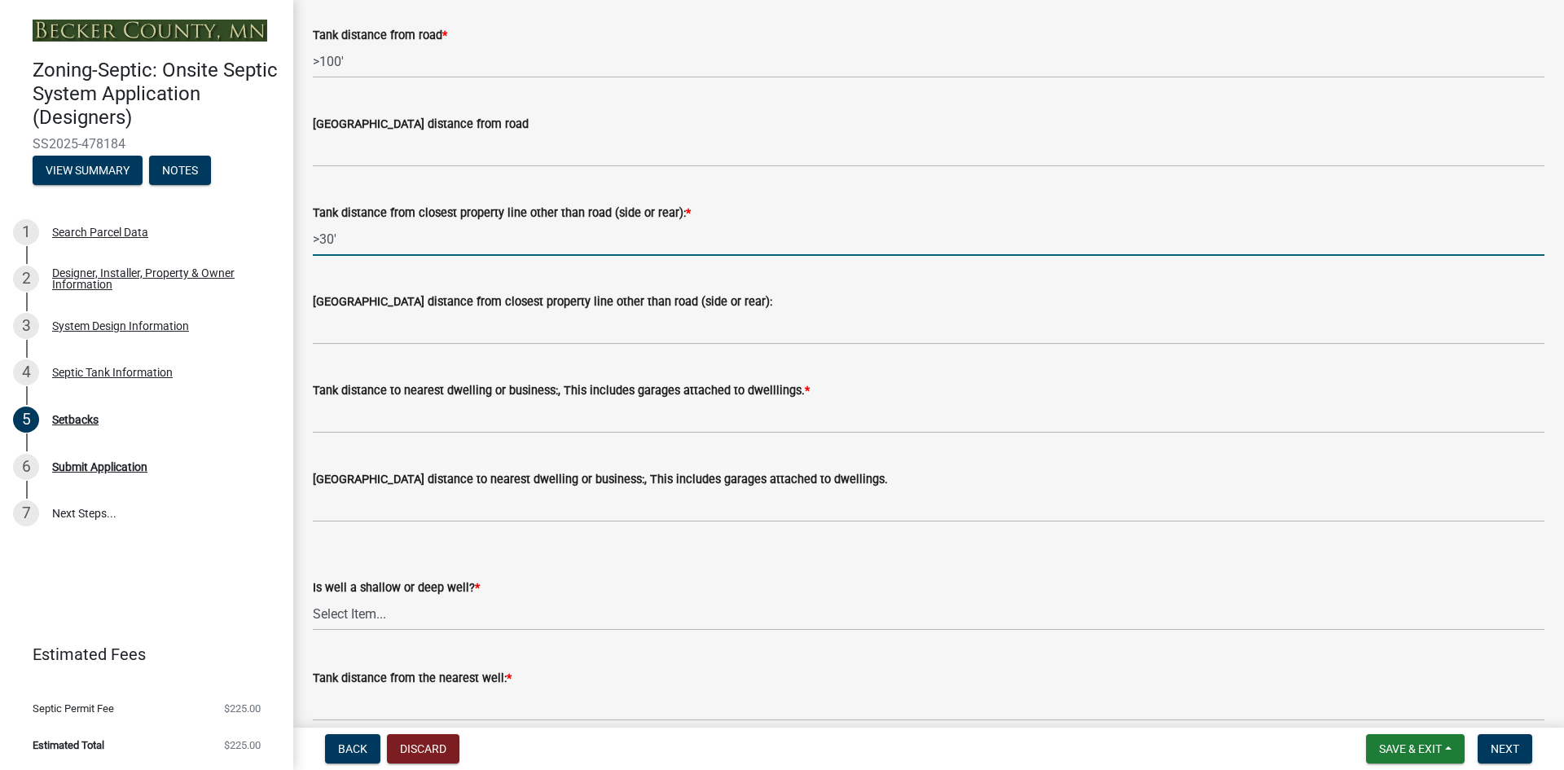
type input ">30'"
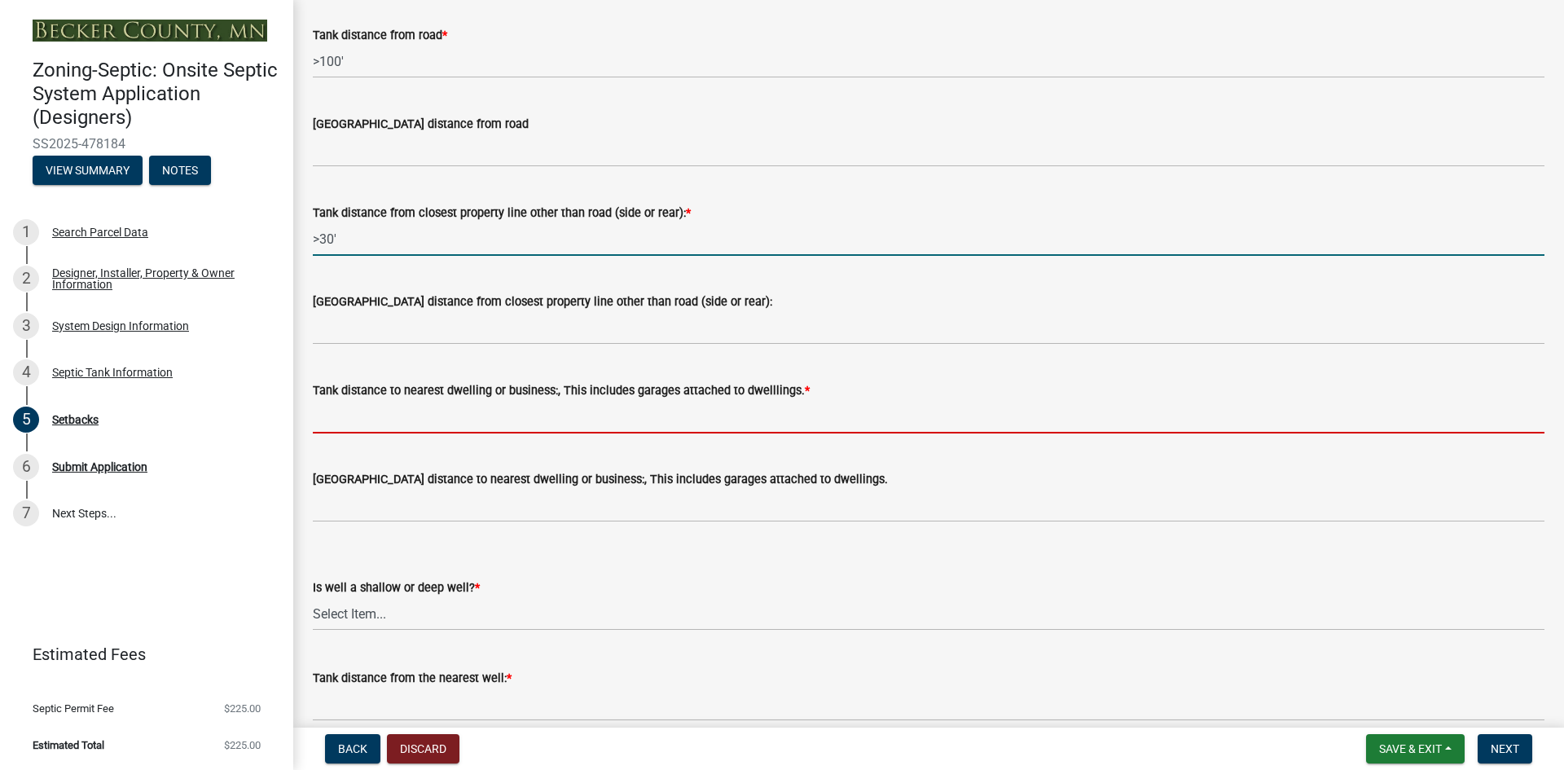
click at [811, 423] on input "Tank distance to nearest dwelling or business:, This includes garages attached …" at bounding box center [929, 416] width 1232 height 33
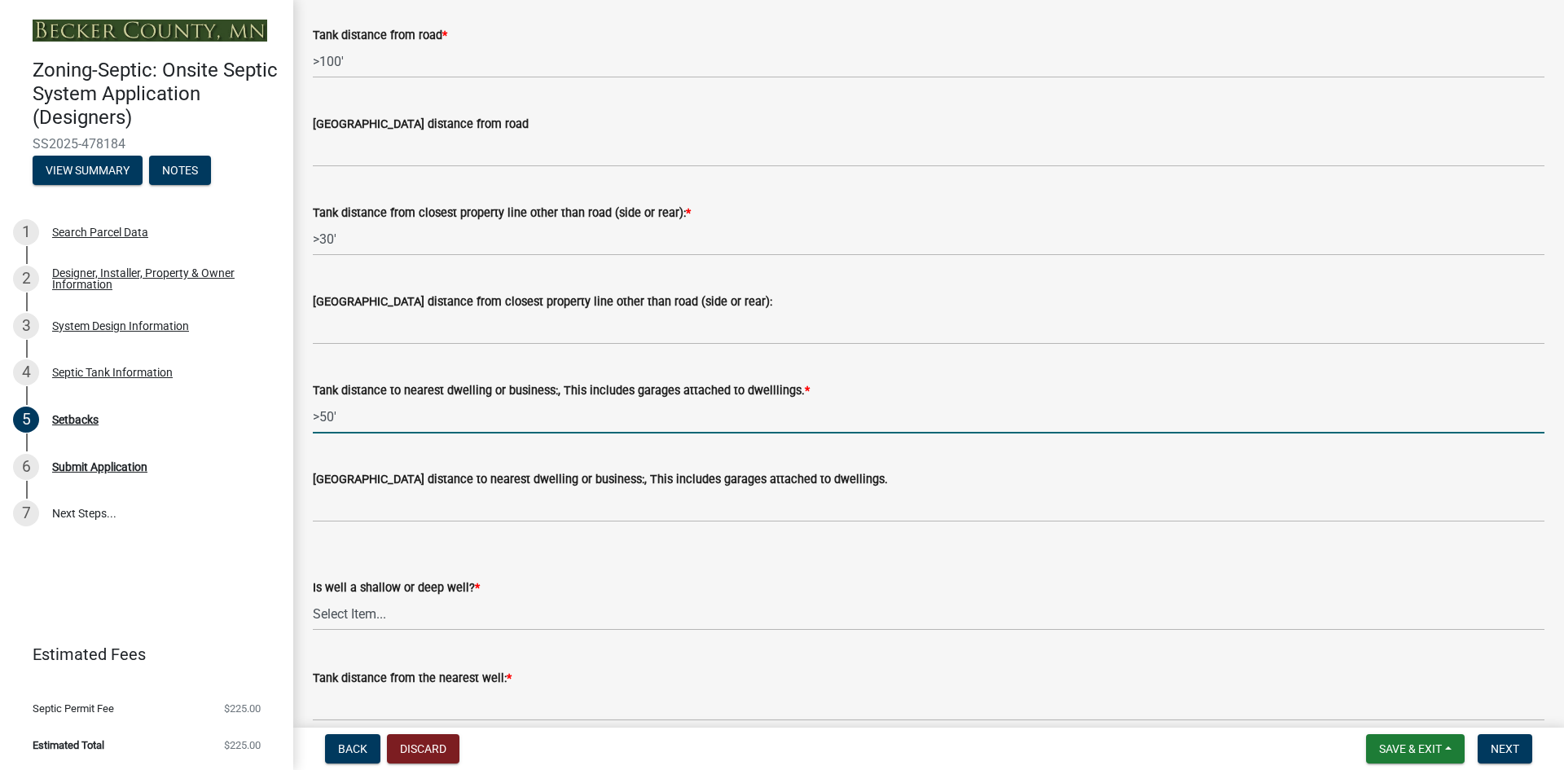
type input ">50'"
click at [356, 617] on select "Select Item... Deep Well Shallow Well No Well - Connected or to be connected to…" at bounding box center [929, 613] width 1232 height 33
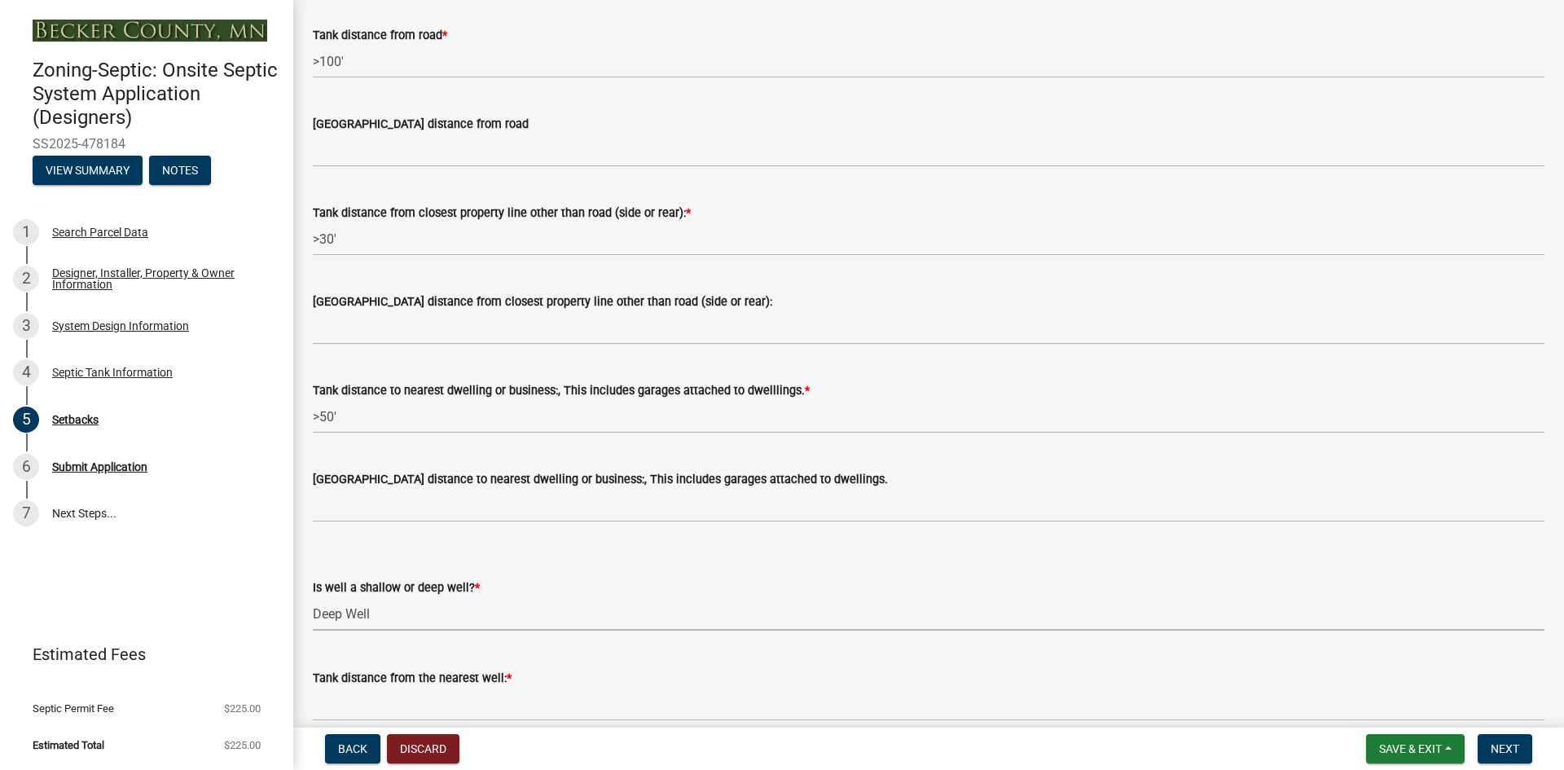
click at [313, 597] on select "Select Item... Deep Well Shallow Well No Well - Connected or to be connected to…" at bounding box center [929, 613] width 1232 height 33
select select "cf78f1da-f066-4305-88a2-864abad1fa52"
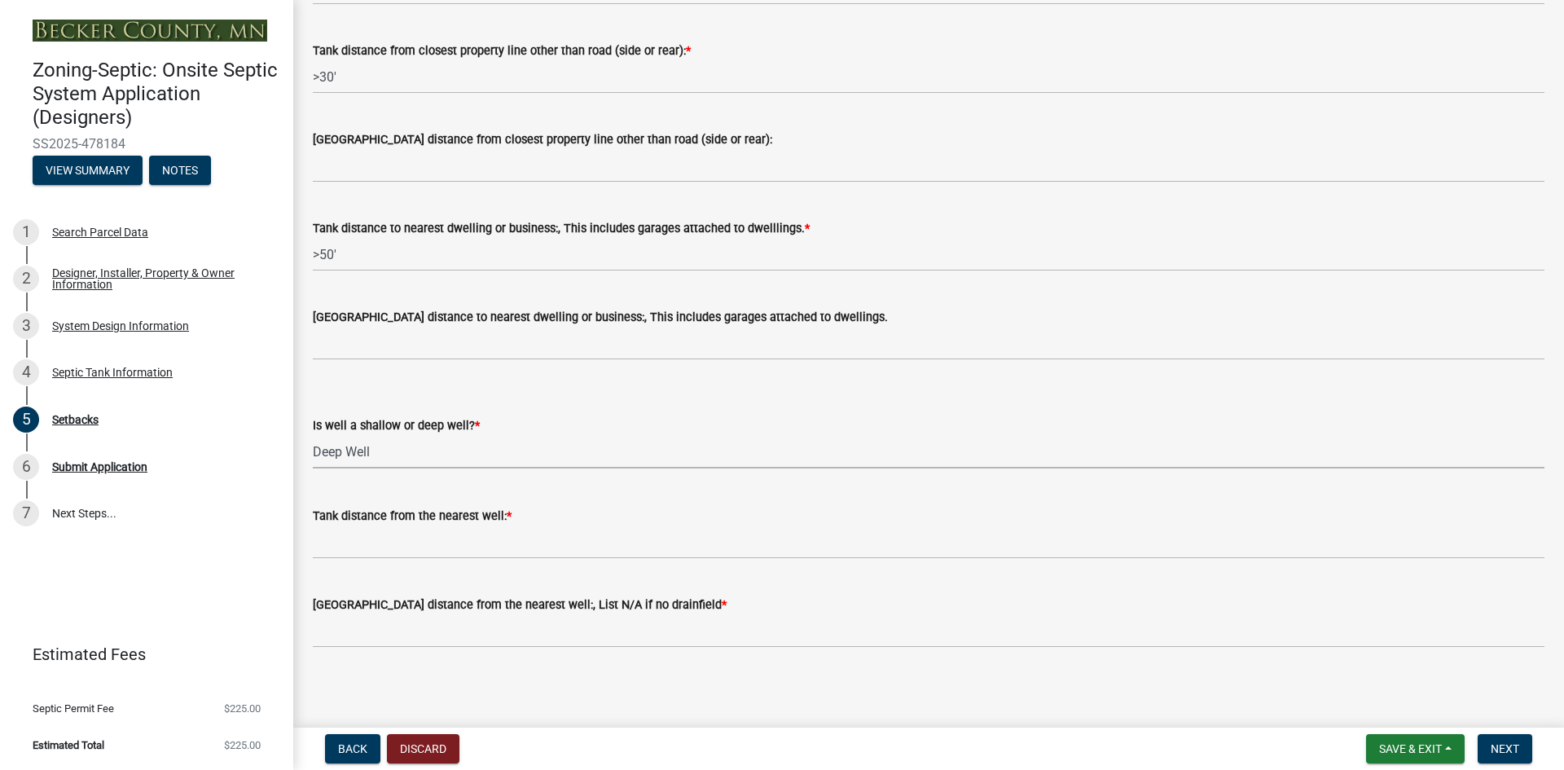
scroll to position [1449, 0]
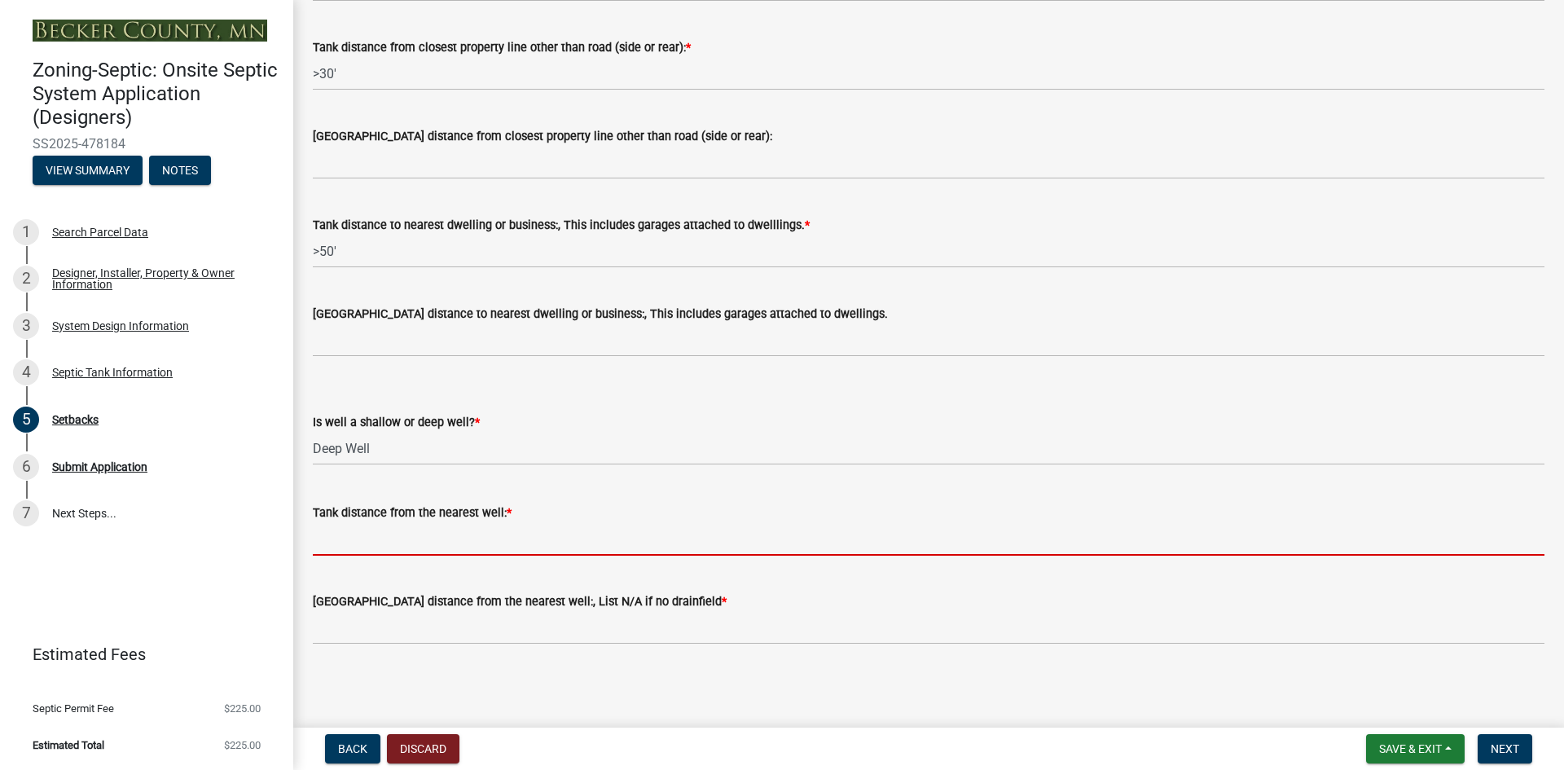
click at [418, 543] on input "Tank distance from the nearest well: *" at bounding box center [929, 538] width 1232 height 33
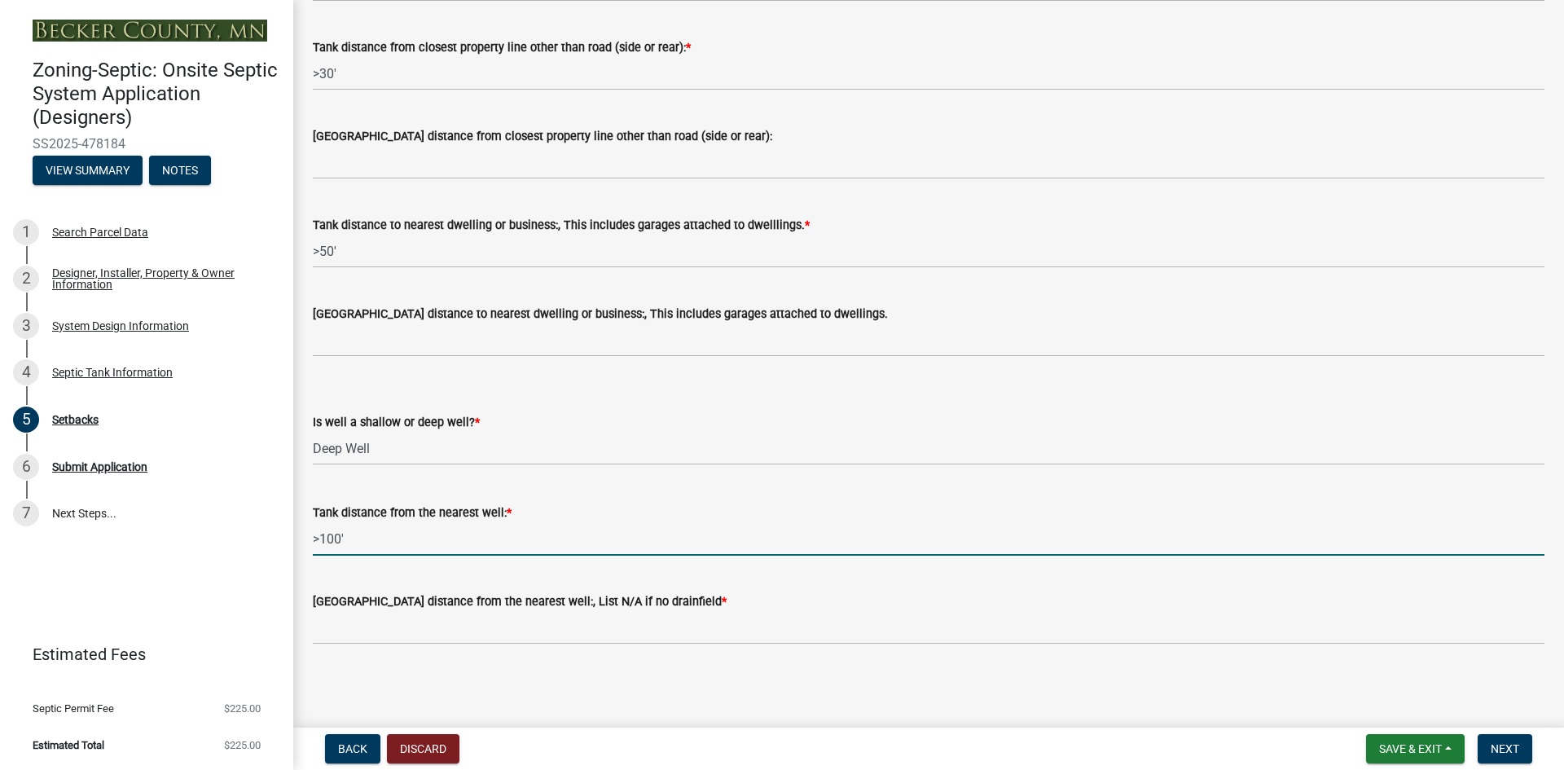
type input ">100'"
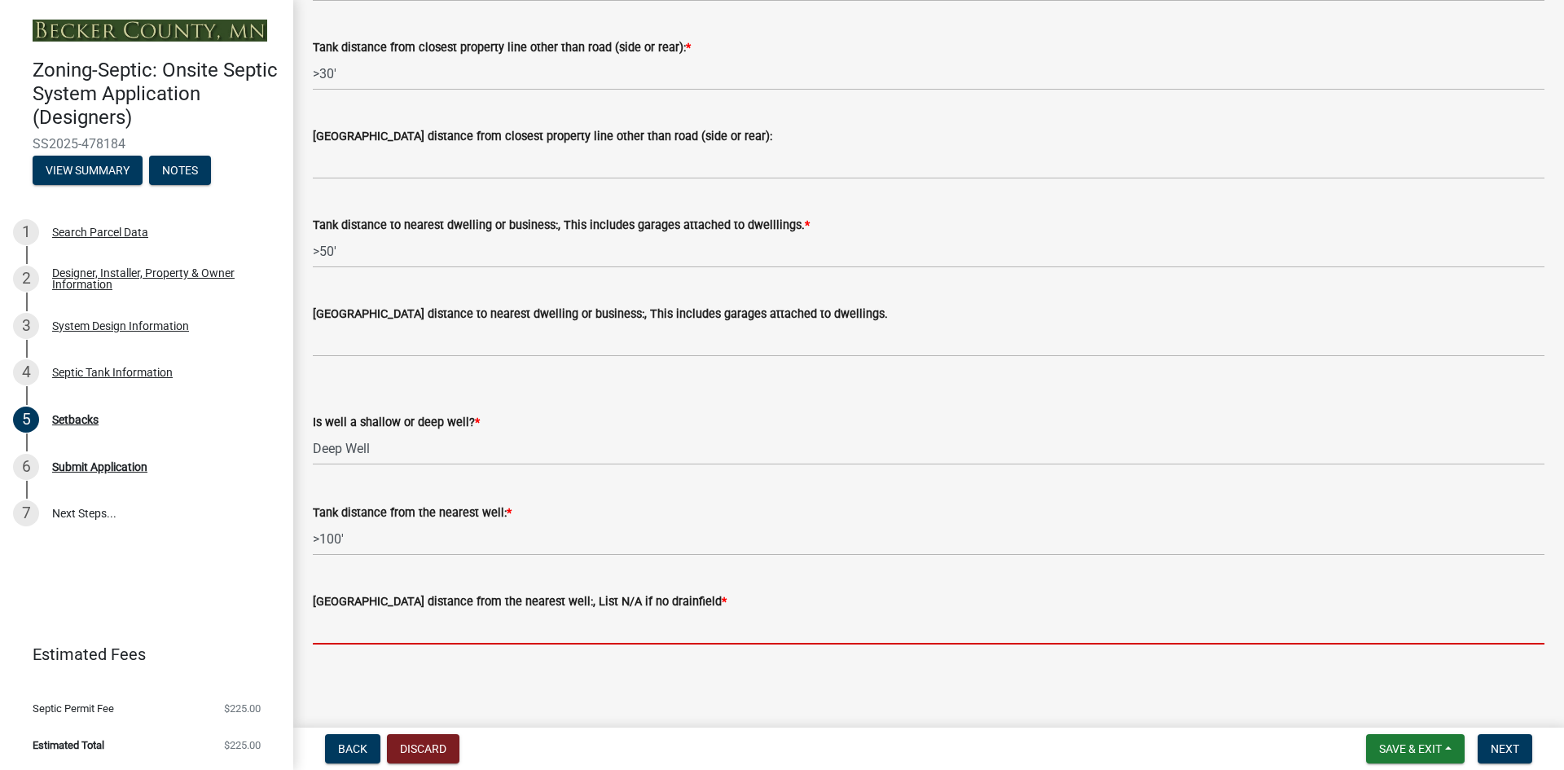
click at [433, 631] on input "[GEOGRAPHIC_DATA] distance from the nearest well:, List N/A if no drainfield *" at bounding box center [929, 627] width 1232 height 33
paste input "N/A"
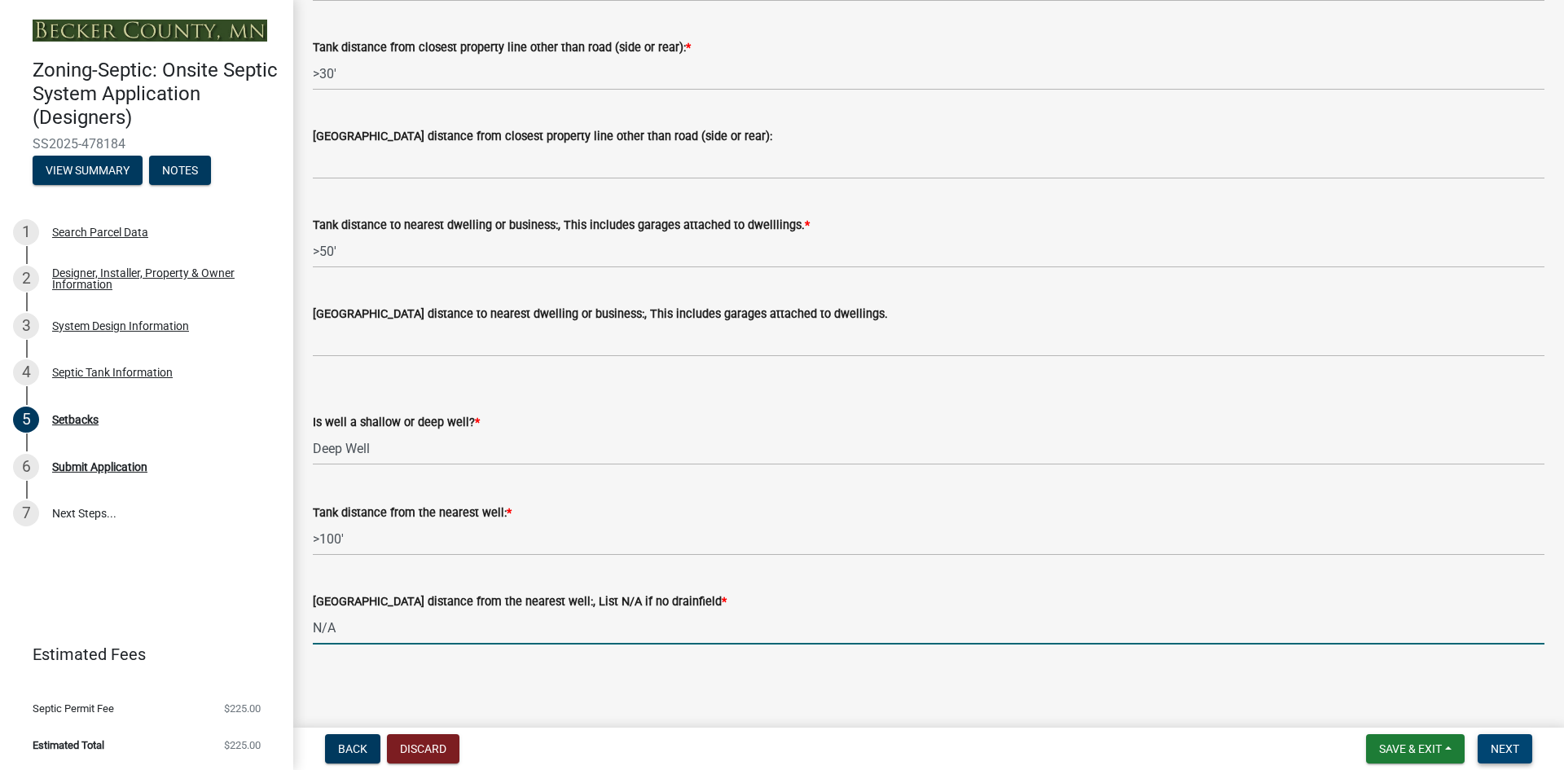
type input "N/A"
click at [1496, 746] on span "Next" at bounding box center [1505, 748] width 29 height 13
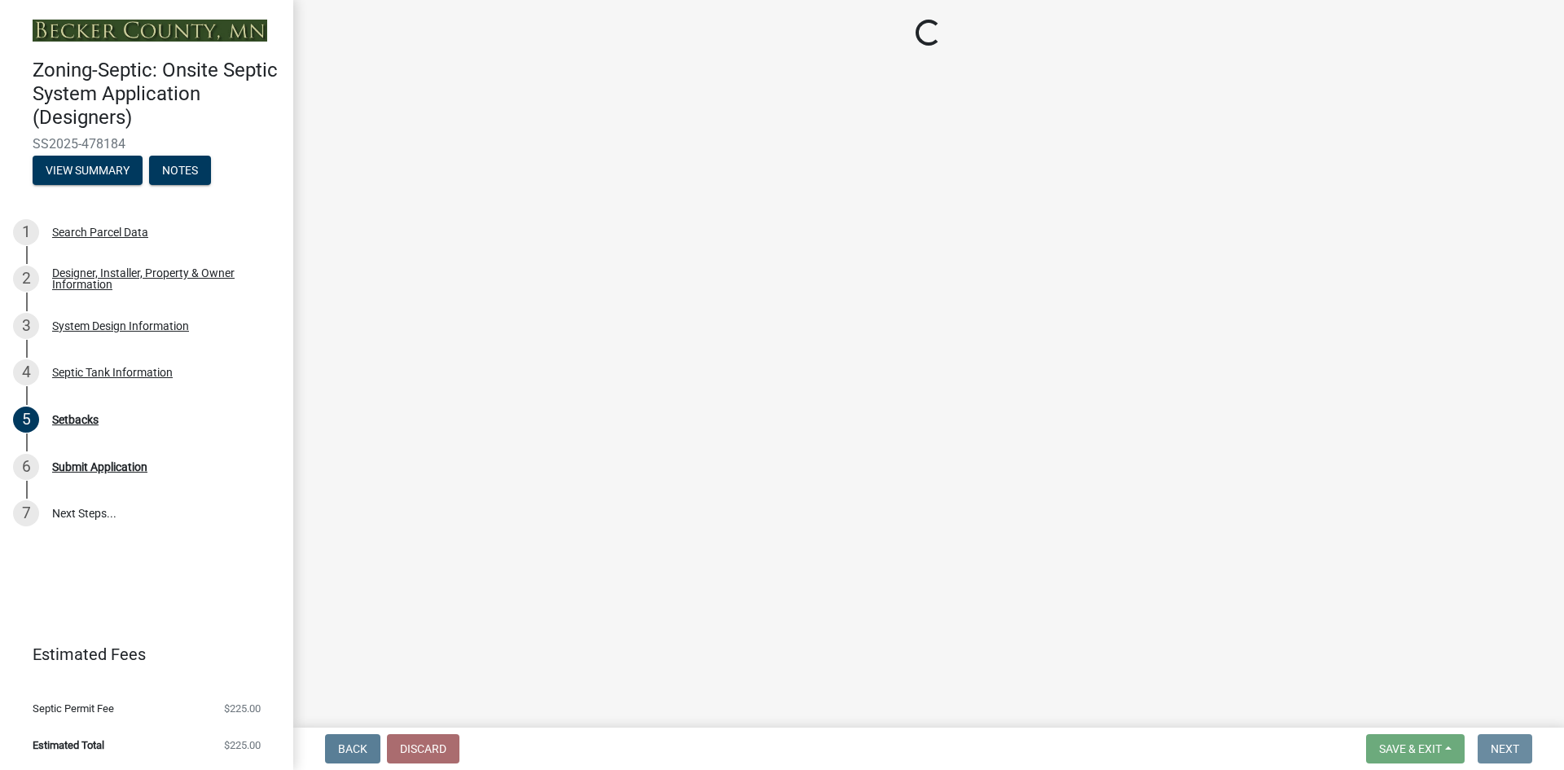
scroll to position [0, 0]
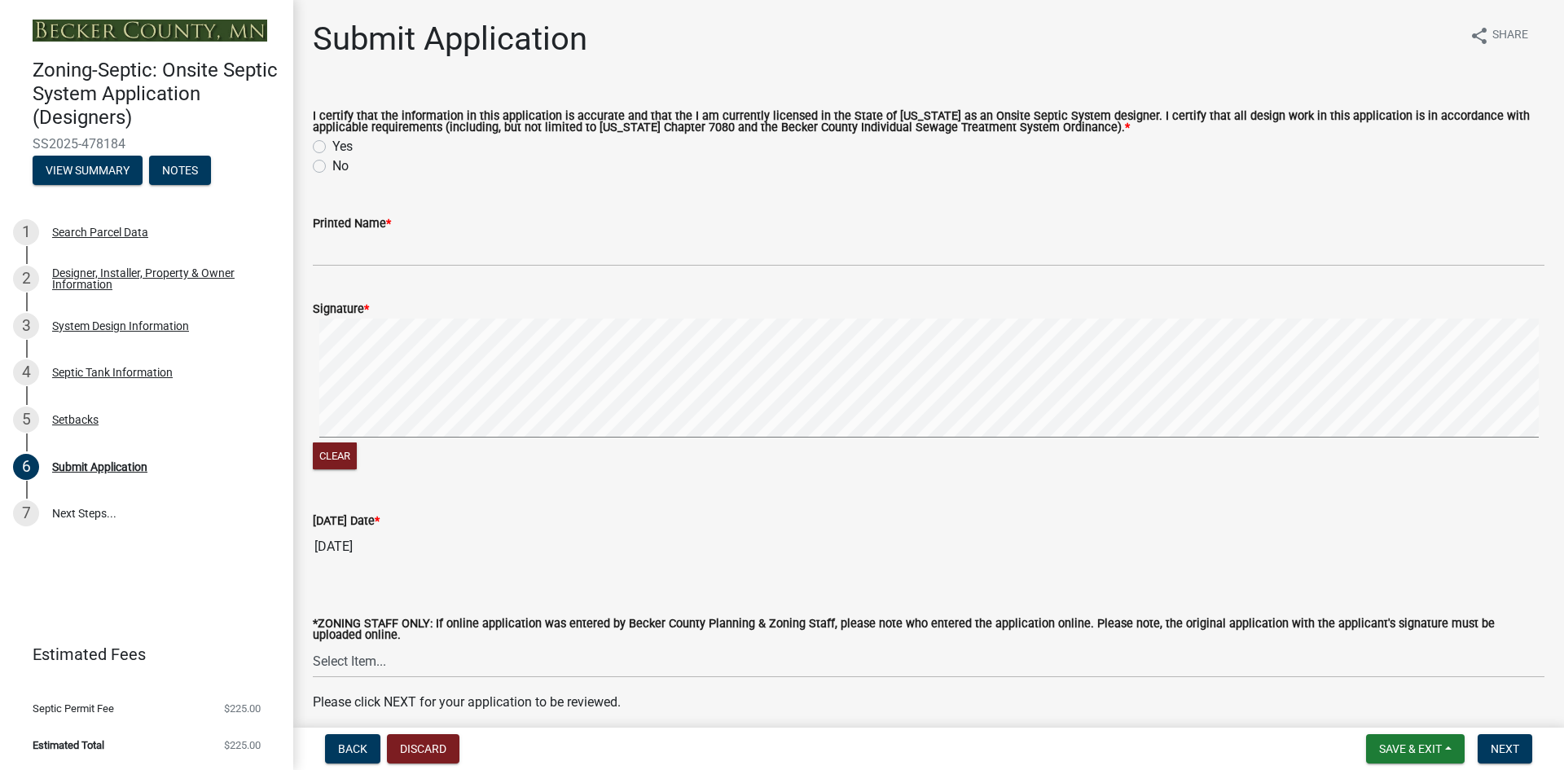
click at [332, 146] on label "Yes" at bounding box center [342, 147] width 20 height 20
click at [332, 146] on input "Yes" at bounding box center [337, 142] width 11 height 11
radio input "true"
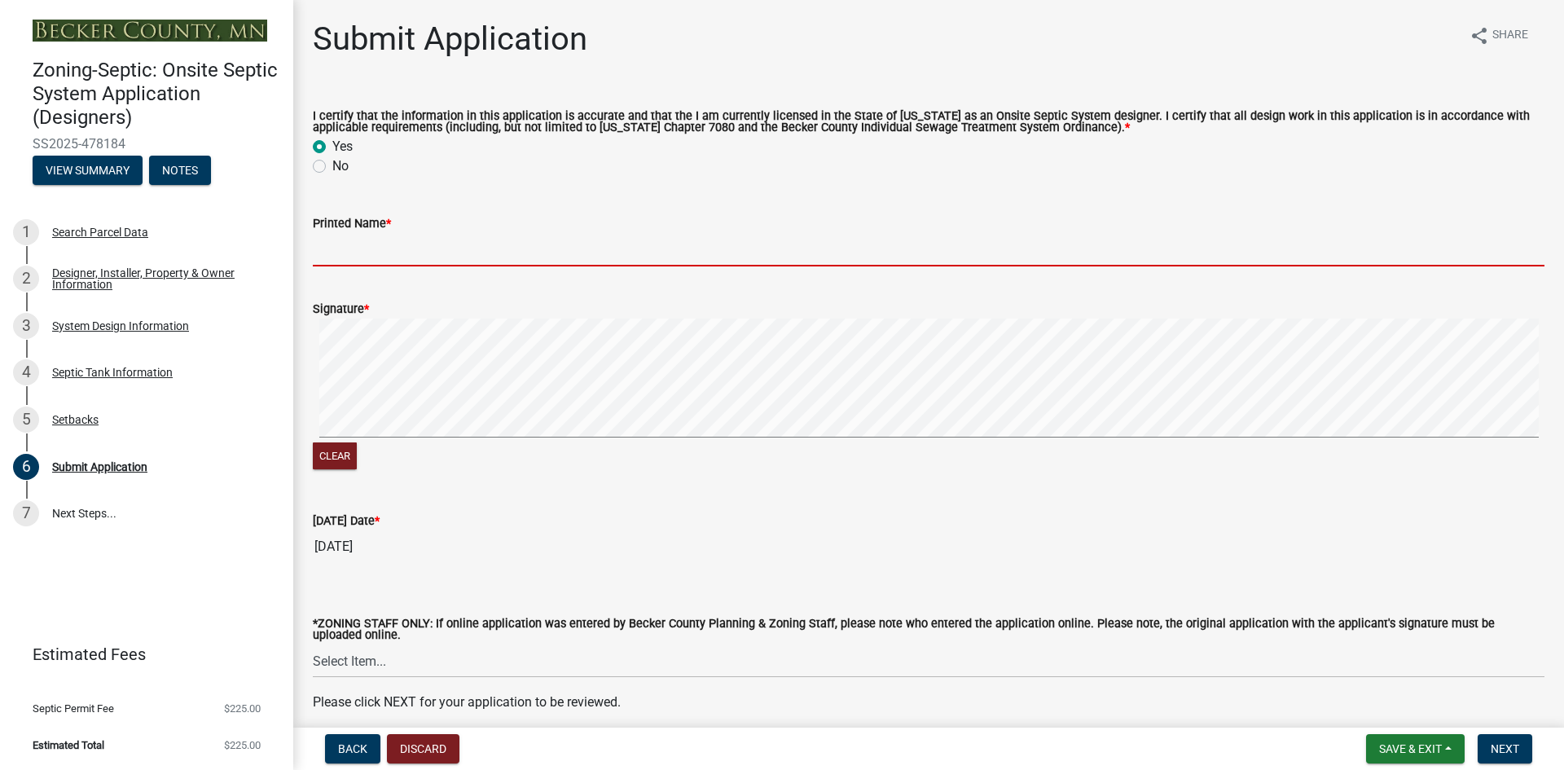
click at [362, 252] on input "Printed Name *" at bounding box center [929, 249] width 1232 height 33
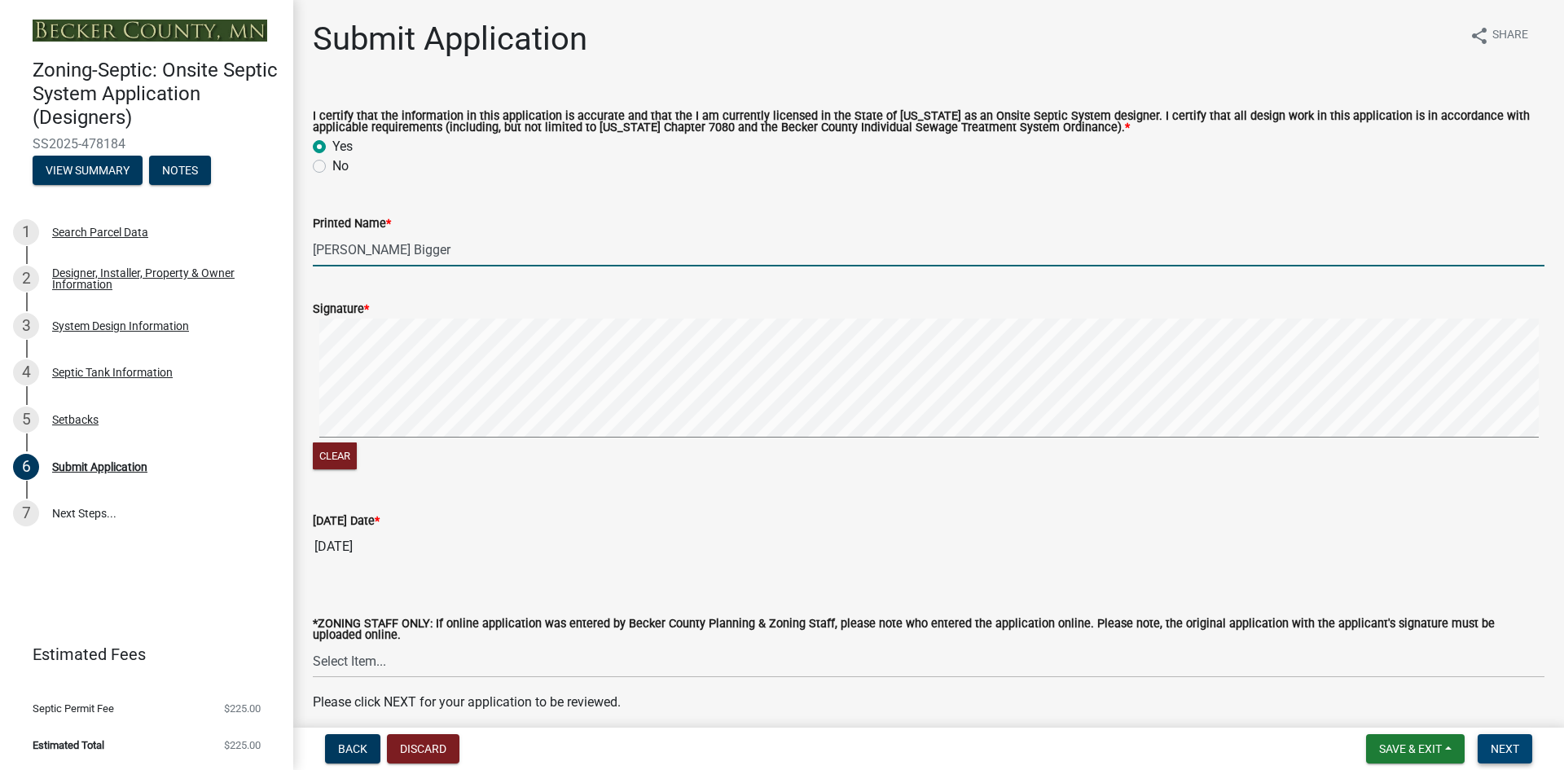
type input "[PERSON_NAME] Bigger"
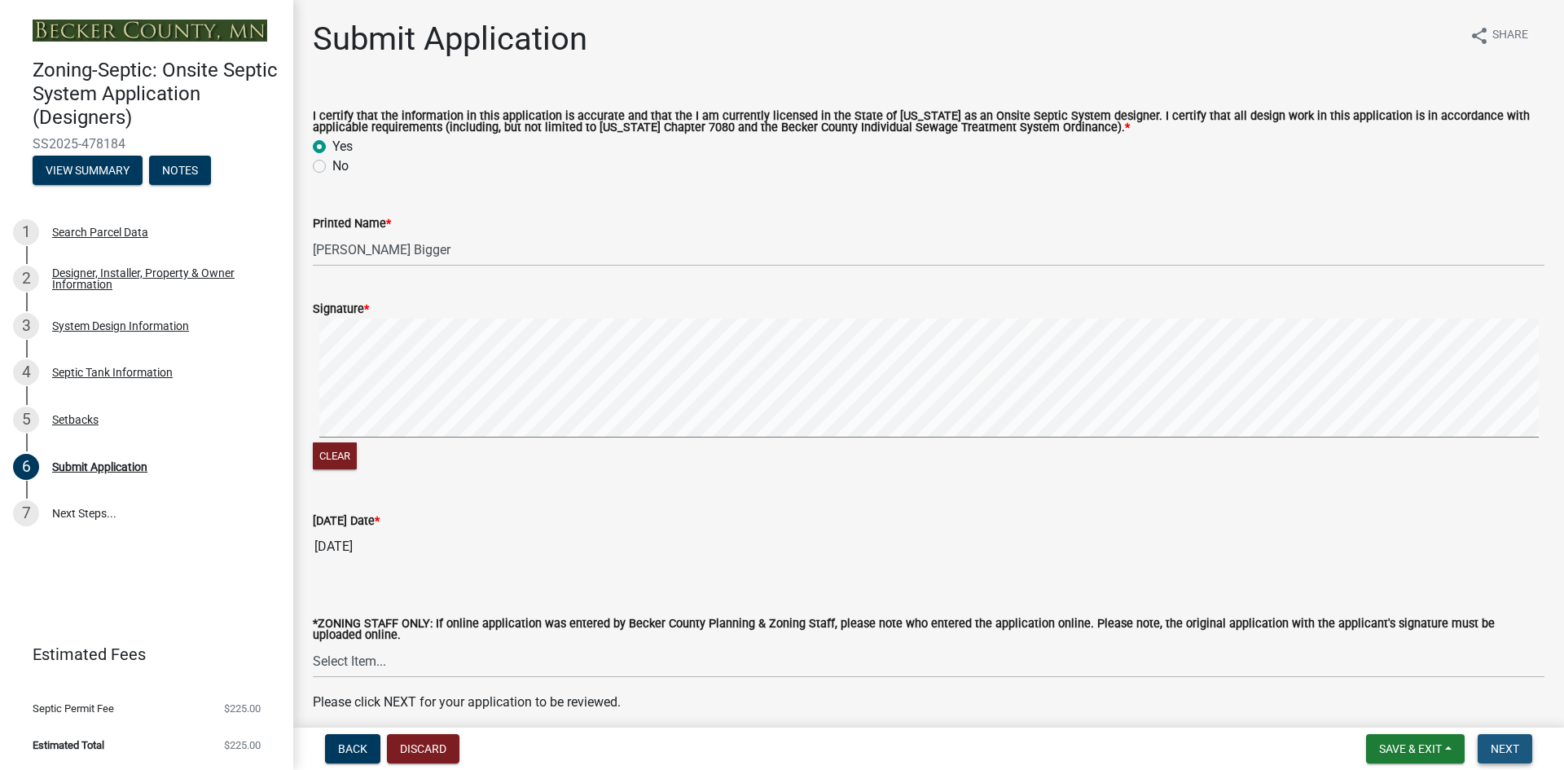
click at [1507, 748] on span "Next" at bounding box center [1505, 748] width 29 height 13
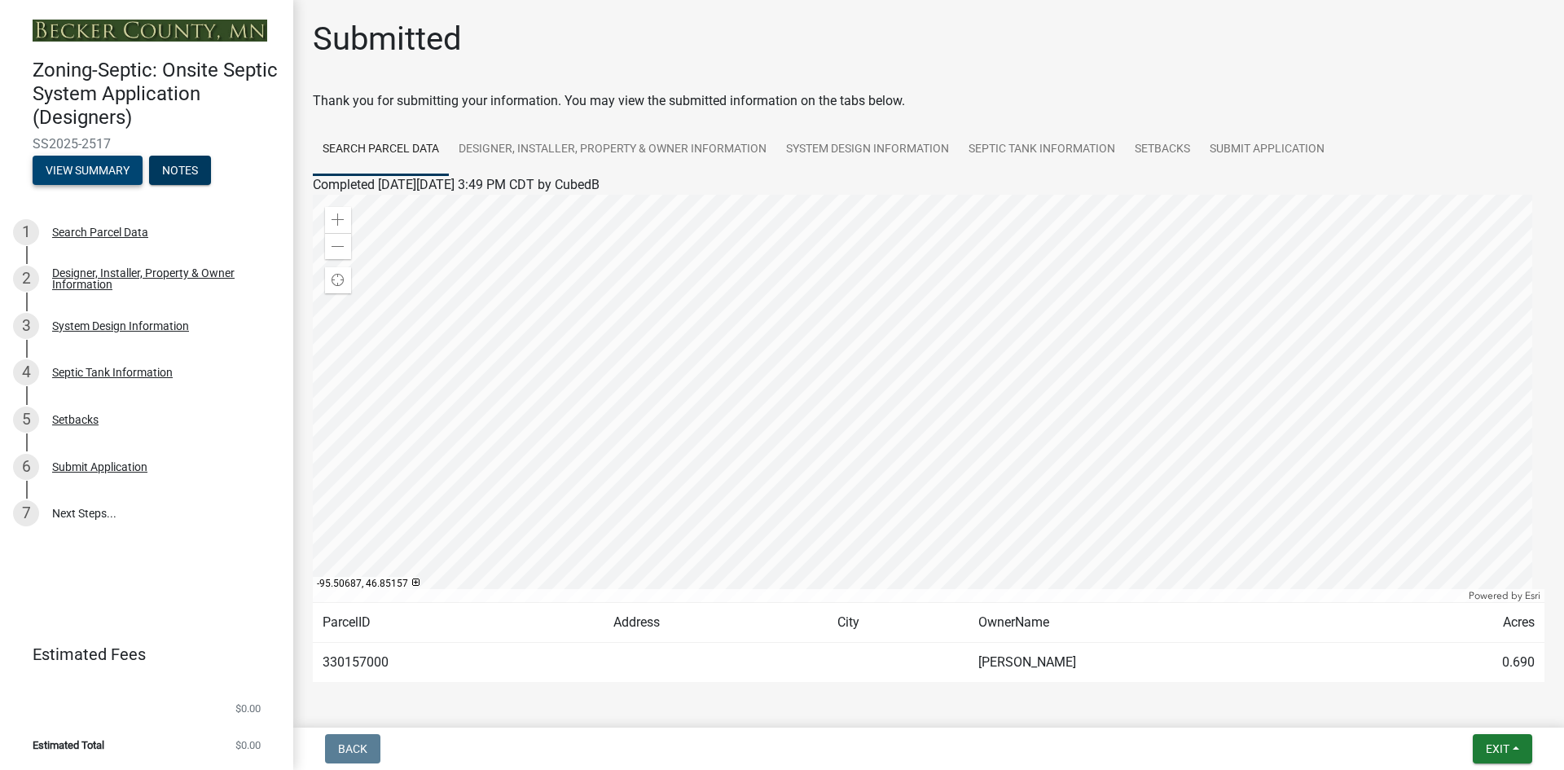
click at [87, 165] on button "View Summary" at bounding box center [88, 170] width 110 height 29
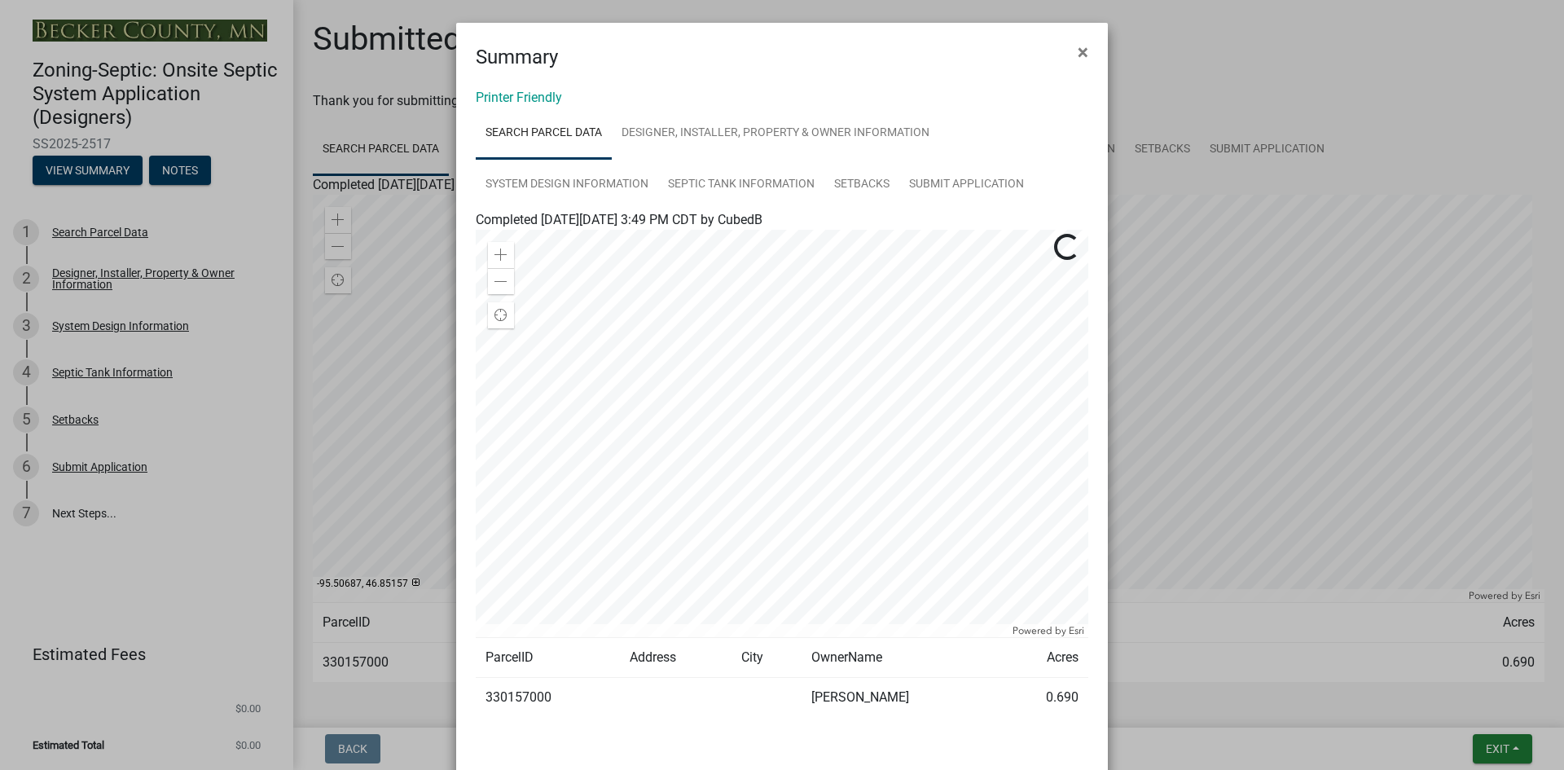
click at [117, 142] on ngb-modal-window "Summary × Printer Friendly Search Parcel Data Designer, Installer, Property & O…" at bounding box center [782, 385] width 1564 height 770
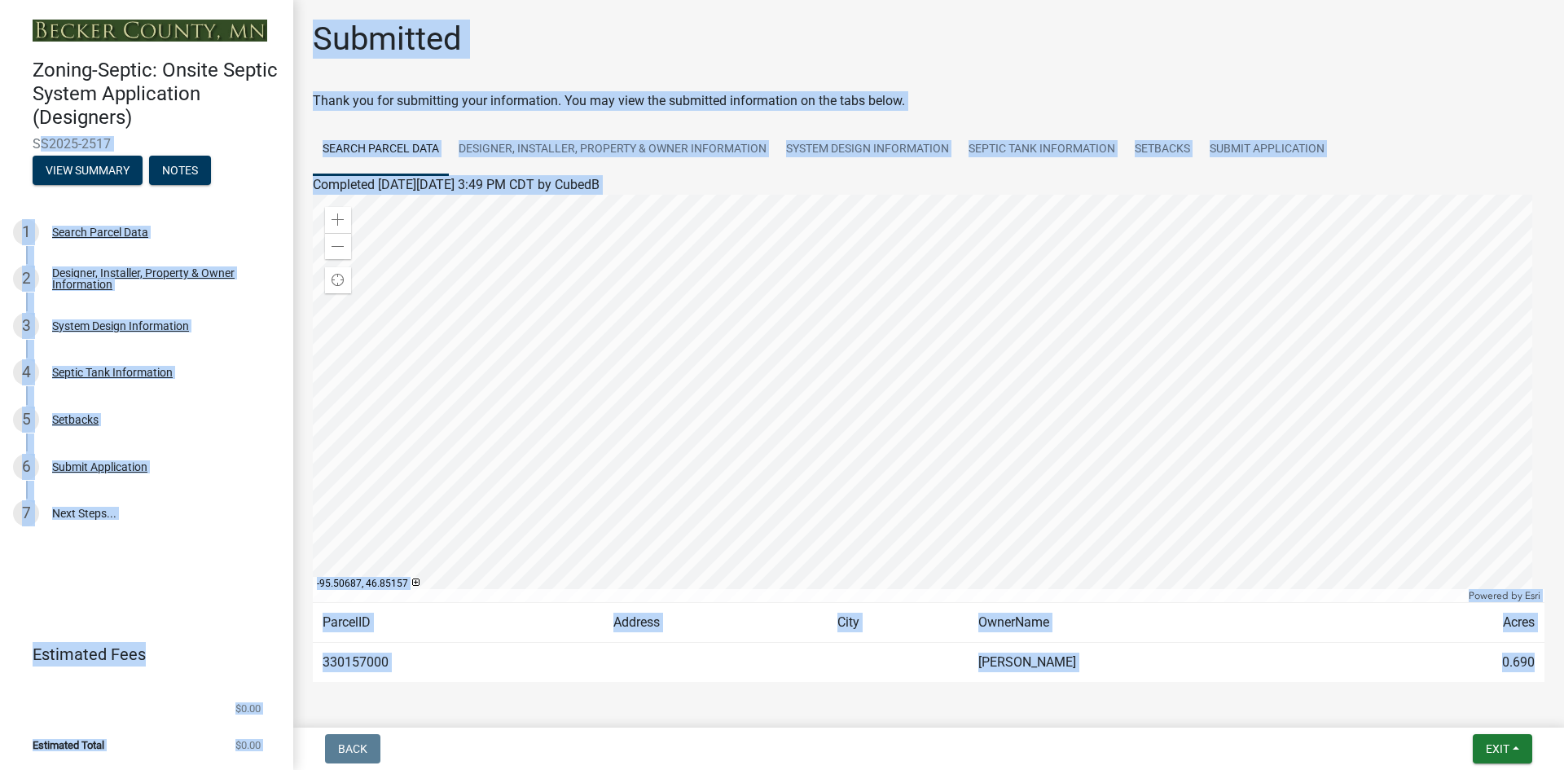
drag, startPoint x: 117, startPoint y: 142, endPoint x: 47, endPoint y: 143, distance: 69.3
click at [49, 143] on span "SS2025-2517" at bounding box center [147, 143] width 228 height 15
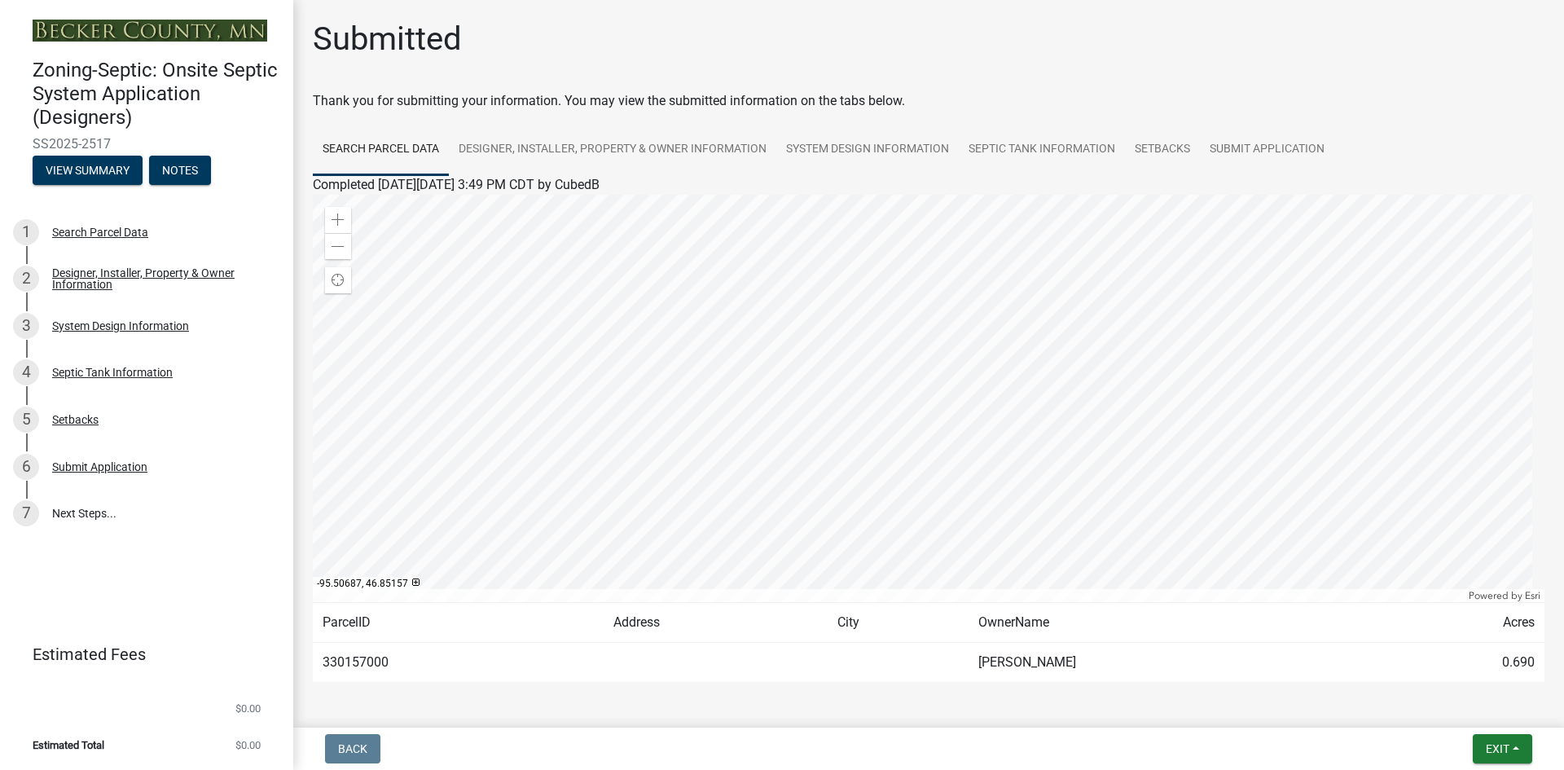
drag, startPoint x: 109, startPoint y: 141, endPoint x: 36, endPoint y: 142, distance: 73.3
click at [36, 142] on span "SS2025-2517" at bounding box center [147, 143] width 228 height 15
copy span "SS2025-2517"
click at [94, 318] on div "3 System Design Information" at bounding box center [140, 326] width 254 height 26
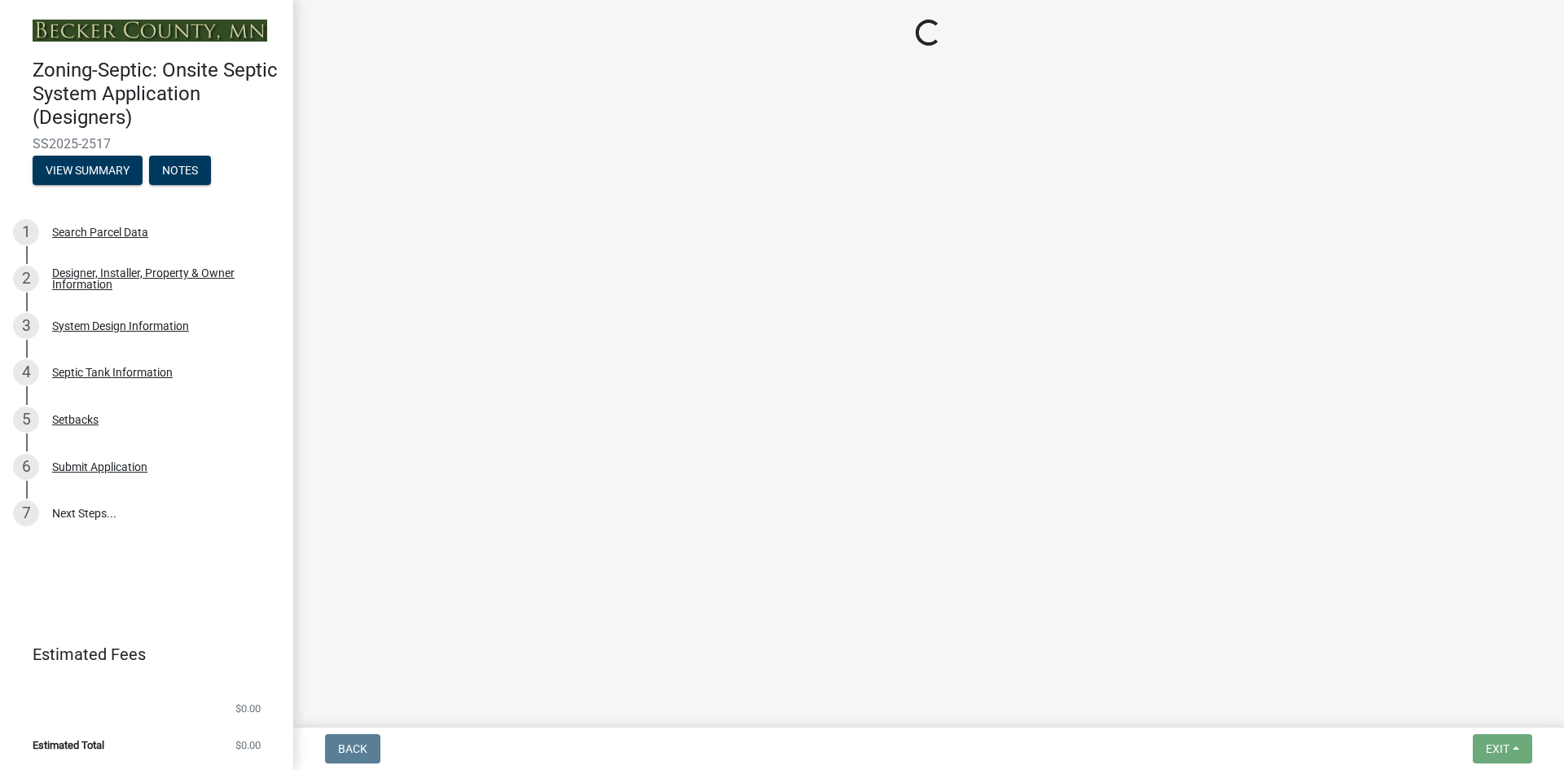
select select "55497d75-c43f-4635-a730-e0737ce05d56"
select select "d11049ea-91d0-42ef-8f23-5bc08afa6acf"
select select "011fbff4-a41d-4a75-9bd8-71c7e6c69e0d"
select select "85fdfef2-2683-4311-b5d5-5505f6411127"
select select "bbba294c-e7e6-4483-b1a0-88fbc7e04017"
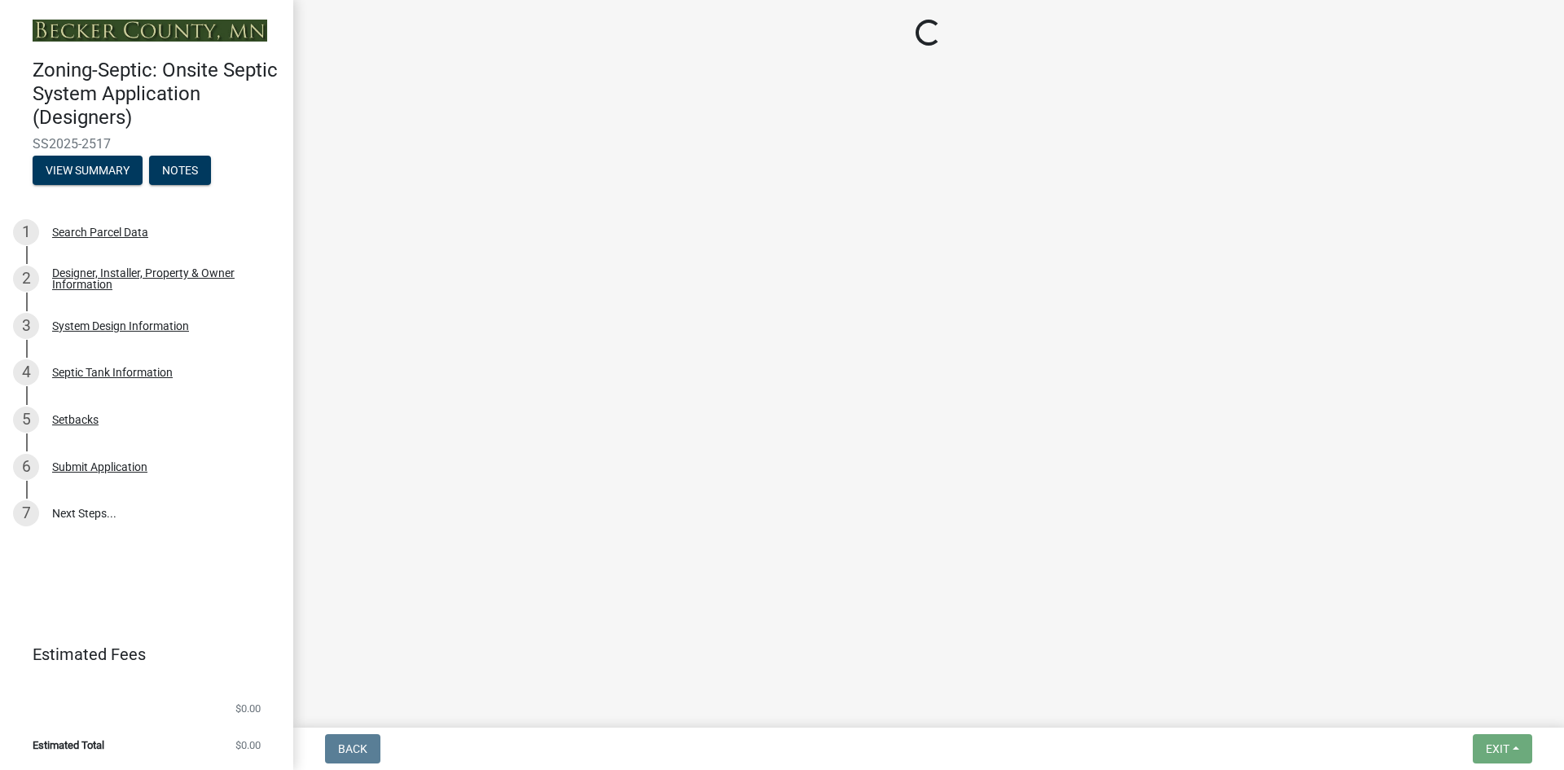
select select "ba735beb-519e-40f0-ae20-62d65fc4c46b"
select select "7b30f360-6895-496a-9f34-da1efdcbc234"
select select "384fc250-a67e-4e5e-a6e0-19116deb63e7"
select select "1beac6bb-92f1-48fc-a43d-dd4fbc824110"
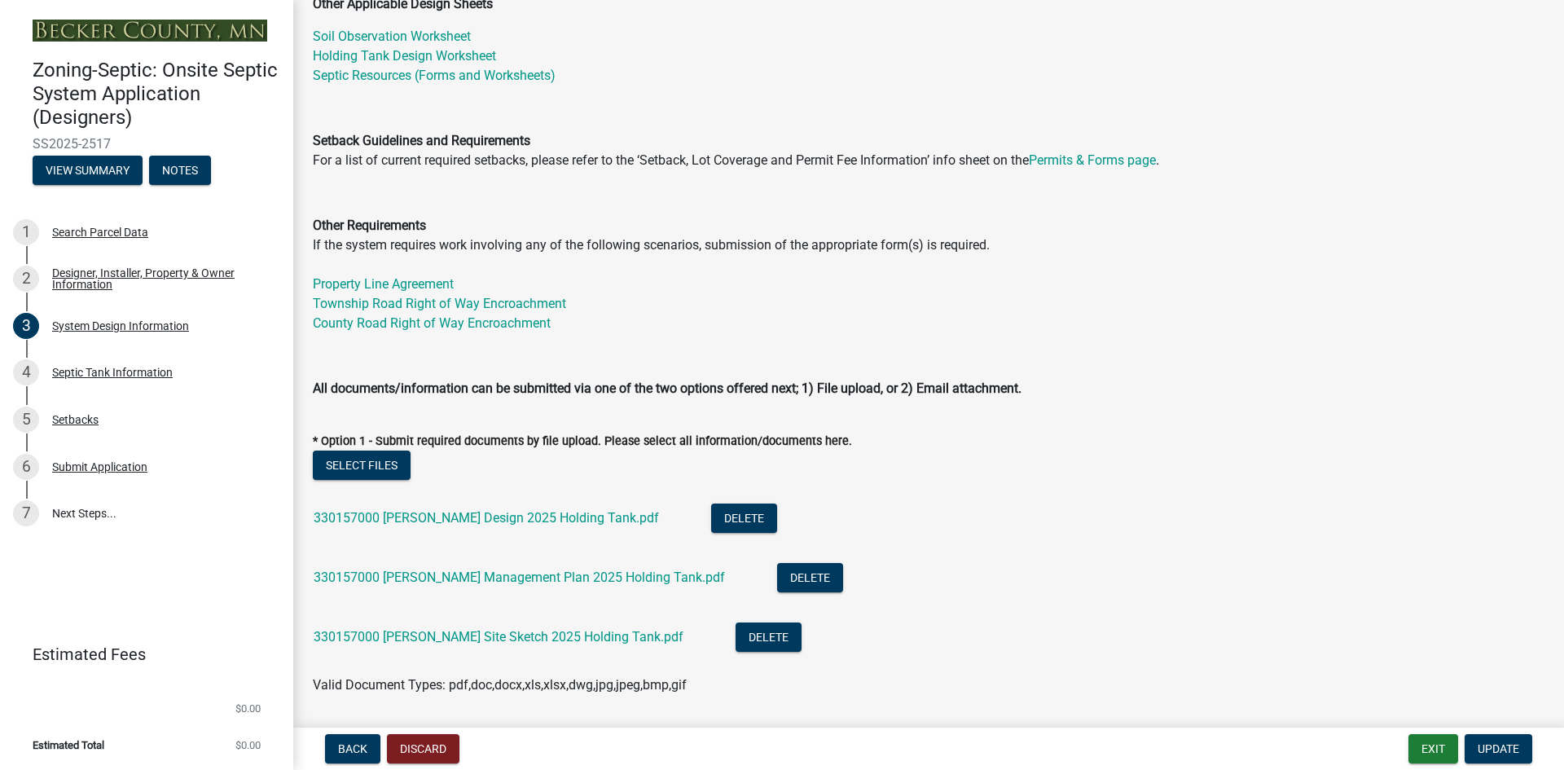
scroll to position [550, 0]
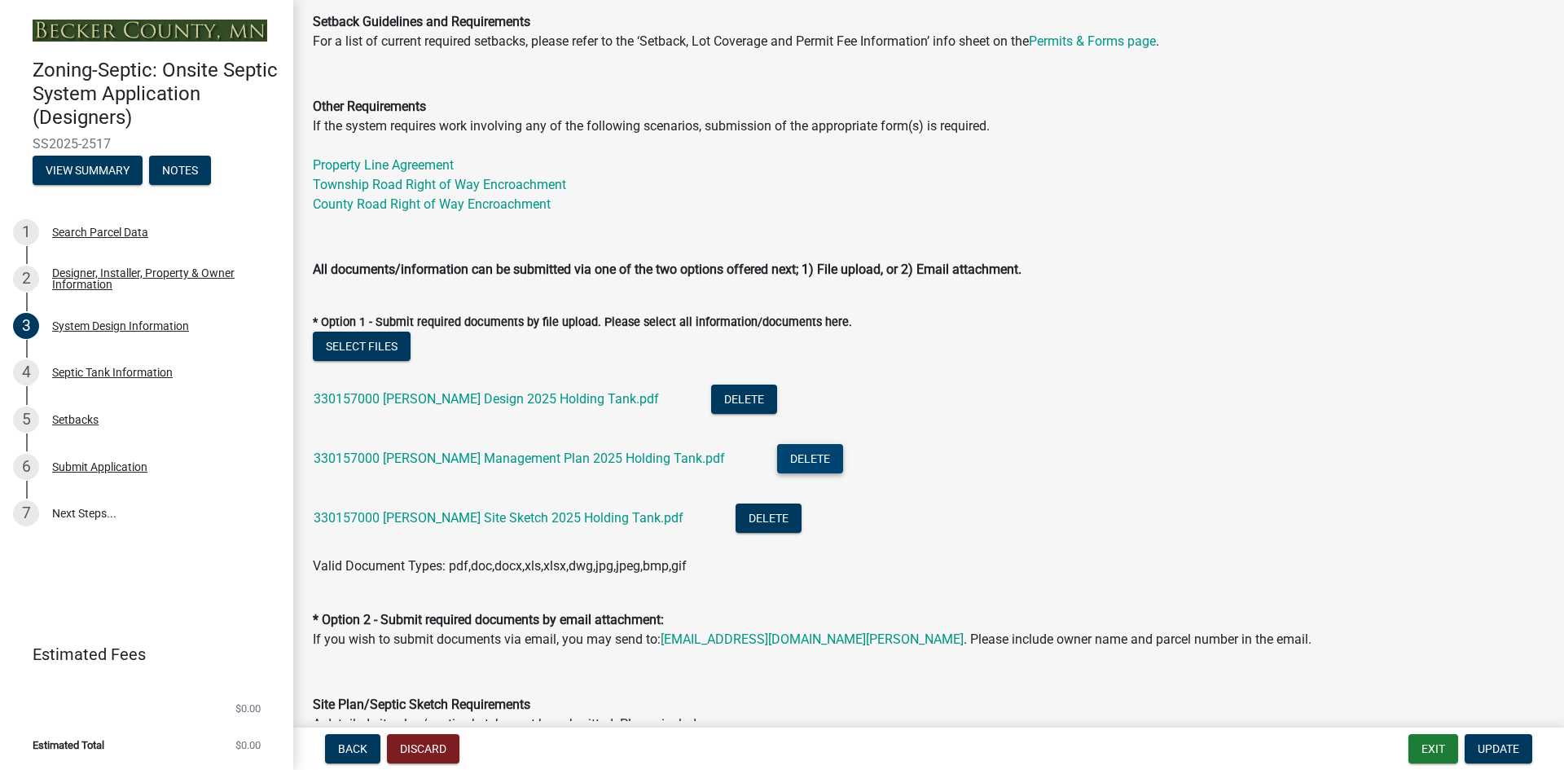
click at [777, 451] on button "Delete" at bounding box center [810, 458] width 66 height 29
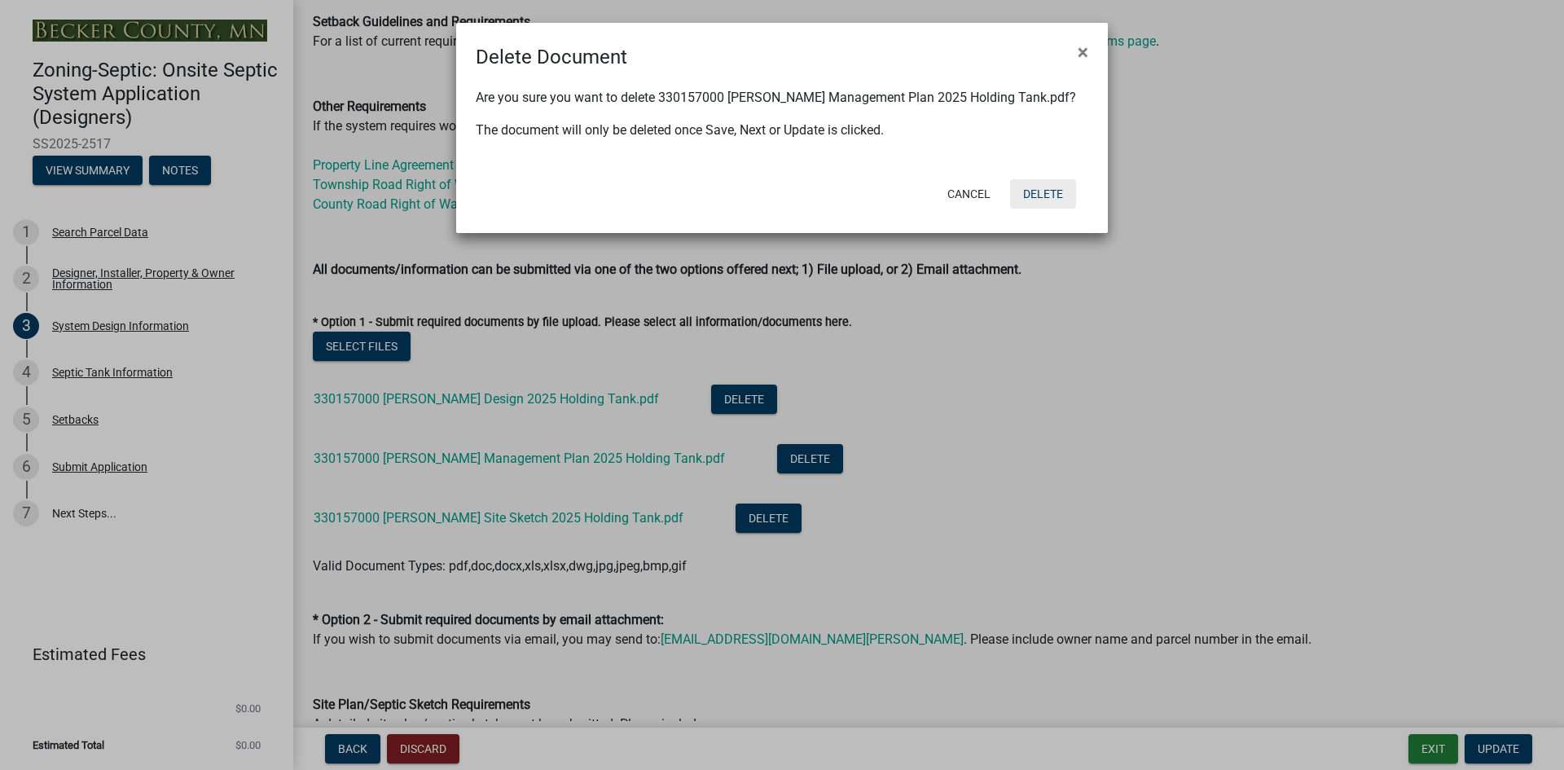
click at [1040, 190] on button "Delete" at bounding box center [1043, 193] width 66 height 29
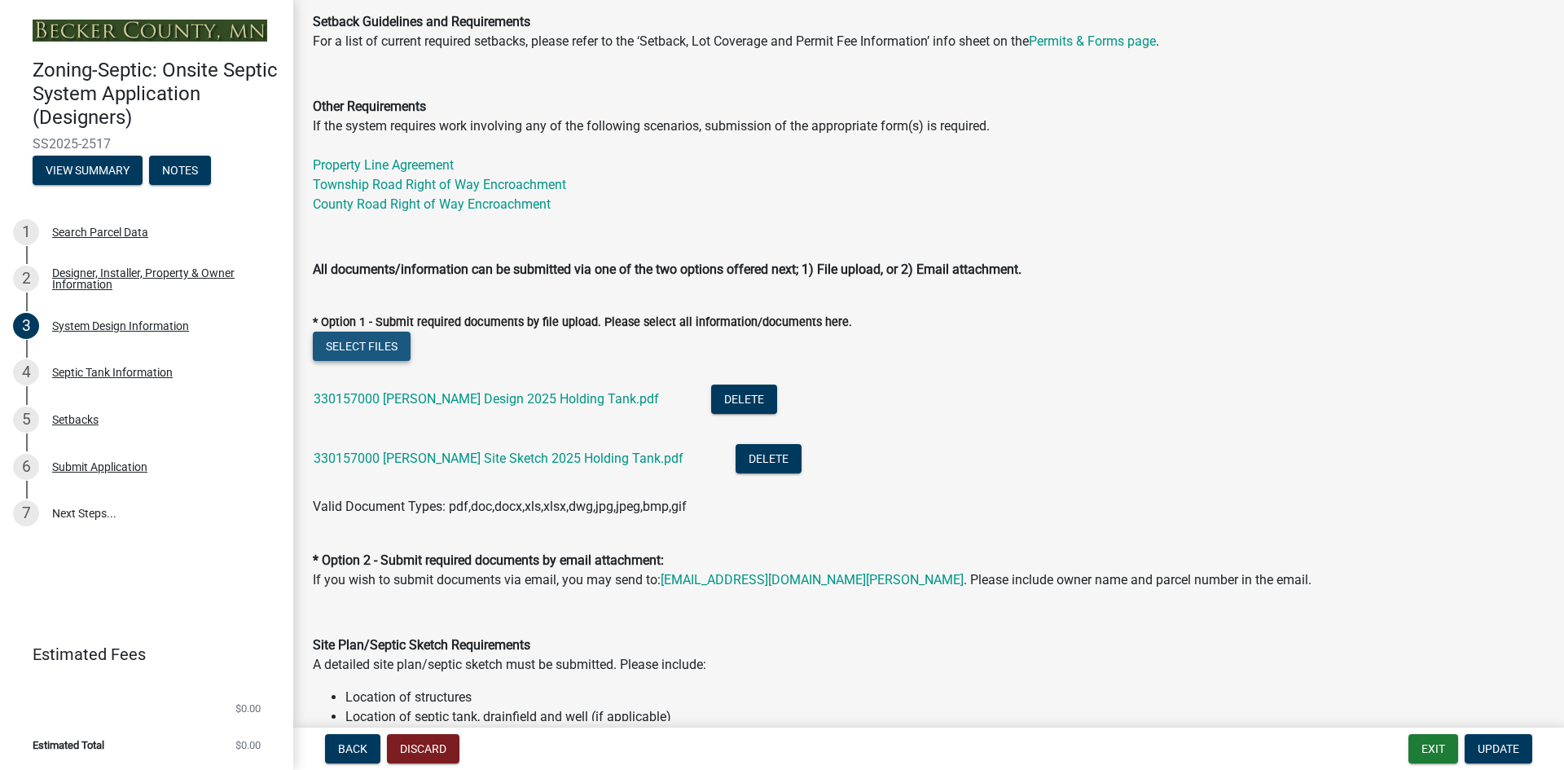
click at [394, 349] on button "Select files" at bounding box center [362, 346] width 98 height 29
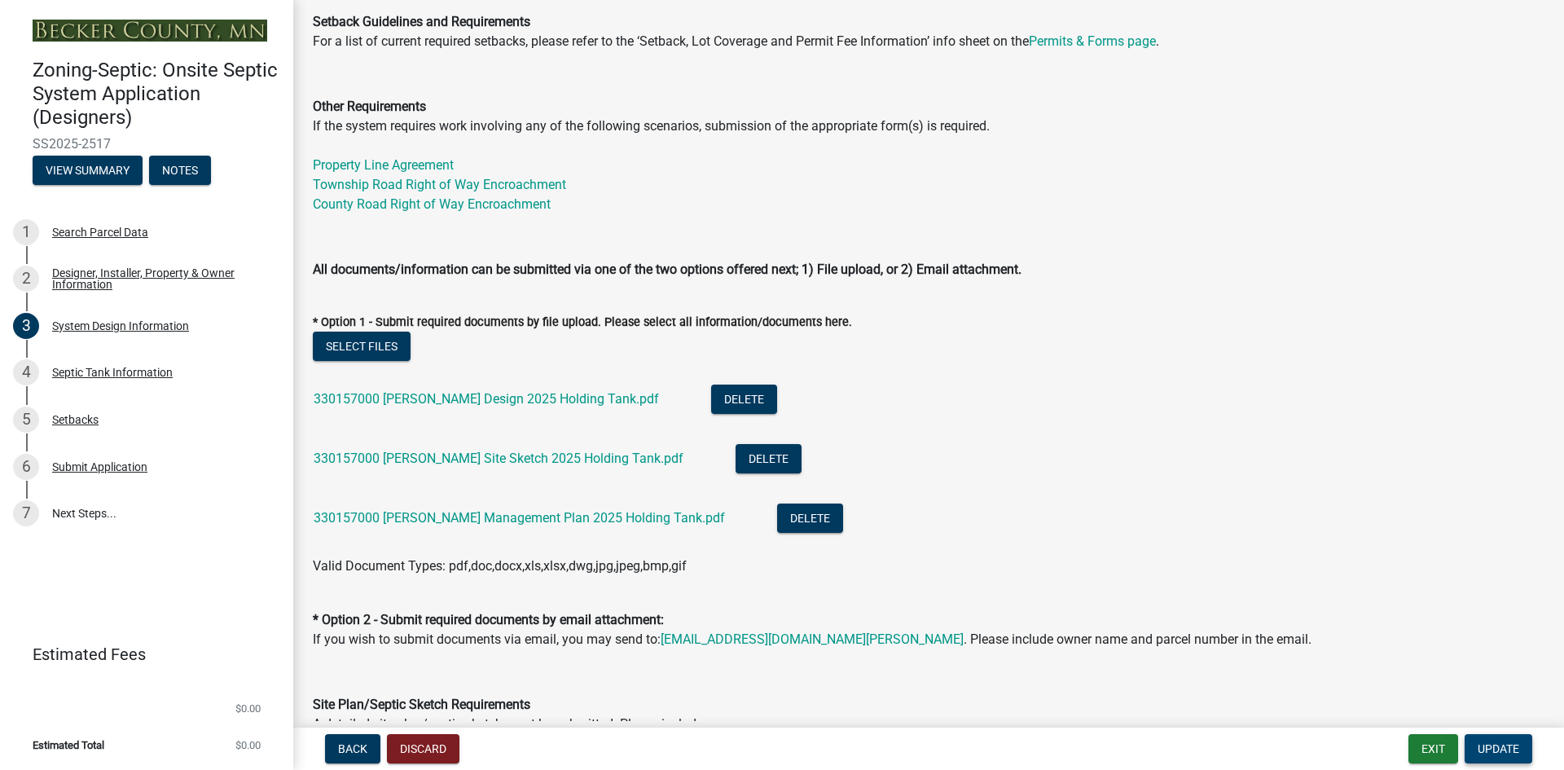
click at [1484, 749] on span "Update" at bounding box center [1499, 748] width 42 height 13
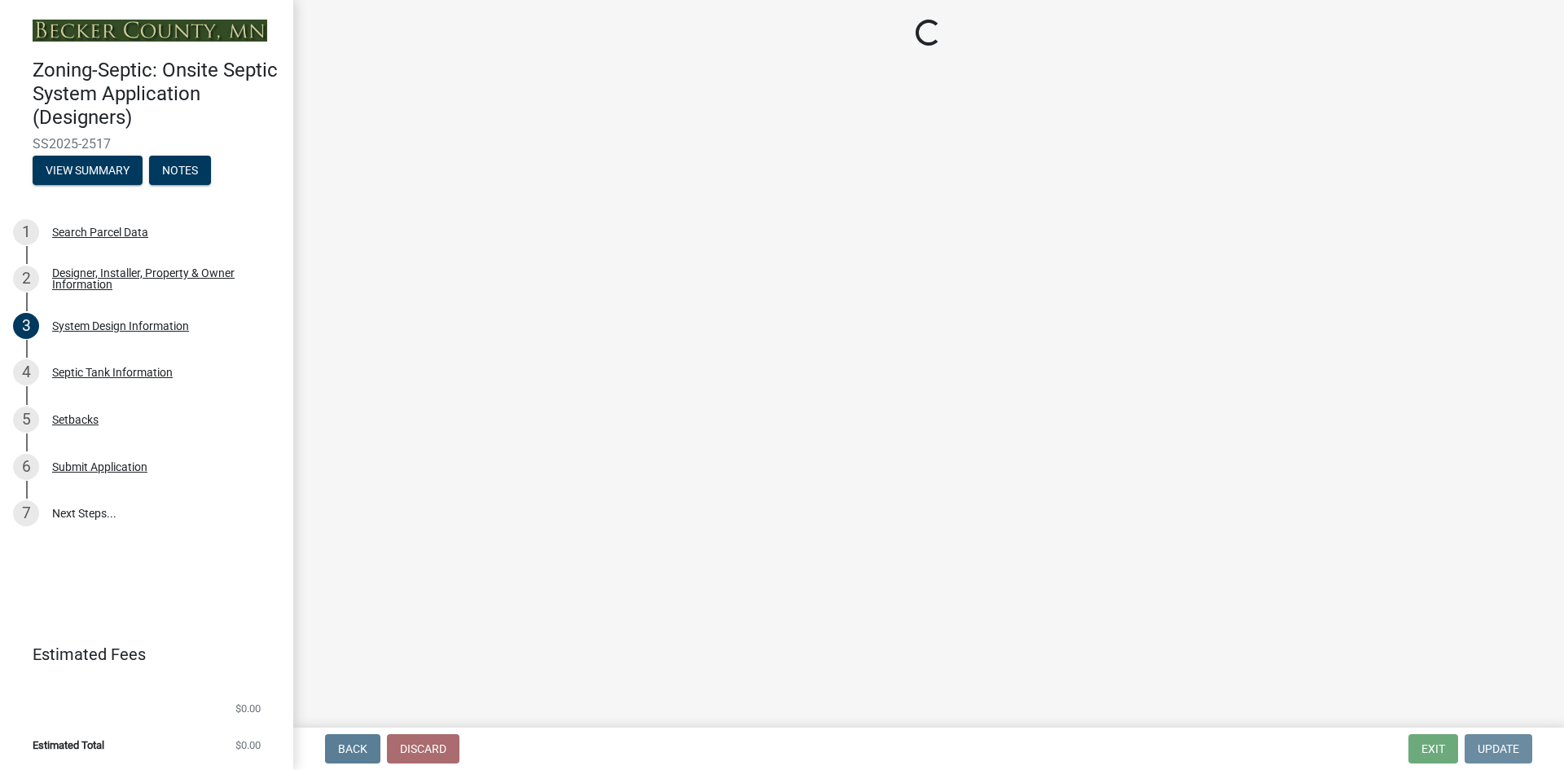
scroll to position [0, 0]
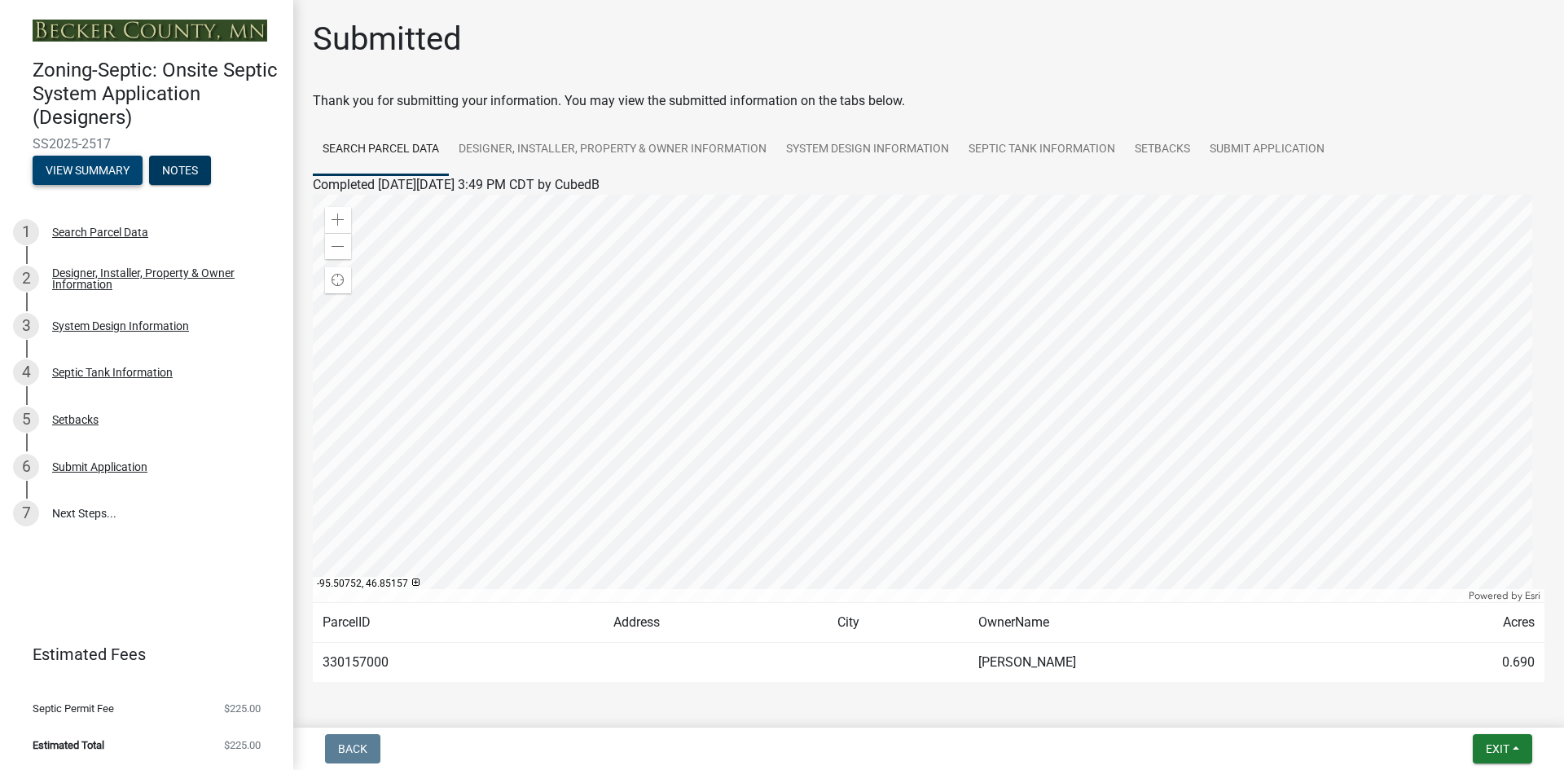
click at [103, 166] on button "View Summary" at bounding box center [88, 170] width 110 height 29
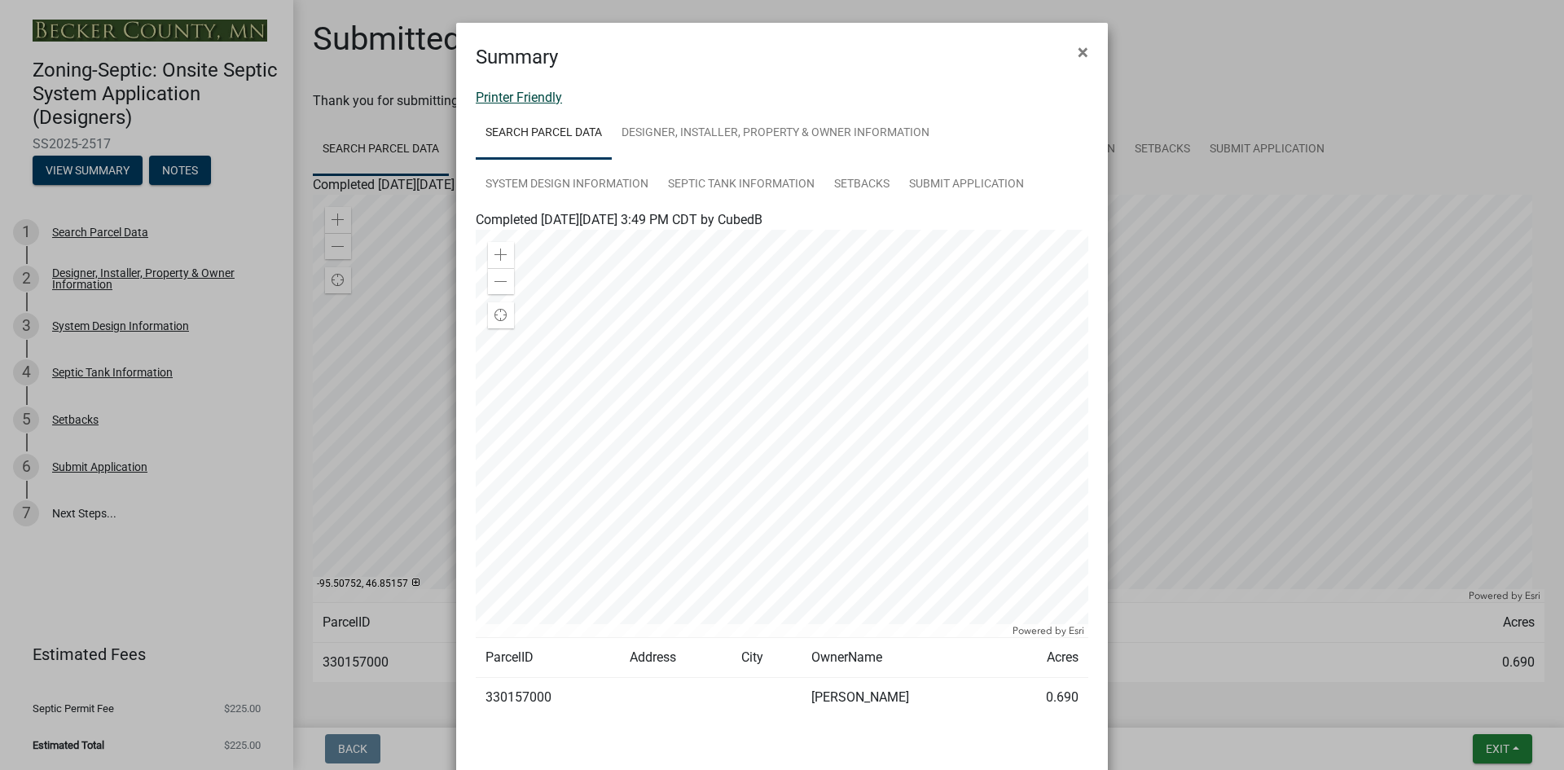
click at [526, 95] on link "Printer Friendly" at bounding box center [519, 97] width 86 height 15
click at [1078, 55] on span "×" at bounding box center [1083, 52] width 11 height 23
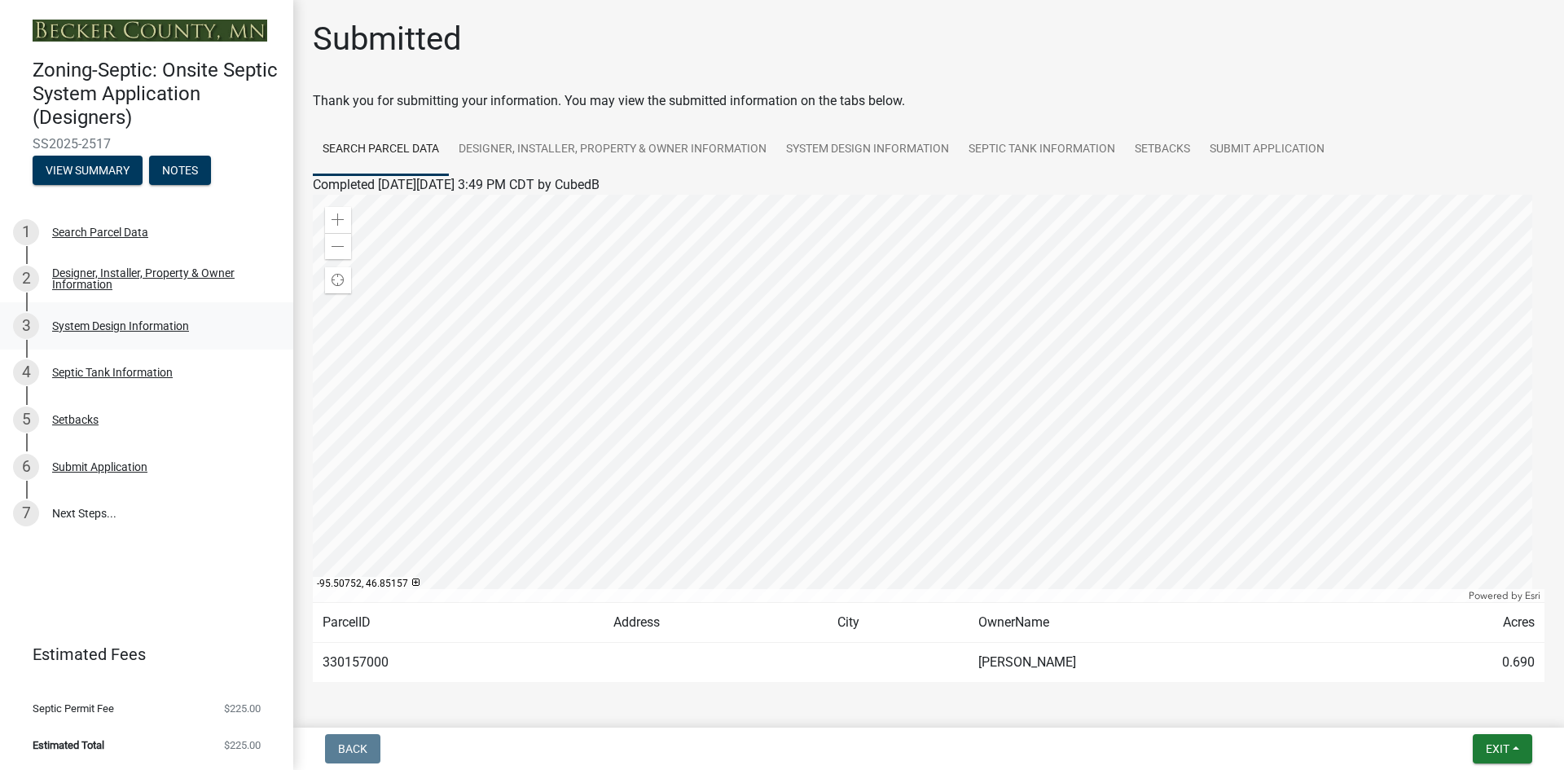
click at [131, 324] on div "System Design Information" at bounding box center [120, 325] width 137 height 11
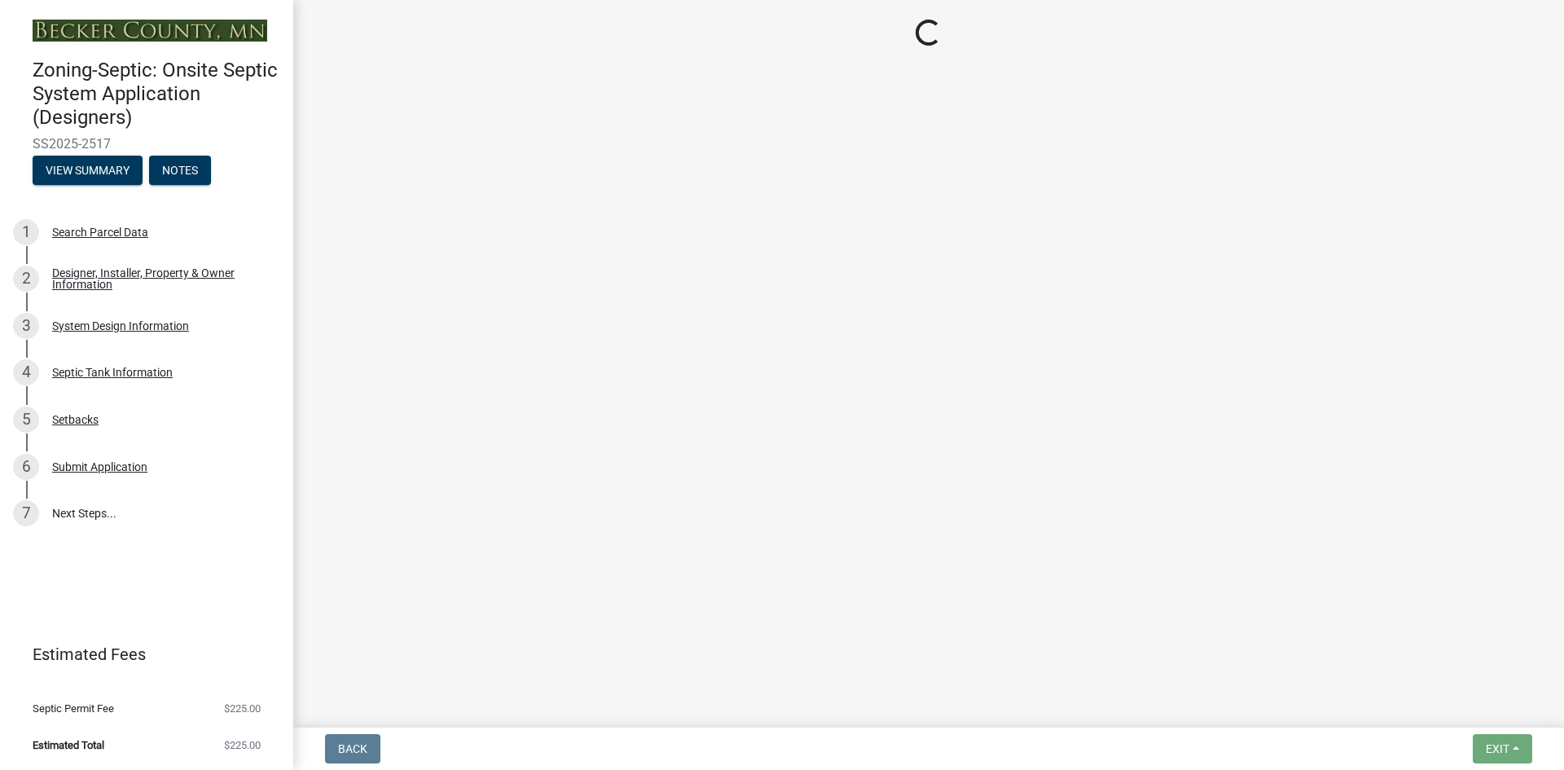
select select "55497d75-c43f-4635-a730-e0737ce05d56"
select select "d11049ea-91d0-42ef-8f23-5bc08afa6acf"
select select "011fbff4-a41d-4a75-9bd8-71c7e6c69e0d"
select select "85fdfef2-2683-4311-b5d5-5505f6411127"
select select "bbba294c-e7e6-4483-b1a0-88fbc7e04017"
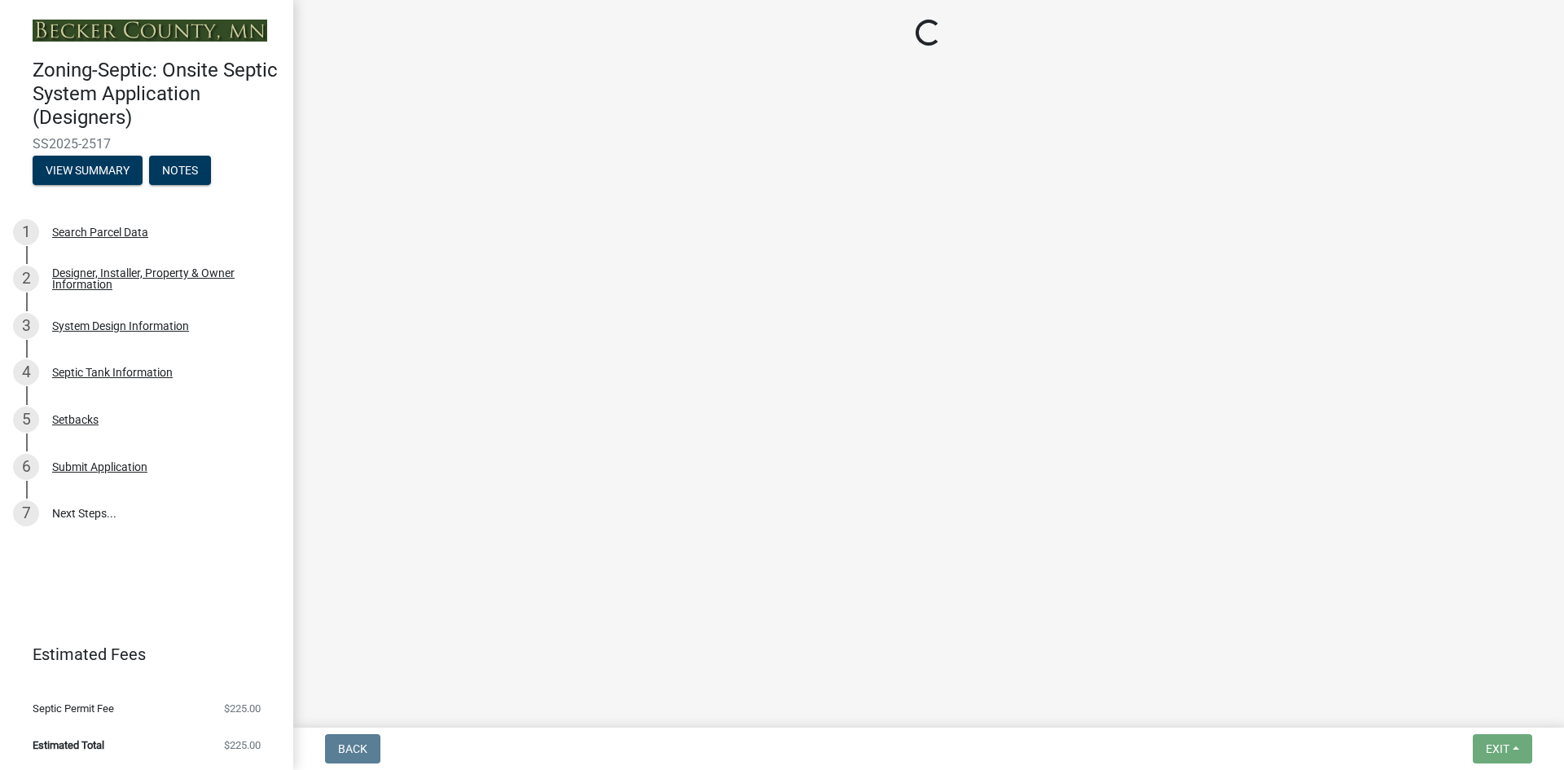
select select "ba735beb-519e-40f0-ae20-62d65fc4c46b"
select select "7b30f360-6895-496a-9f34-da1efdcbc234"
select select "384fc250-a67e-4e5e-a6e0-19116deb63e7"
select select "1beac6bb-92f1-48fc-a43d-dd4fbc824110"
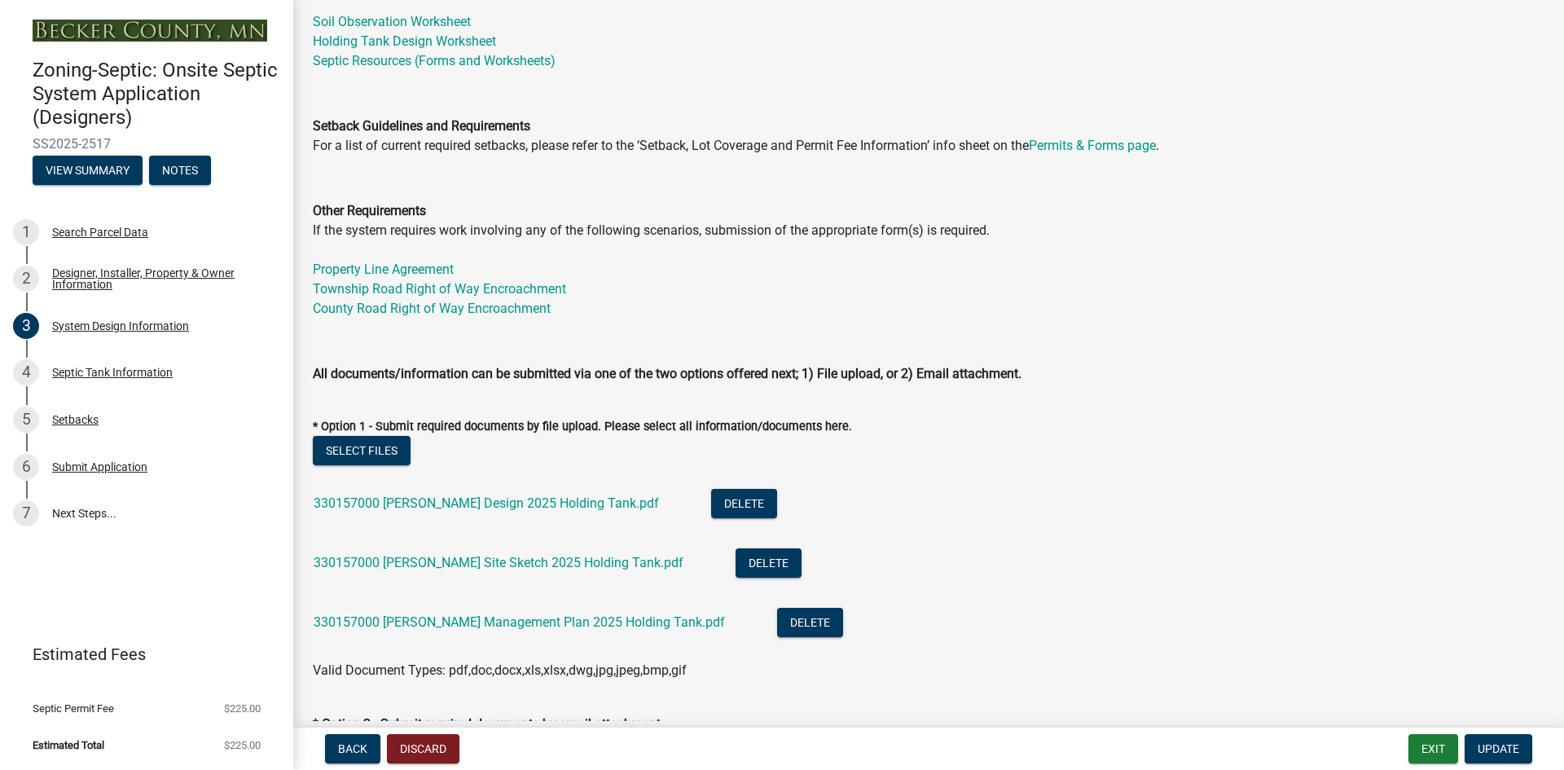
scroll to position [448, 0]
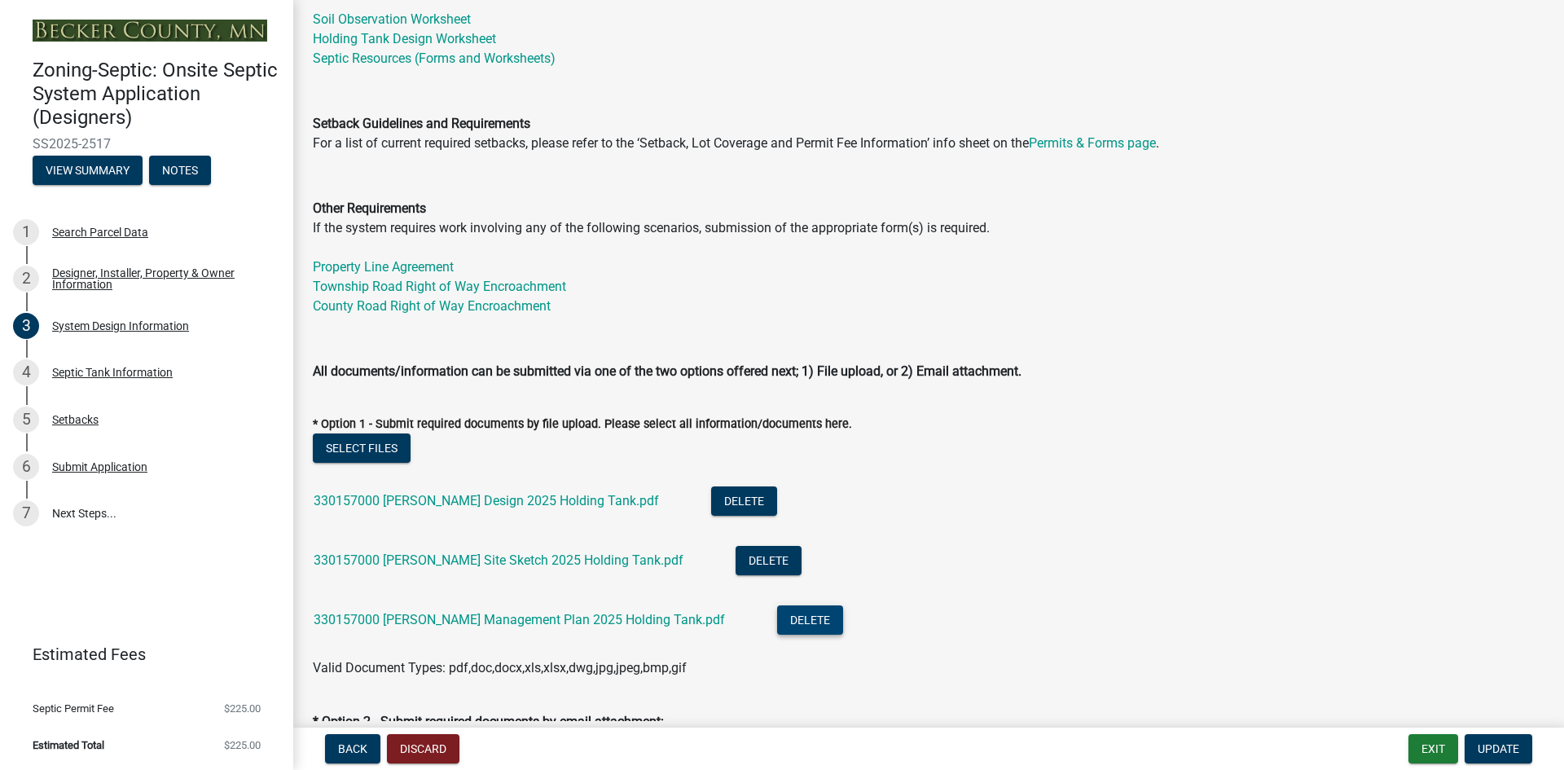
click at [777, 623] on button "Delete" at bounding box center [810, 619] width 66 height 29
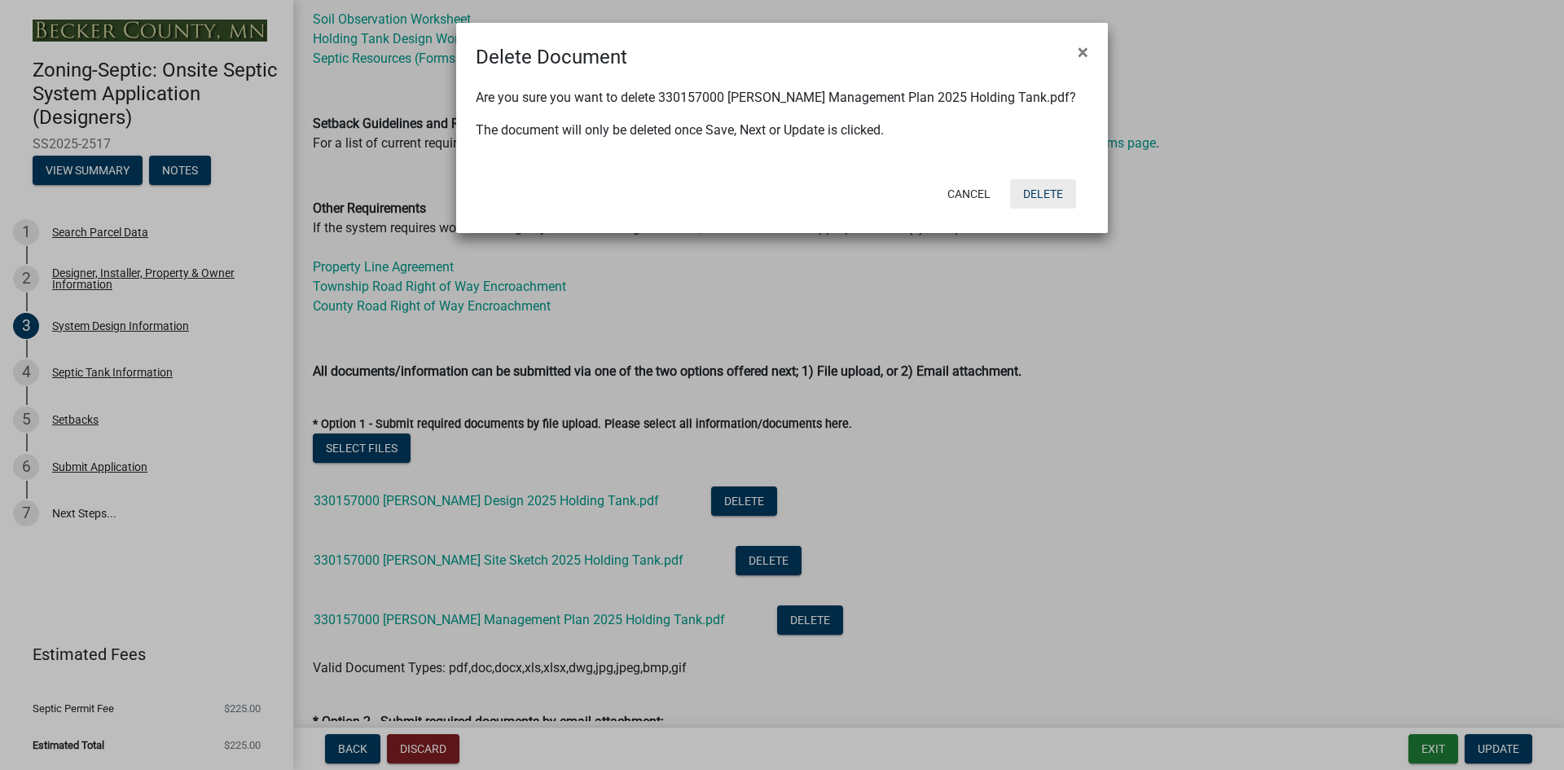
click at [1041, 193] on button "Delete" at bounding box center [1043, 193] width 66 height 29
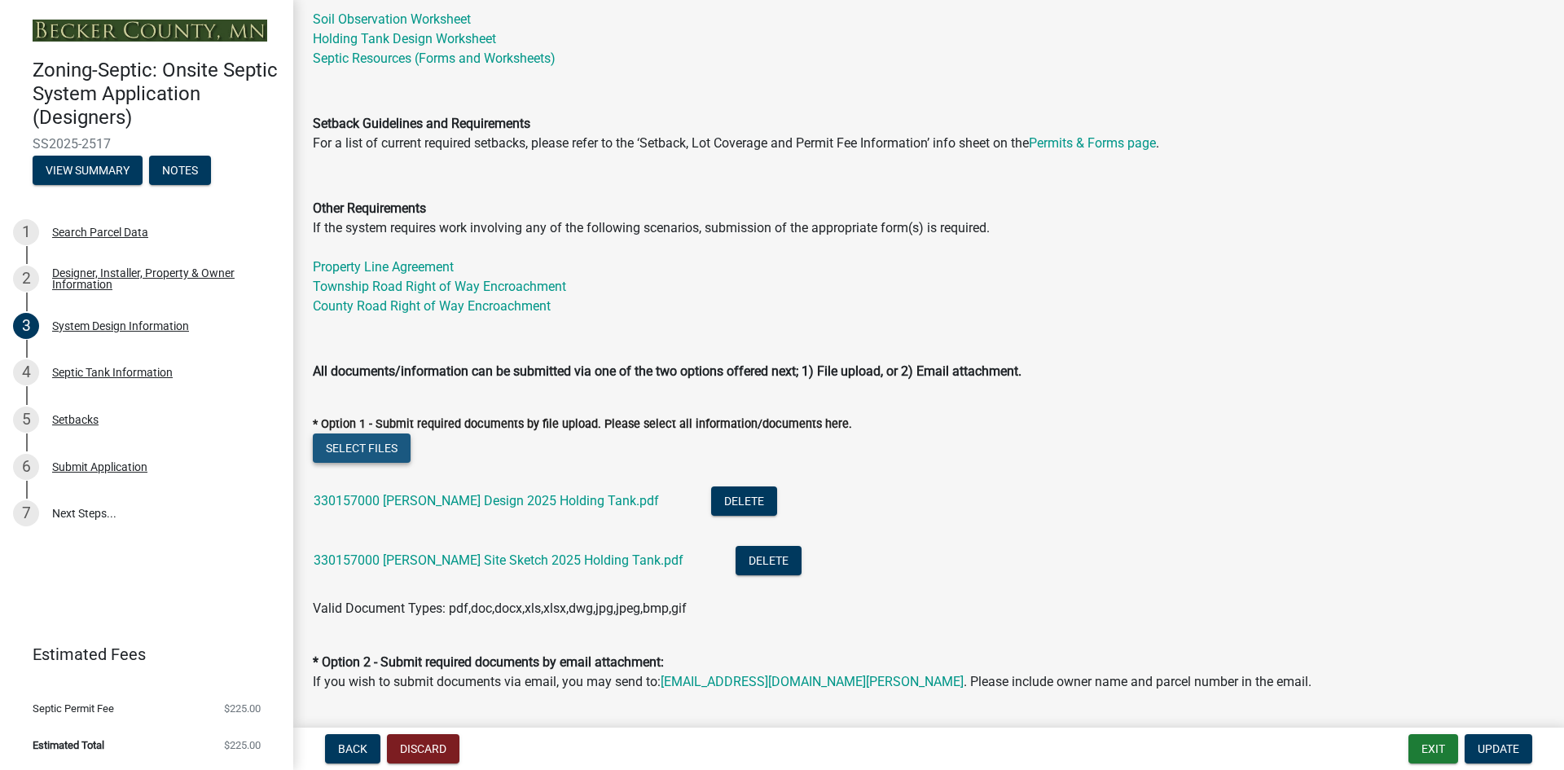
click at [372, 448] on button "Select files" at bounding box center [362, 447] width 98 height 29
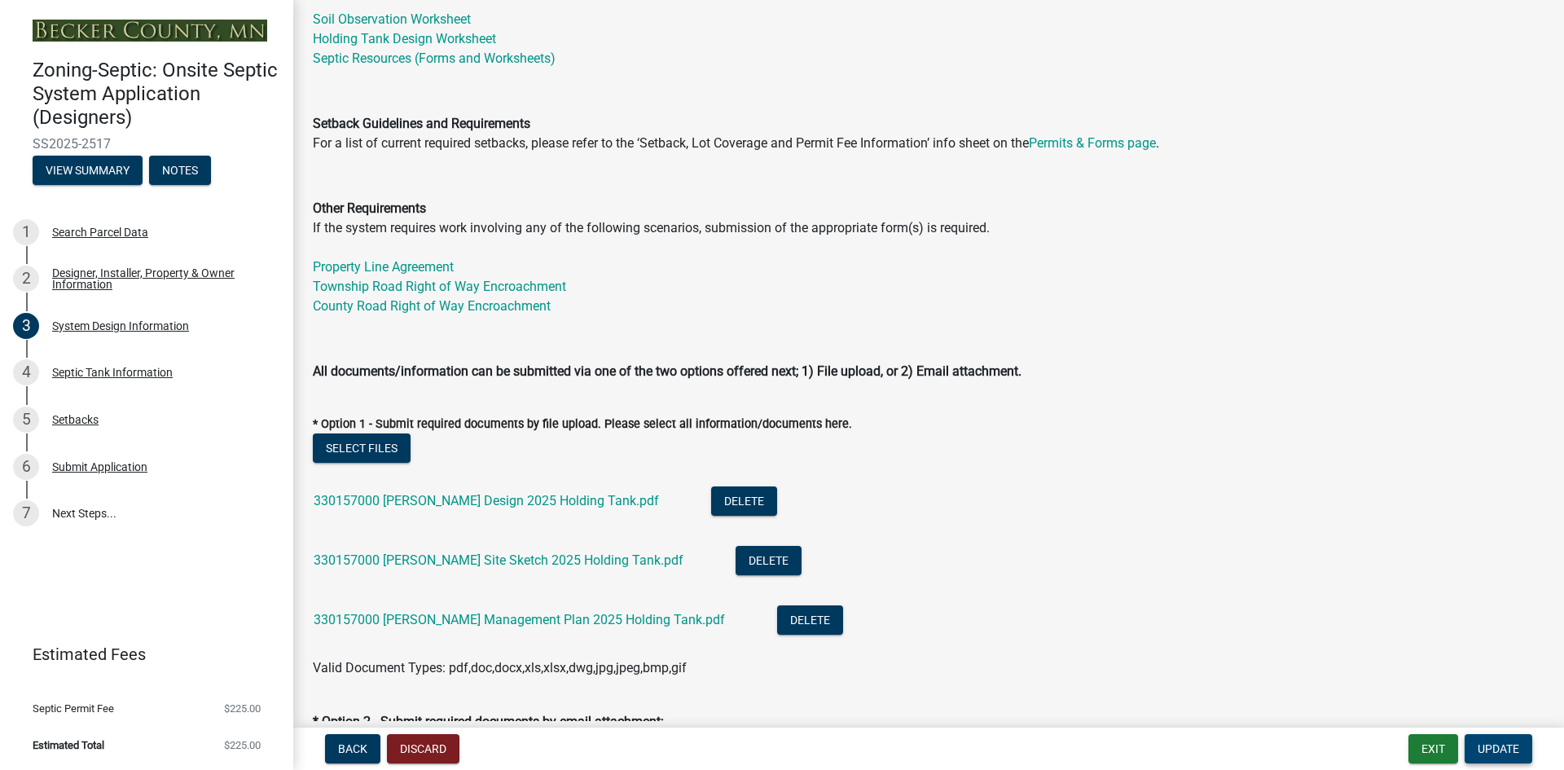
click at [1496, 750] on span "Update" at bounding box center [1499, 748] width 42 height 13
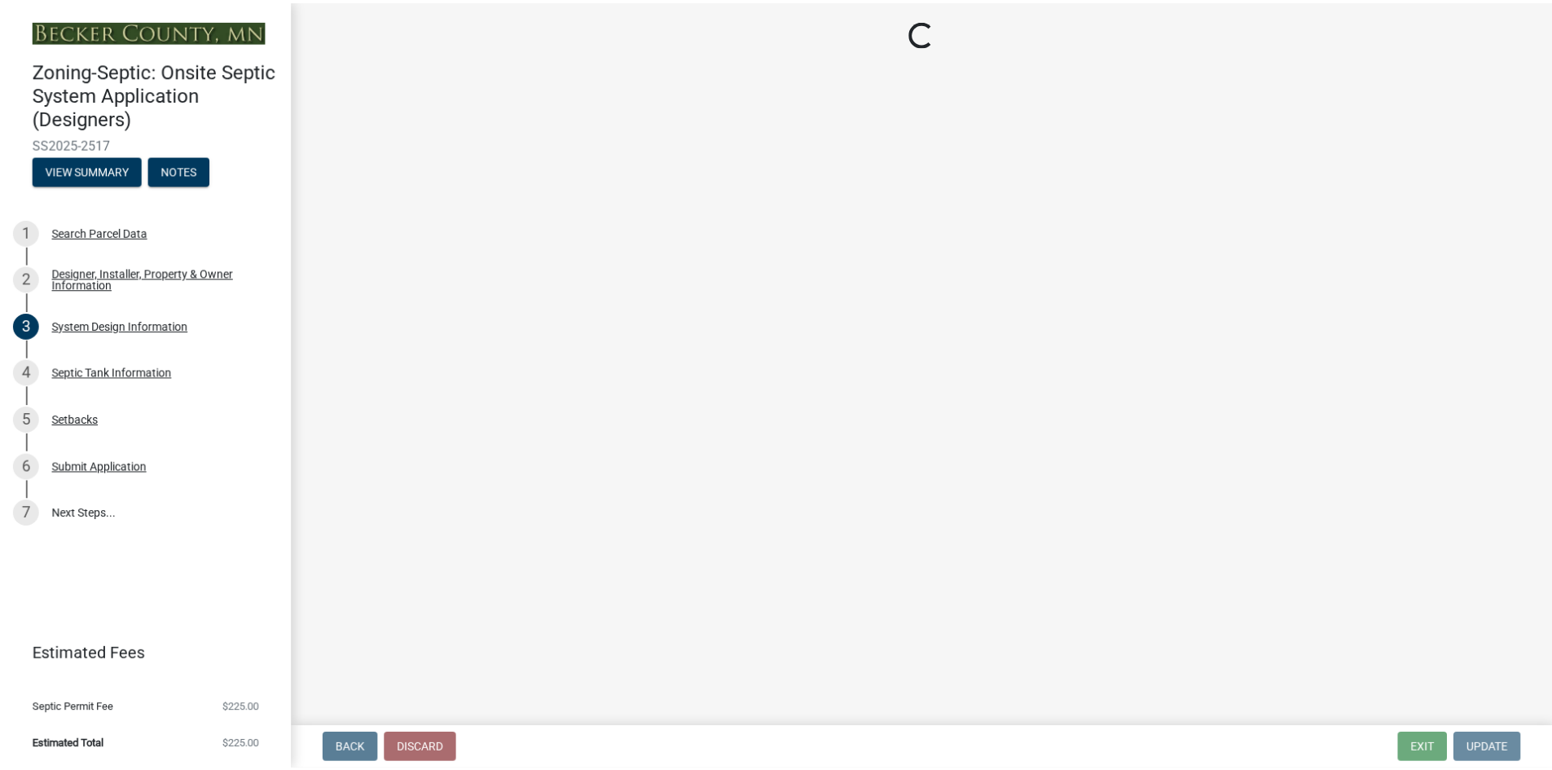
scroll to position [0, 0]
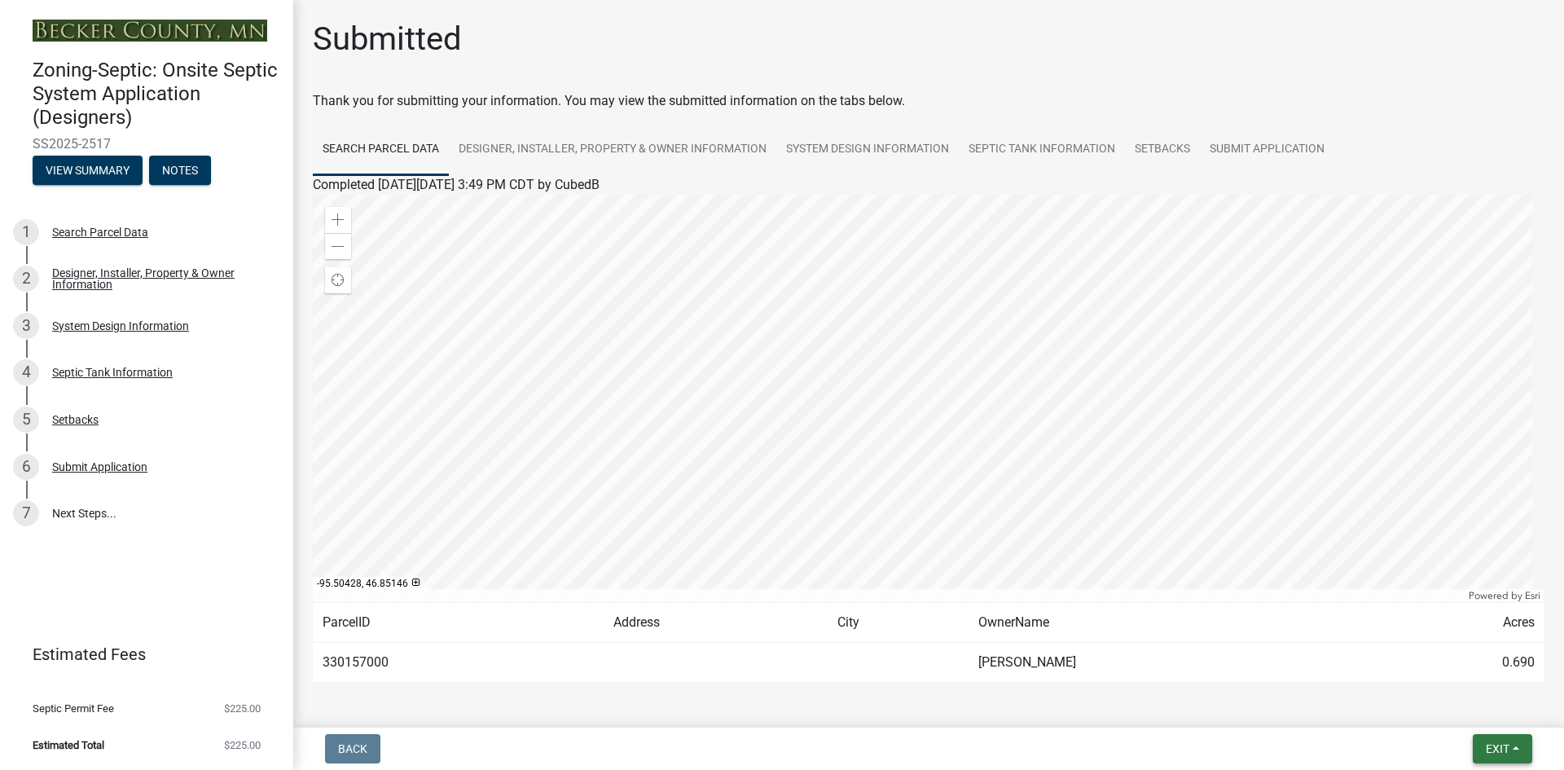
click at [1488, 756] on button "Exit" at bounding box center [1502, 748] width 59 height 29
click at [1467, 711] on button "Save & Exit" at bounding box center [1467, 706] width 130 height 39
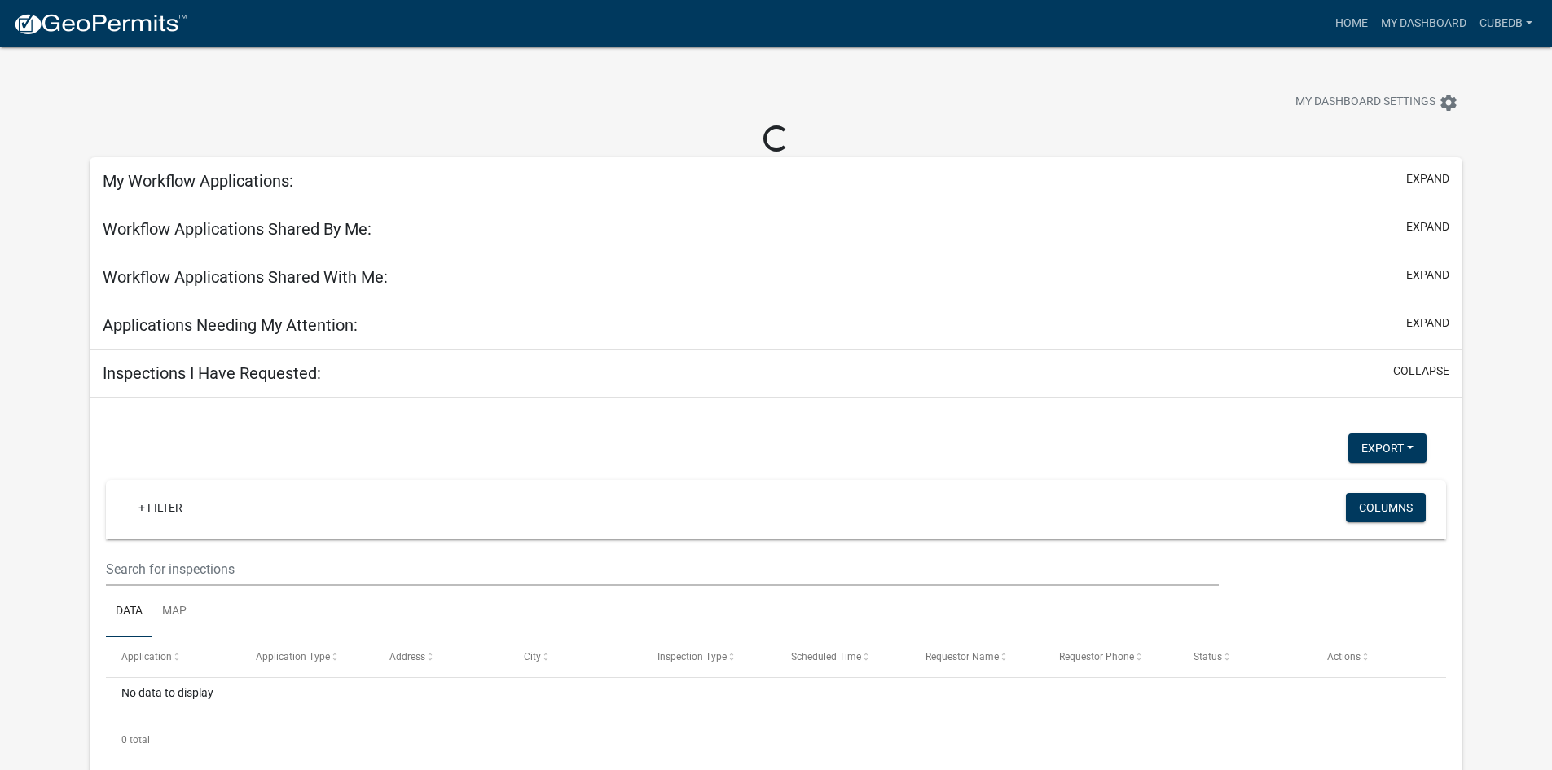
select select "3: 100"
